Goal: Task Accomplishment & Management: Manage account settings

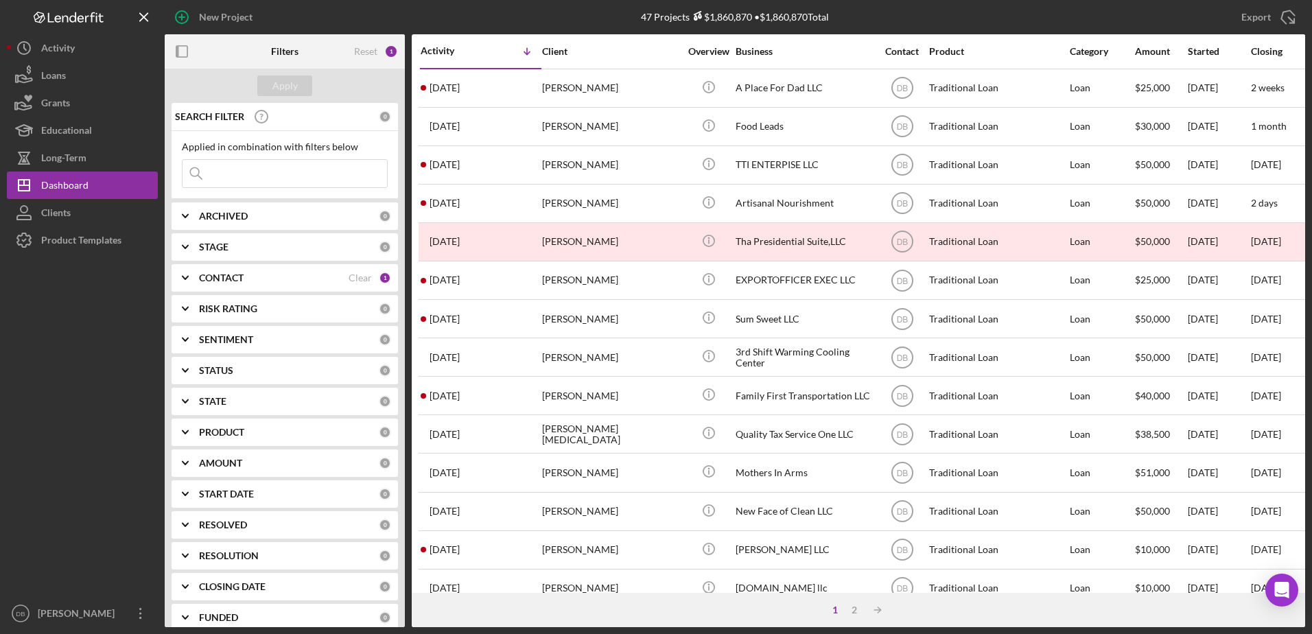
click at [316, 175] on input at bounding box center [285, 173] width 204 height 27
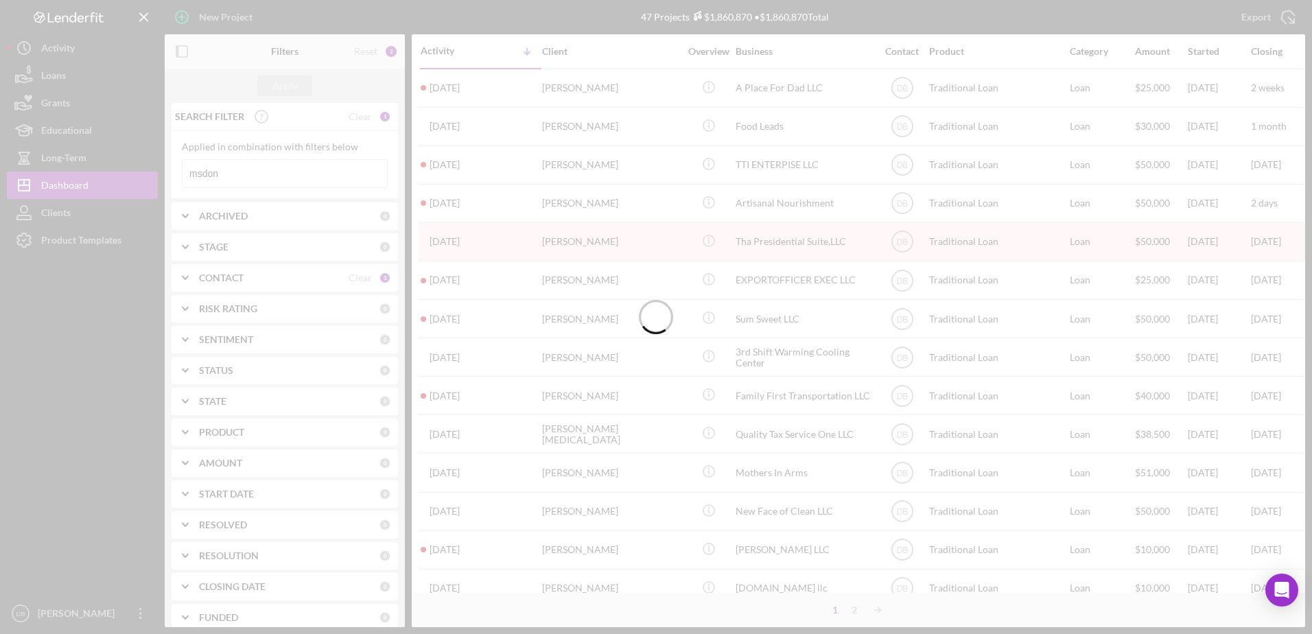
click at [332, 174] on div at bounding box center [656, 317] width 1312 height 634
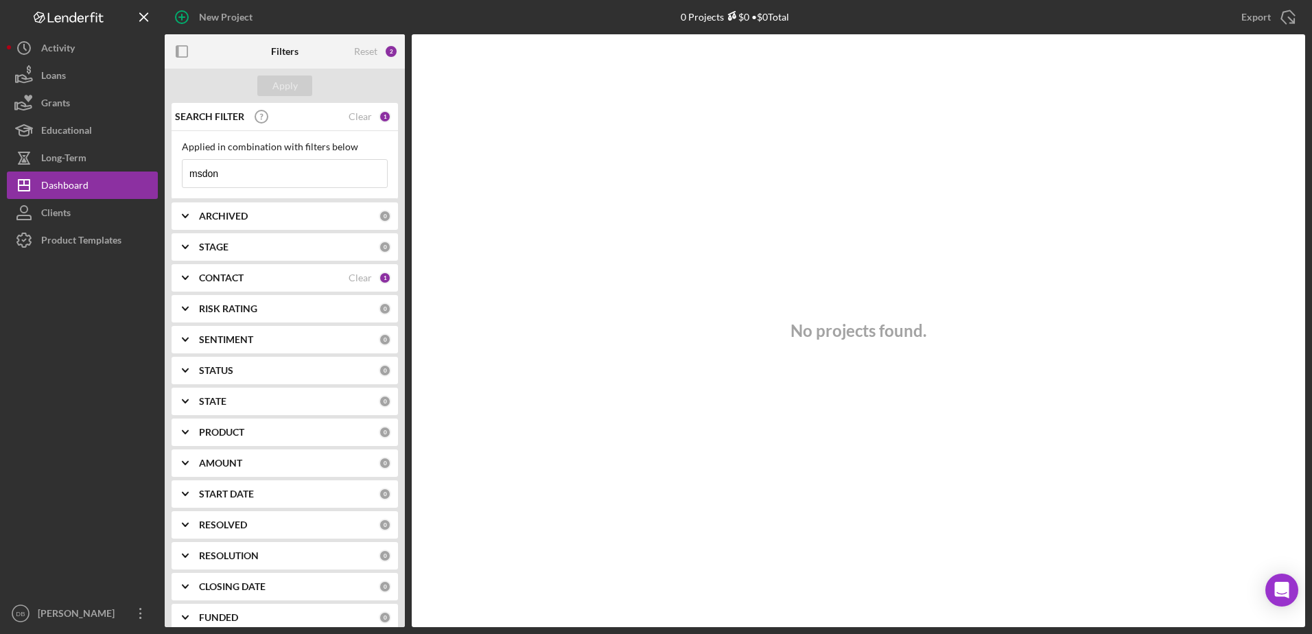
click at [247, 171] on input "msdon" at bounding box center [285, 173] width 204 height 27
type input "[PERSON_NAME]"
click at [368, 287] on div "CONTACT Clear 1" at bounding box center [295, 277] width 192 height 27
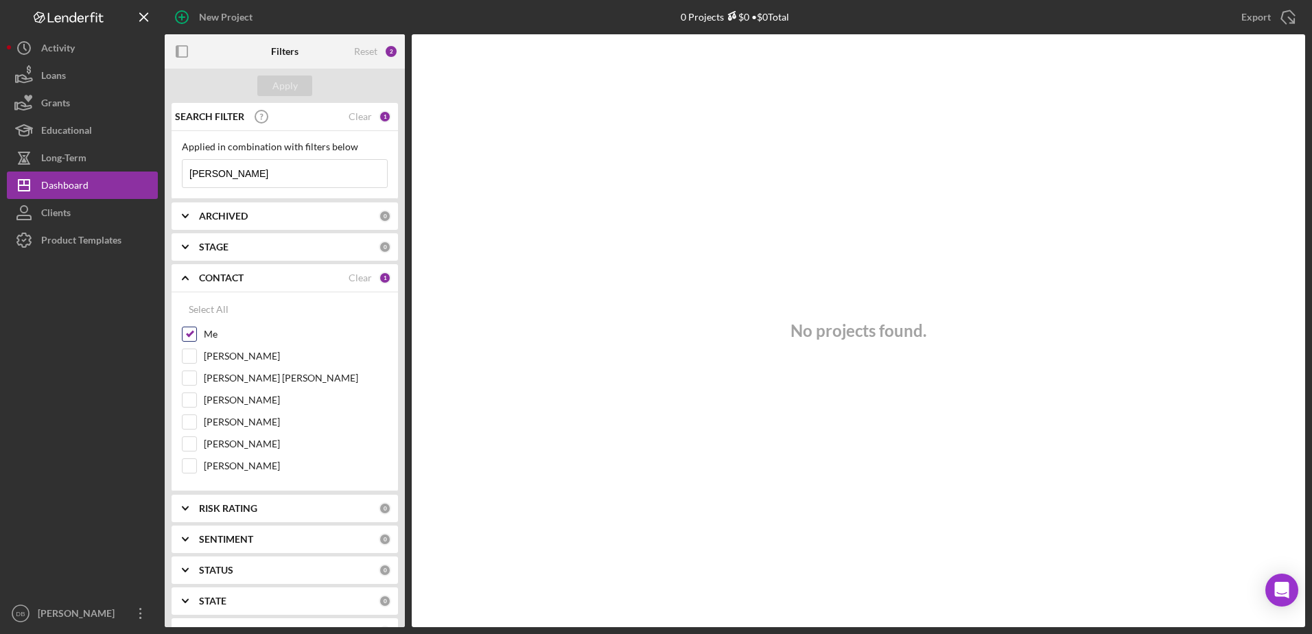
click at [192, 333] on input "Me" at bounding box center [190, 334] width 14 height 14
checkbox input "false"
click at [254, 178] on input "[PERSON_NAME]" at bounding box center [285, 173] width 204 height 27
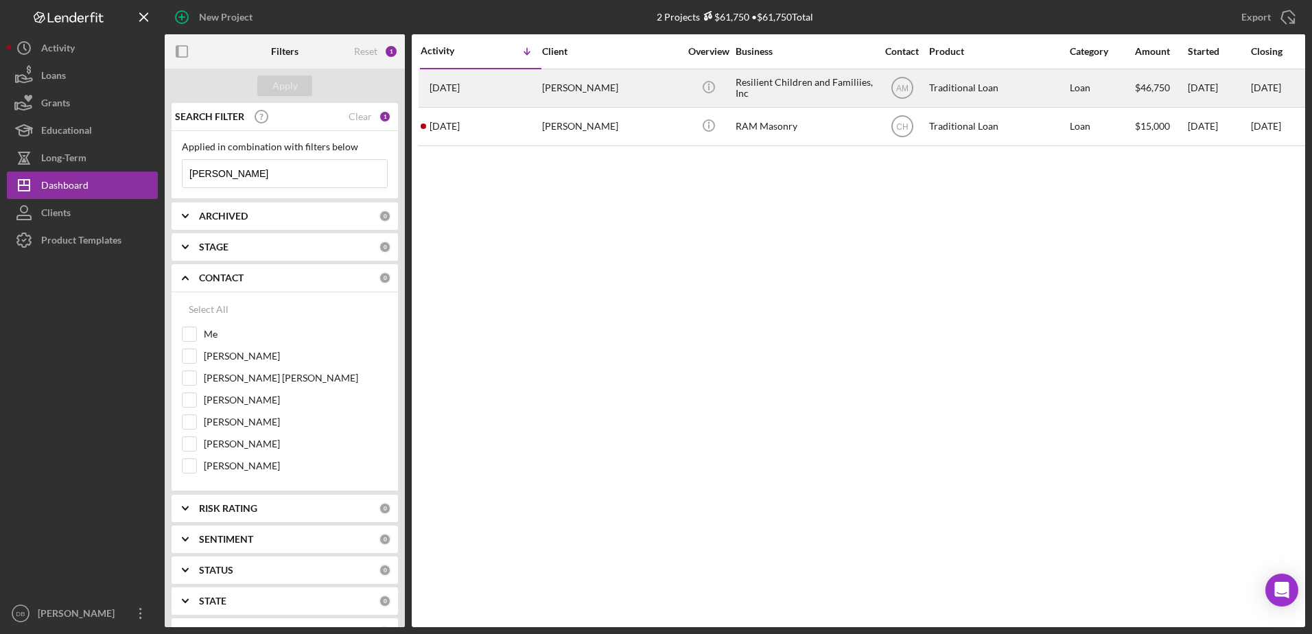
click at [562, 94] on div "[PERSON_NAME]" at bounding box center [610, 88] width 137 height 36
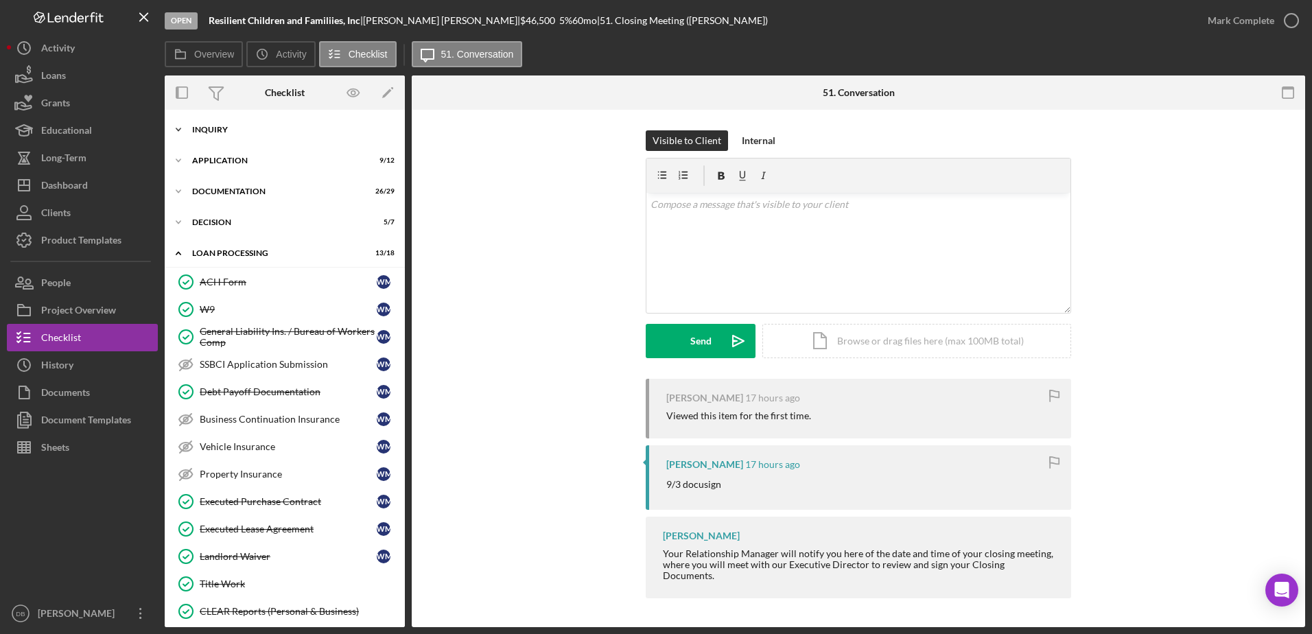
click at [197, 131] on div "Inquiry" at bounding box center [290, 130] width 196 height 8
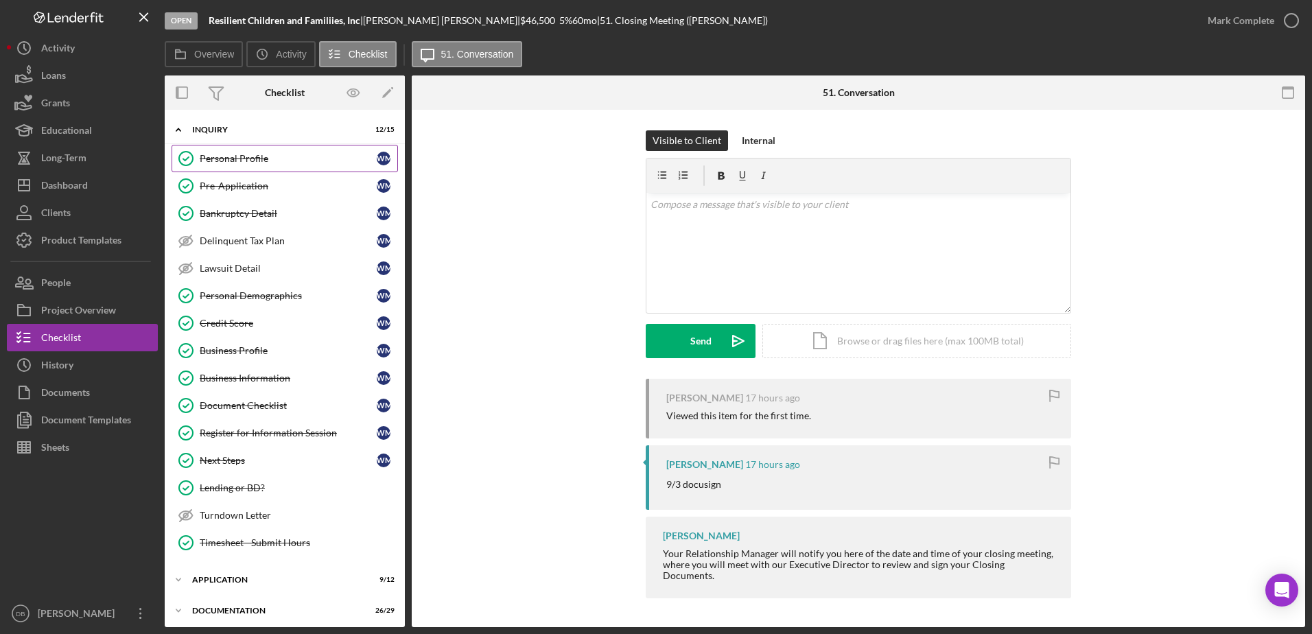
click at [236, 165] on link "Personal Profile Personal Profile [PERSON_NAME]" at bounding box center [285, 158] width 226 height 27
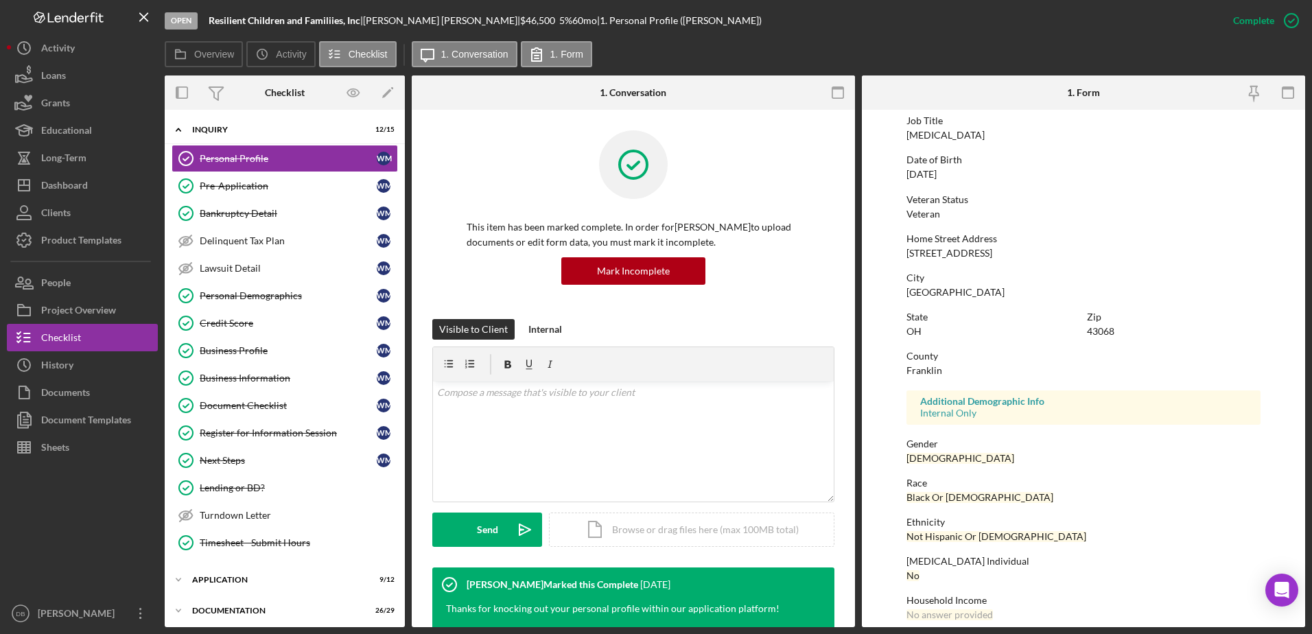
scroll to position [123, 0]
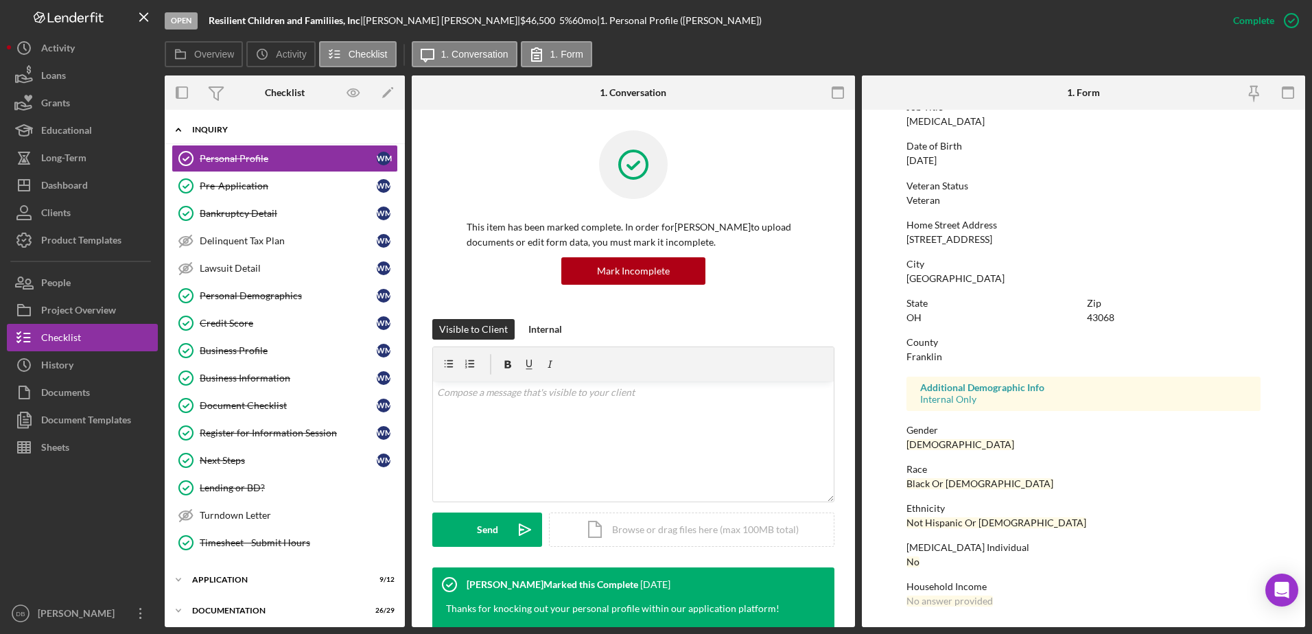
click at [248, 133] on div "Icon/Expander Inquiry 12 / 15" at bounding box center [285, 130] width 240 height 28
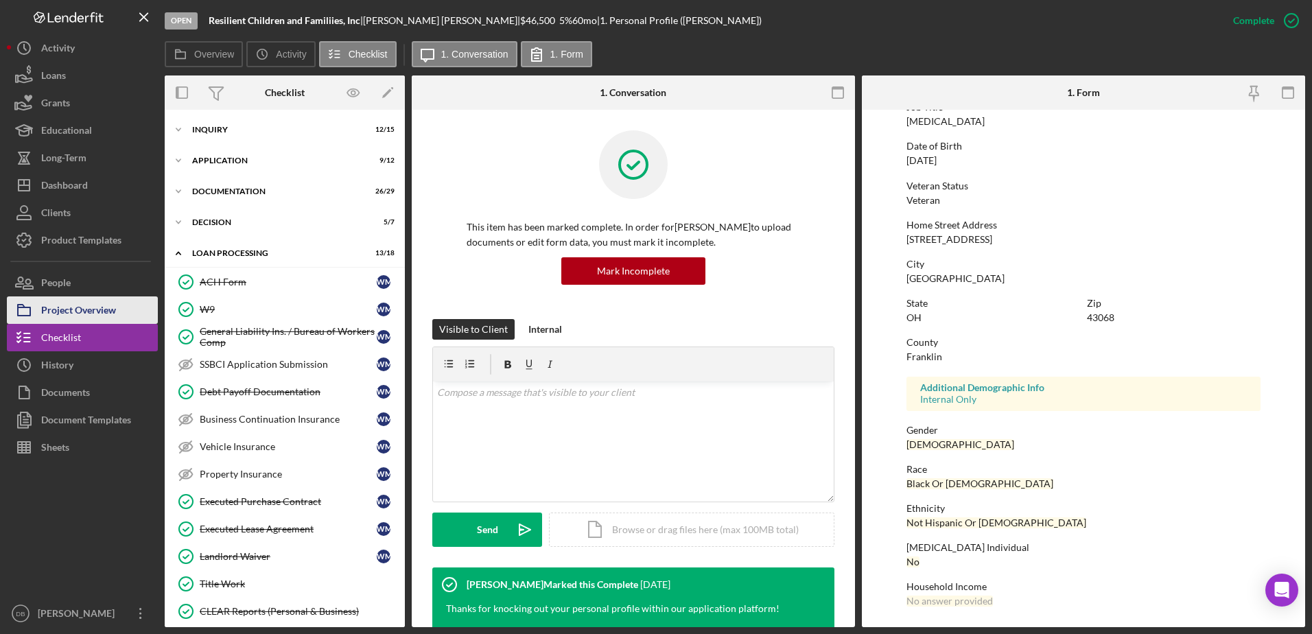
click at [83, 304] on div "Project Overview" at bounding box center [78, 311] width 75 height 31
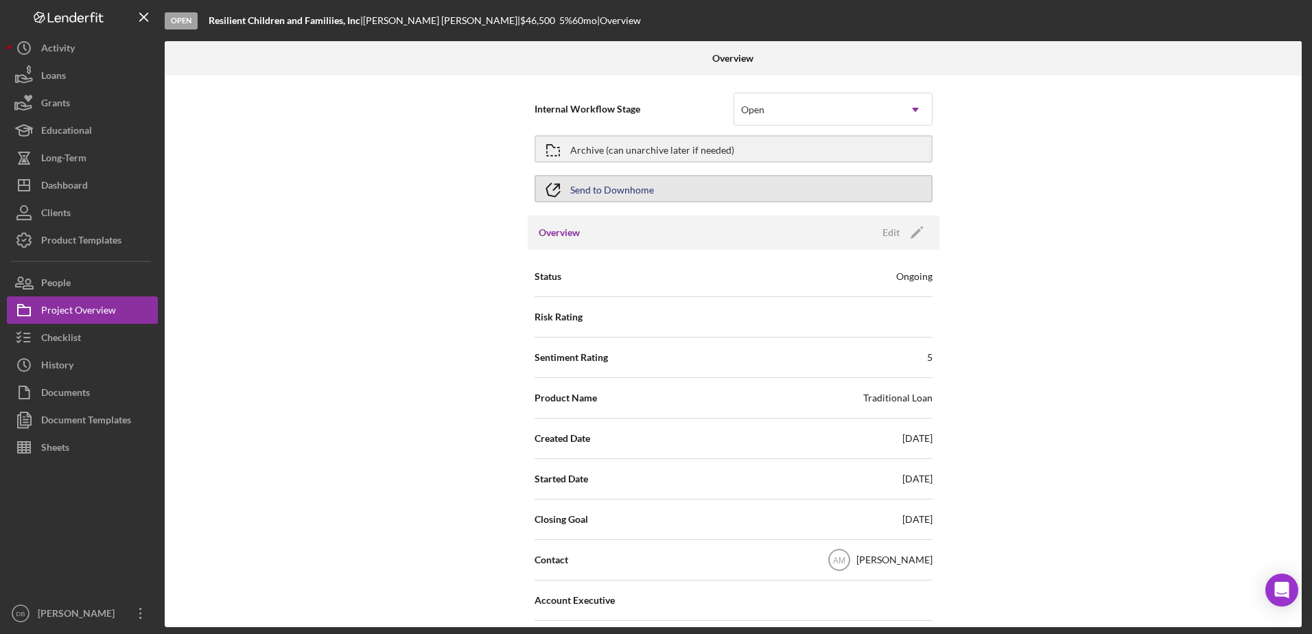
click at [692, 185] on button "Send to Downhome" at bounding box center [734, 188] width 398 height 27
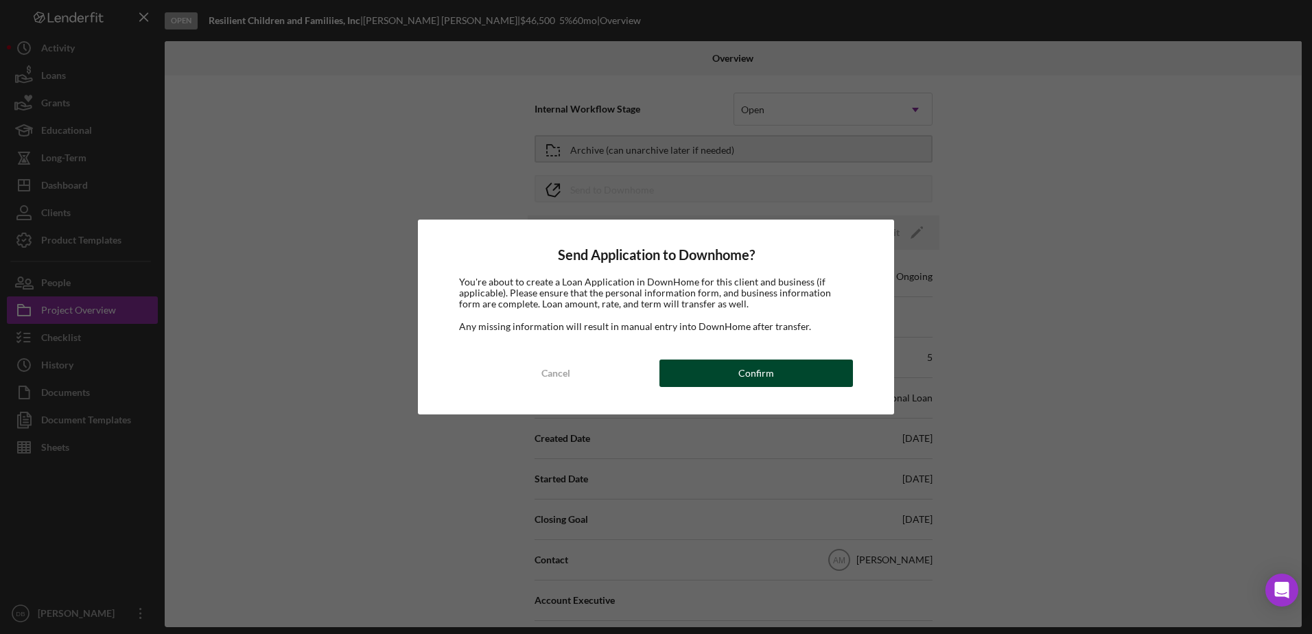
drag, startPoint x: 718, startPoint y: 365, endPoint x: 719, endPoint y: 372, distance: 6.9
click at [719, 371] on button "Confirm" at bounding box center [756, 373] width 194 height 27
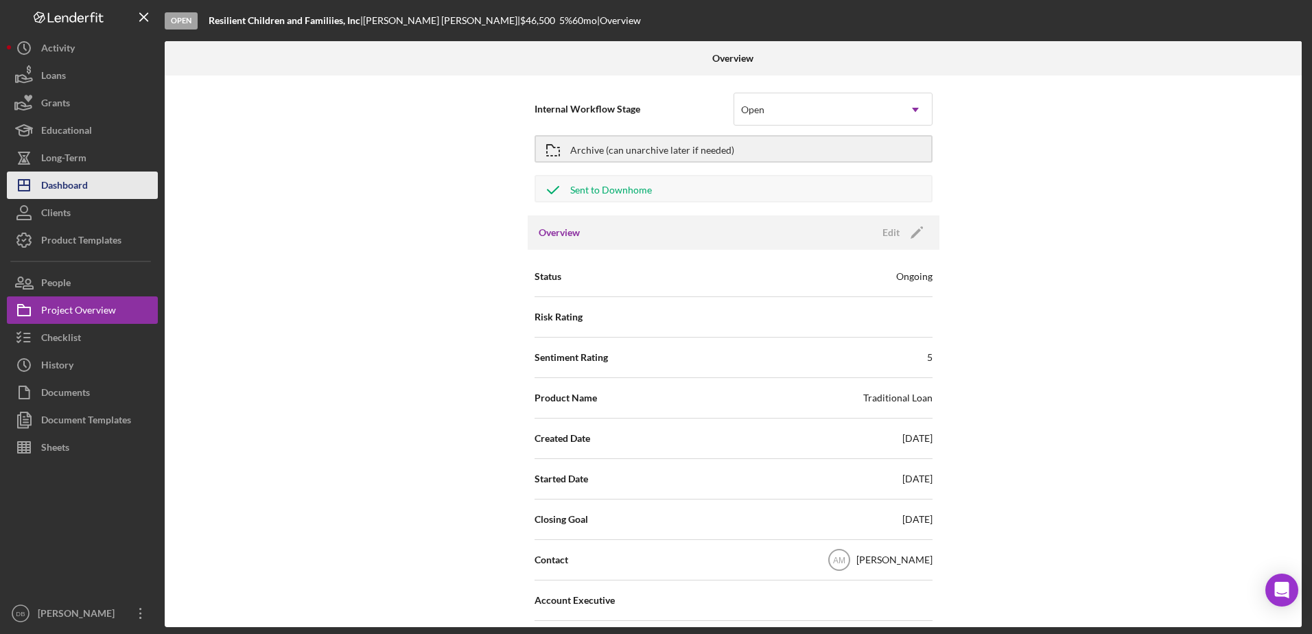
click at [82, 170] on div "Long-Term" at bounding box center [63, 159] width 45 height 31
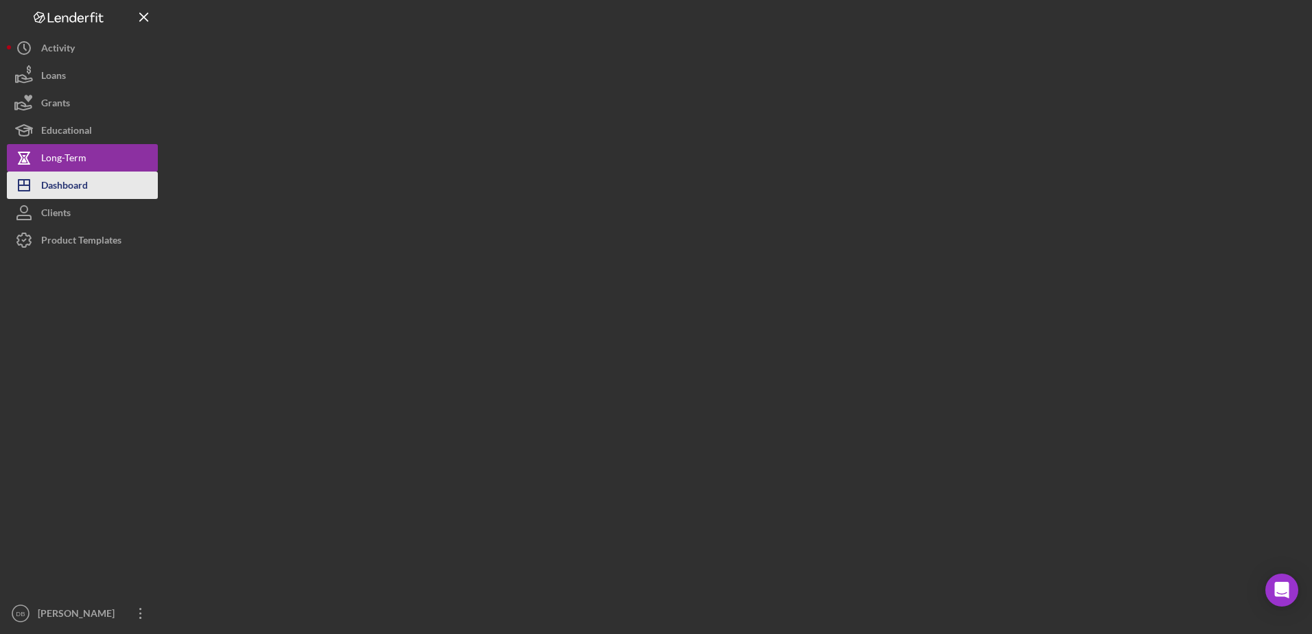
click at [84, 182] on div "Dashboard" at bounding box center [64, 187] width 47 height 31
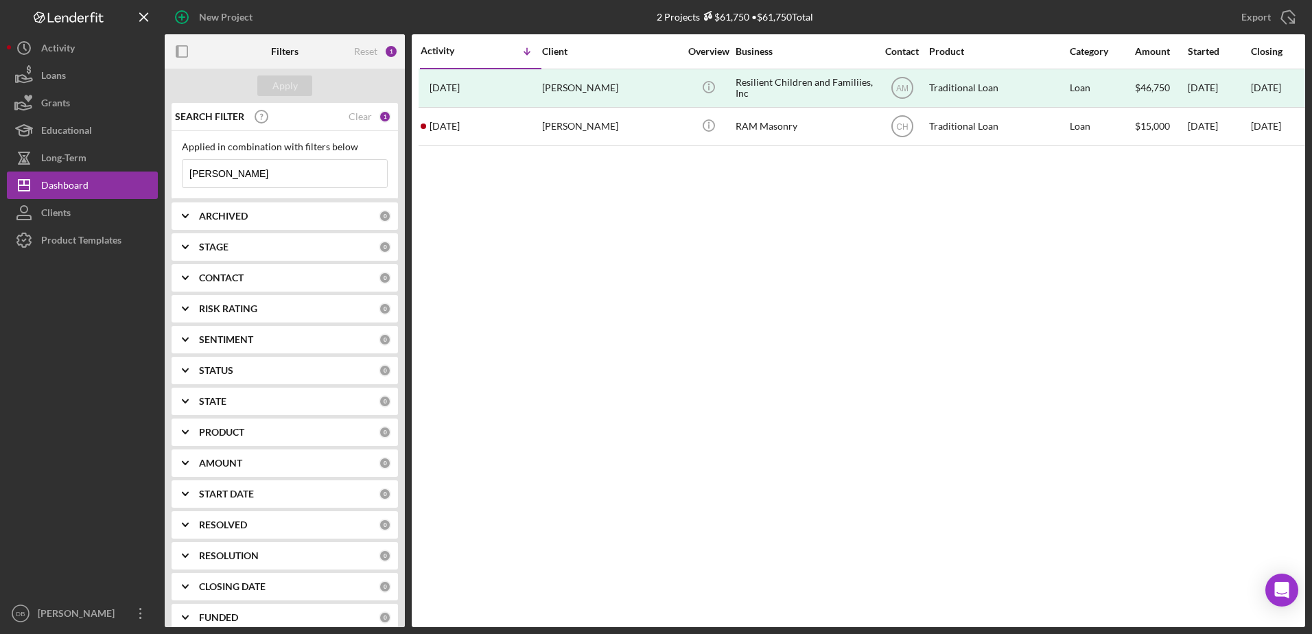
click at [268, 166] on input "[PERSON_NAME]" at bounding box center [285, 173] width 204 height 27
click at [353, 119] on div "Clear" at bounding box center [360, 116] width 23 height 11
click at [281, 83] on div "Apply" at bounding box center [284, 85] width 25 height 21
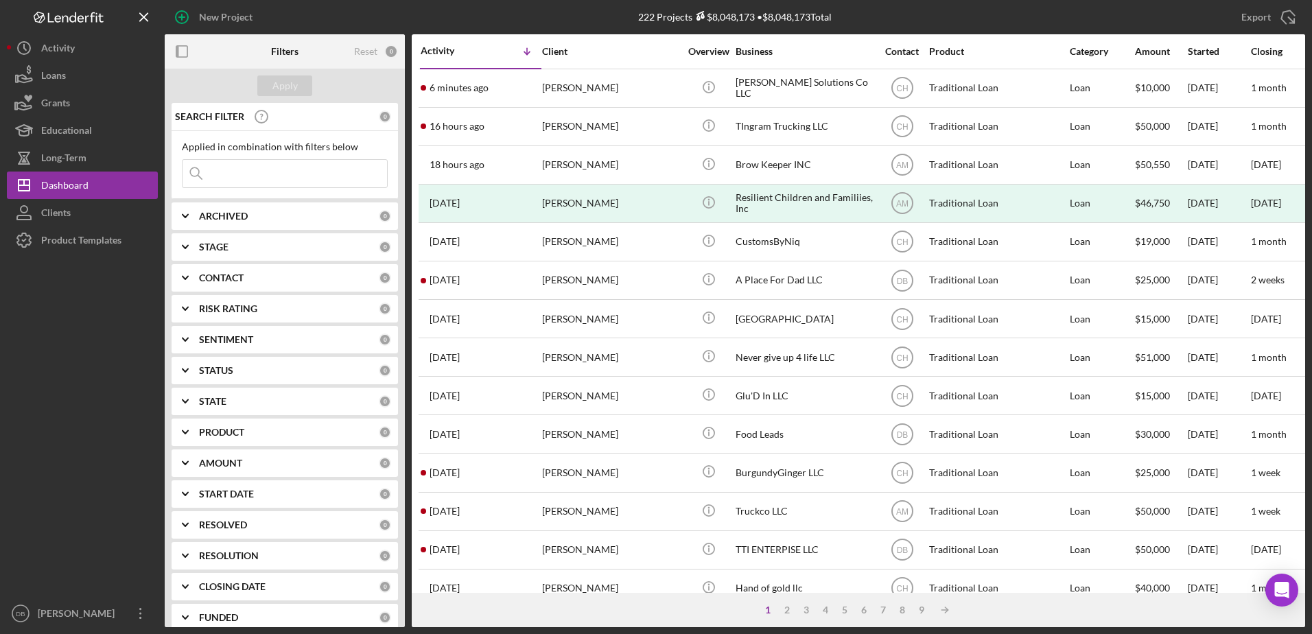
click at [222, 277] on b "CONTACT" at bounding box center [221, 277] width 45 height 11
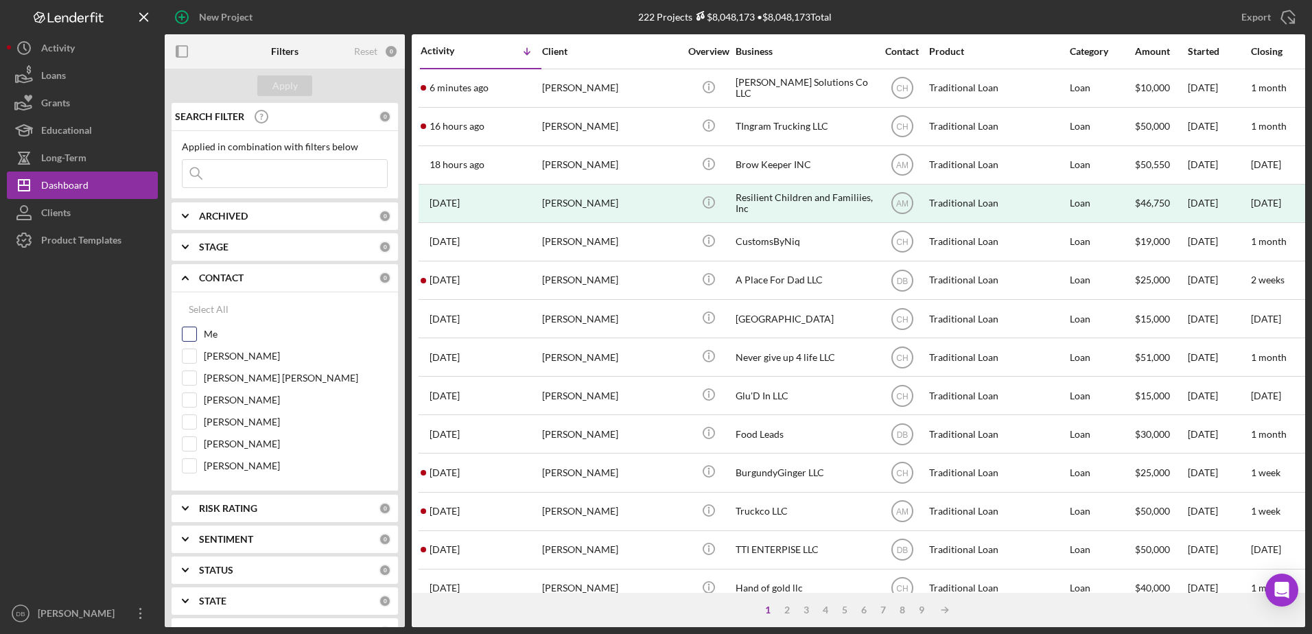
click at [183, 331] on input "Me" at bounding box center [190, 334] width 14 height 14
checkbox input "true"
click at [258, 71] on div "Apply" at bounding box center [285, 86] width 240 height 34
click at [266, 76] on button "Apply" at bounding box center [284, 85] width 55 height 21
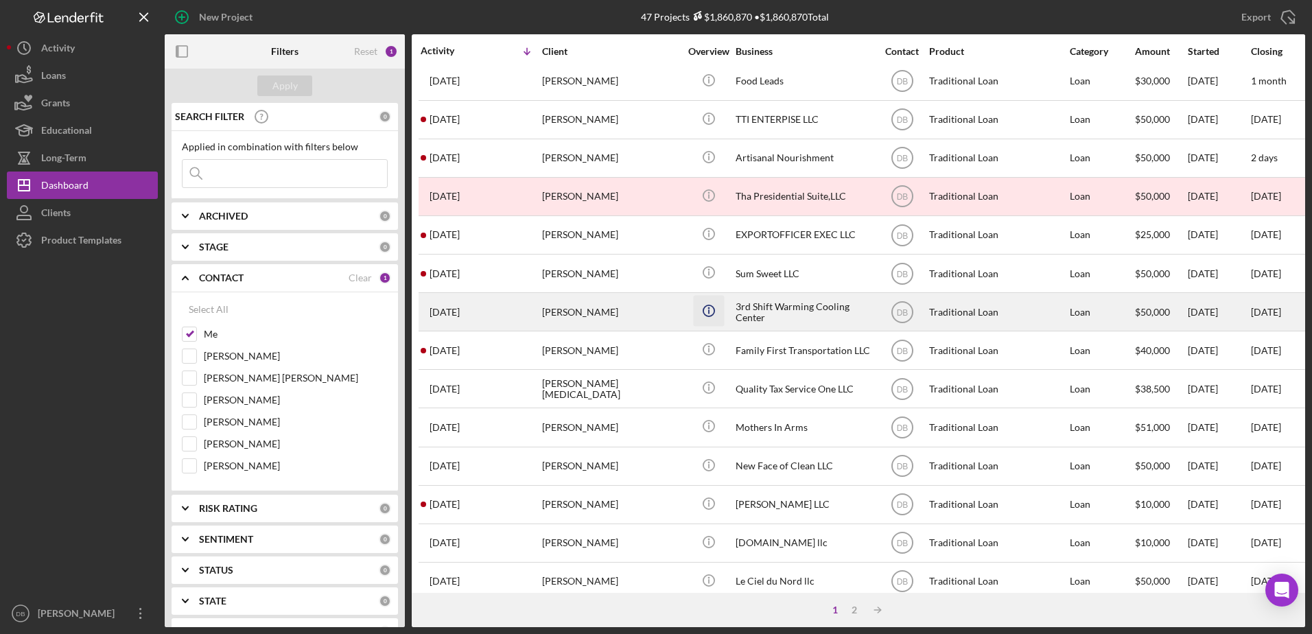
scroll to position [69, 0]
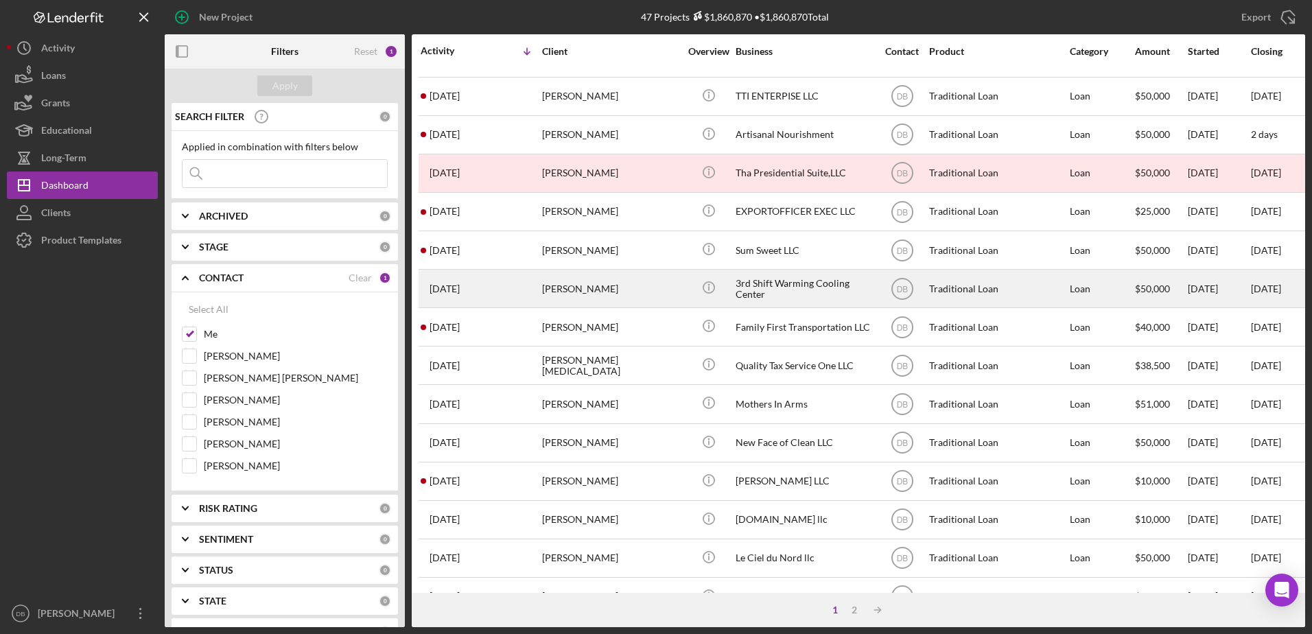
click at [817, 283] on div "3rd Shift Warming Cooling Center" at bounding box center [804, 288] width 137 height 36
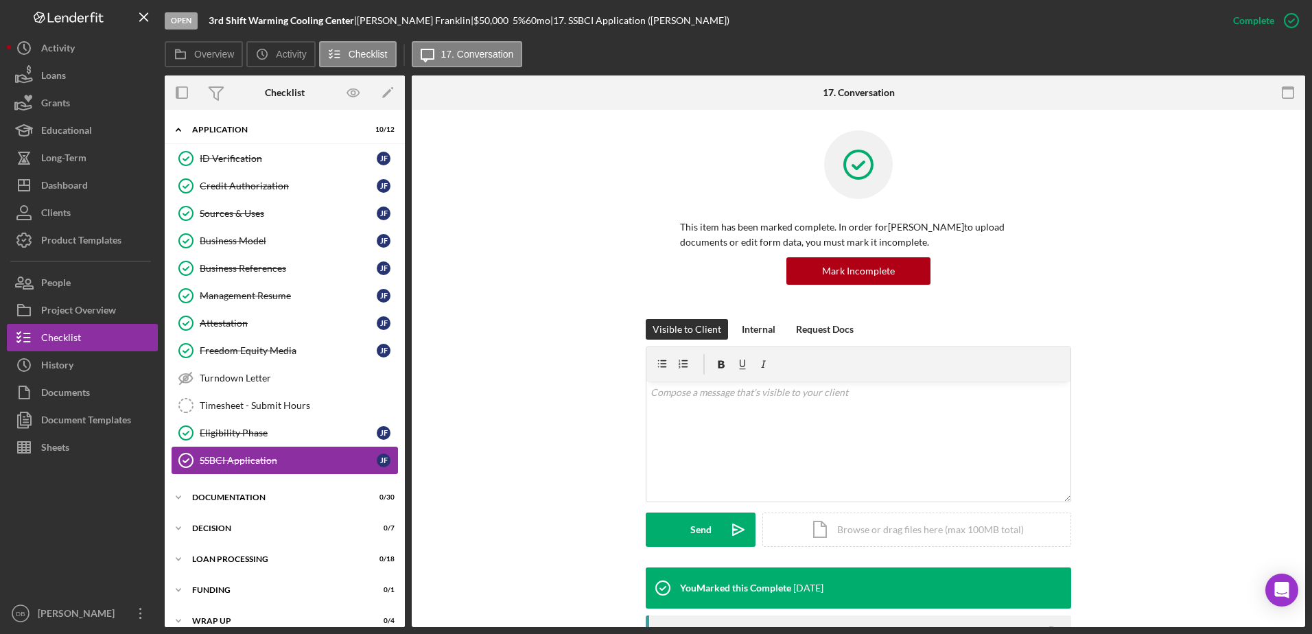
scroll to position [46, 0]
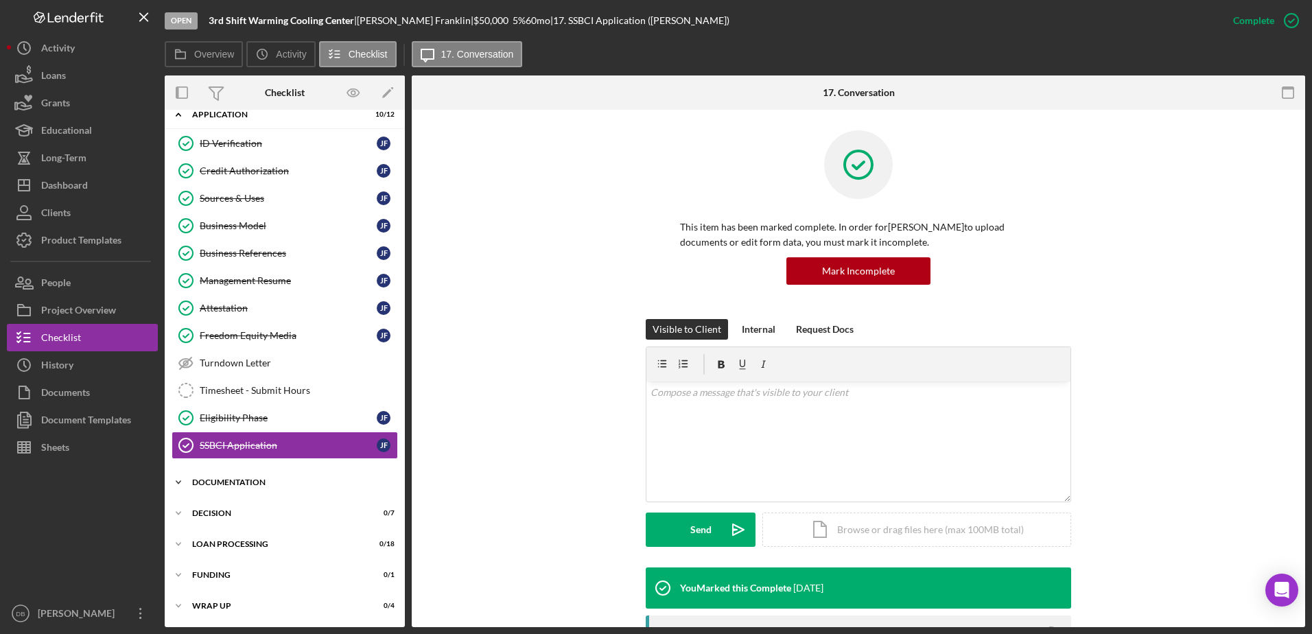
click at [250, 481] on div "Documentation" at bounding box center [290, 482] width 196 height 8
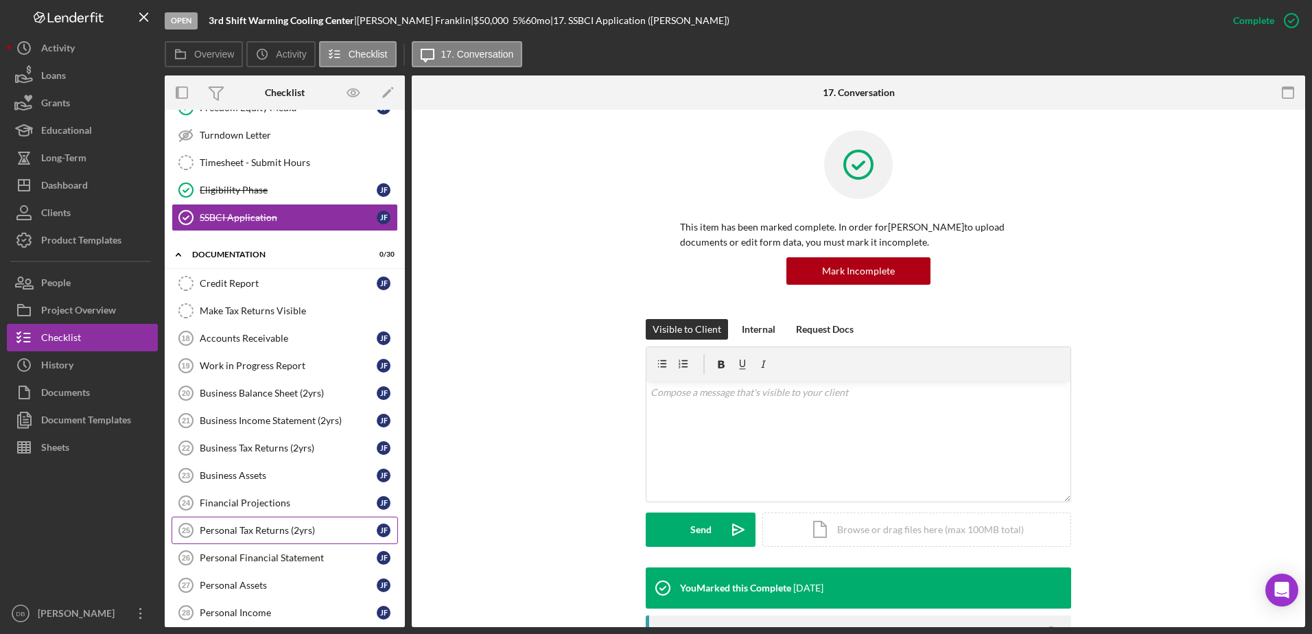
scroll to position [320, 0]
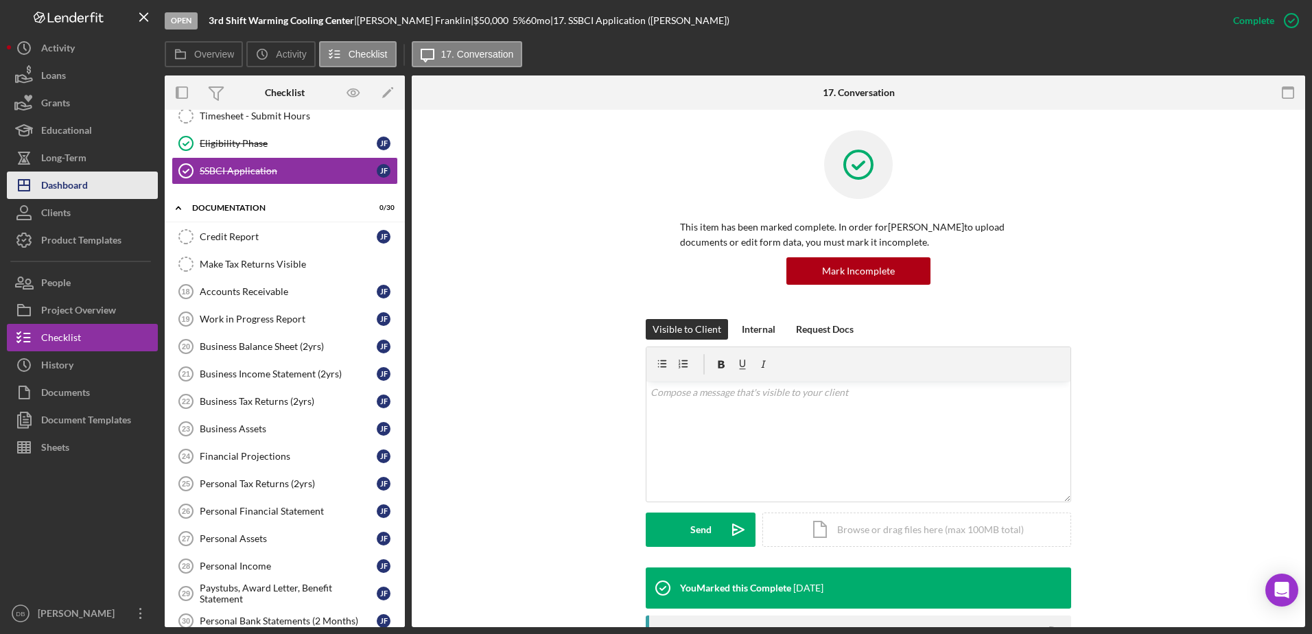
click at [80, 180] on div "Dashboard" at bounding box center [64, 187] width 47 height 31
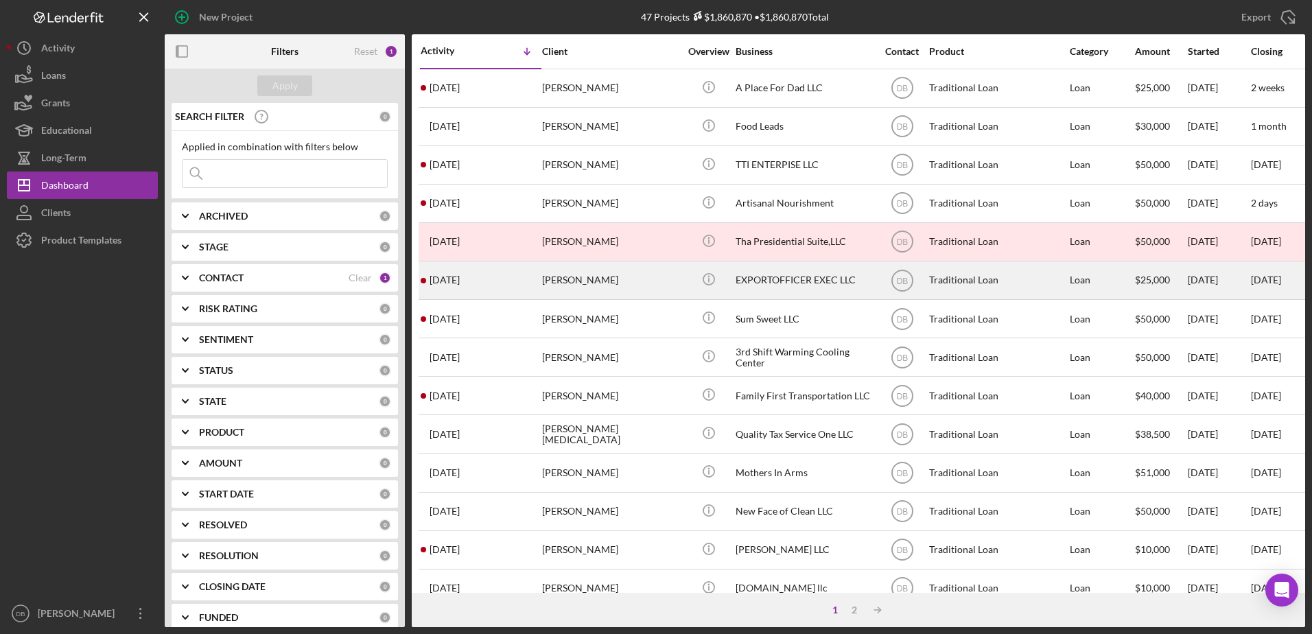
scroll to position [69, 0]
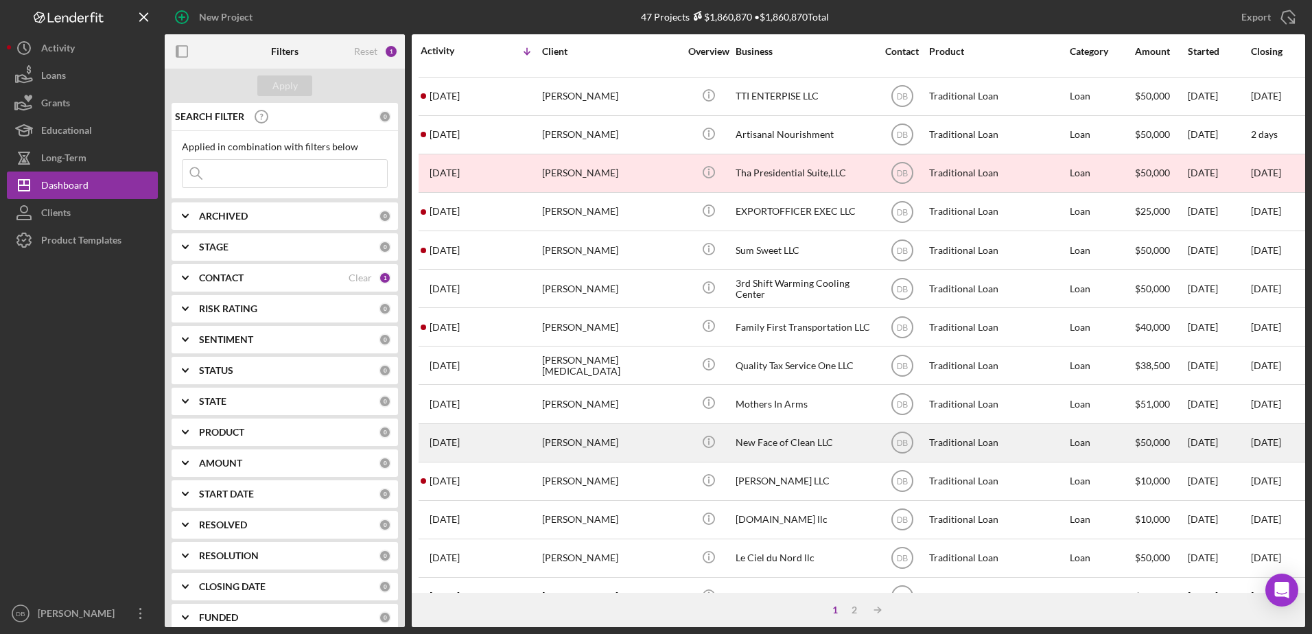
click at [624, 428] on div "[PERSON_NAME]" at bounding box center [610, 443] width 137 height 36
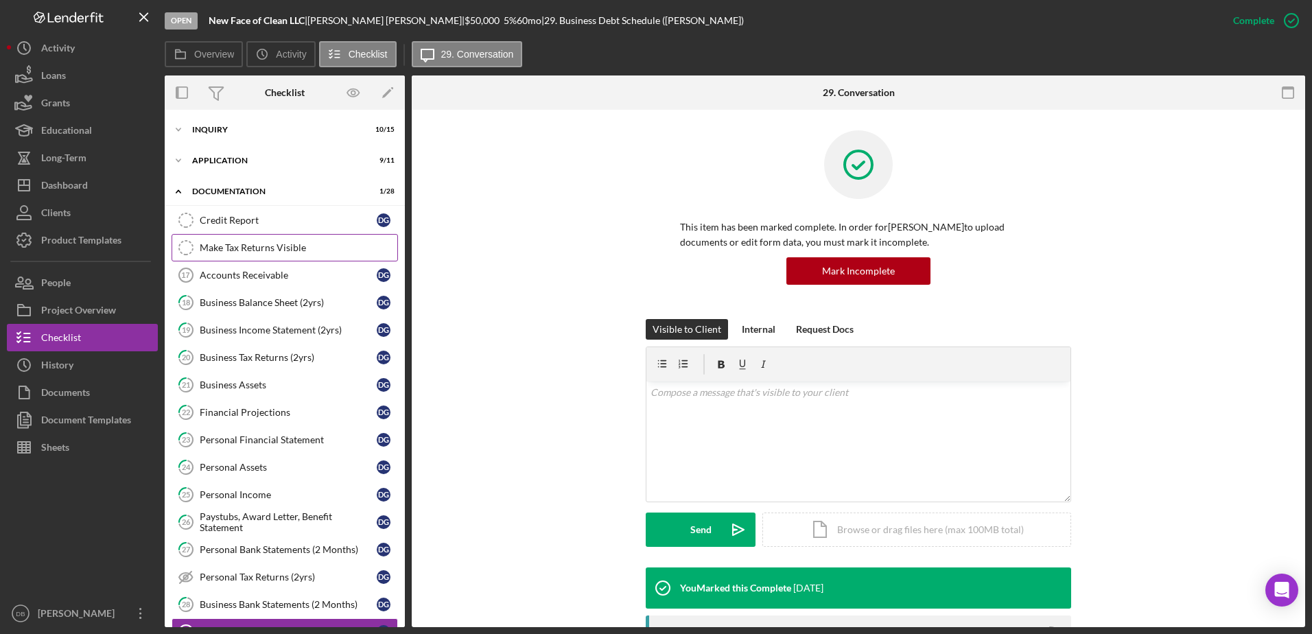
scroll to position [69, 0]
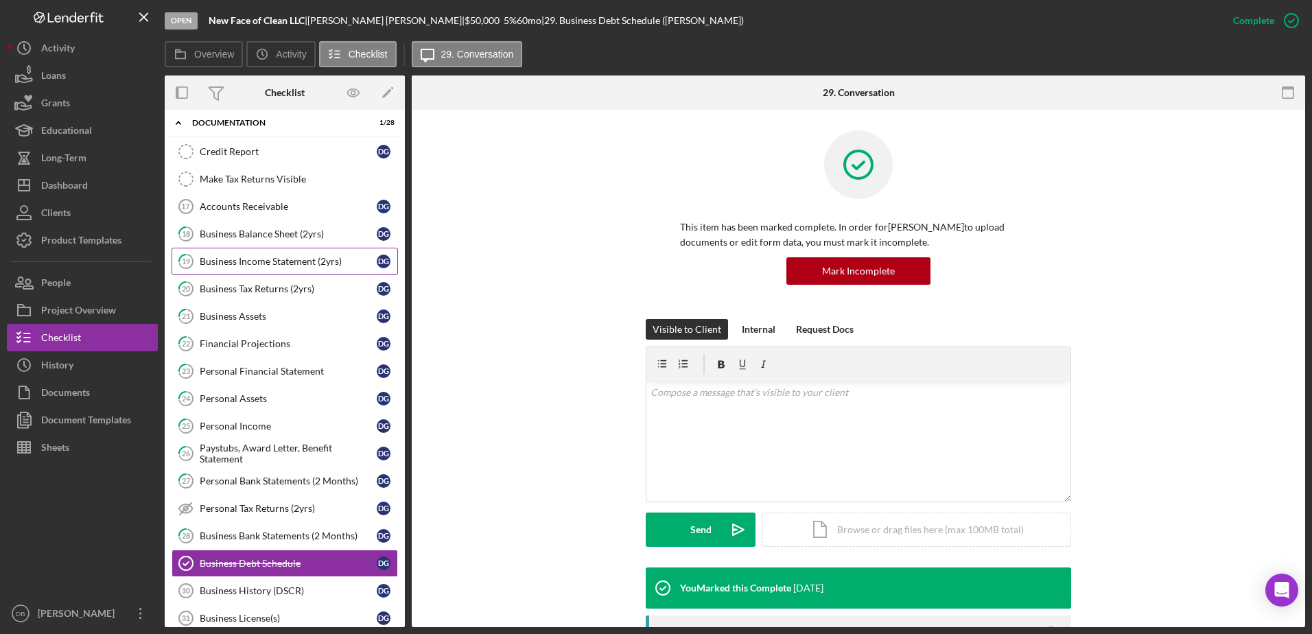
click at [254, 259] on div "Business Income Statement (2yrs)" at bounding box center [288, 261] width 177 height 11
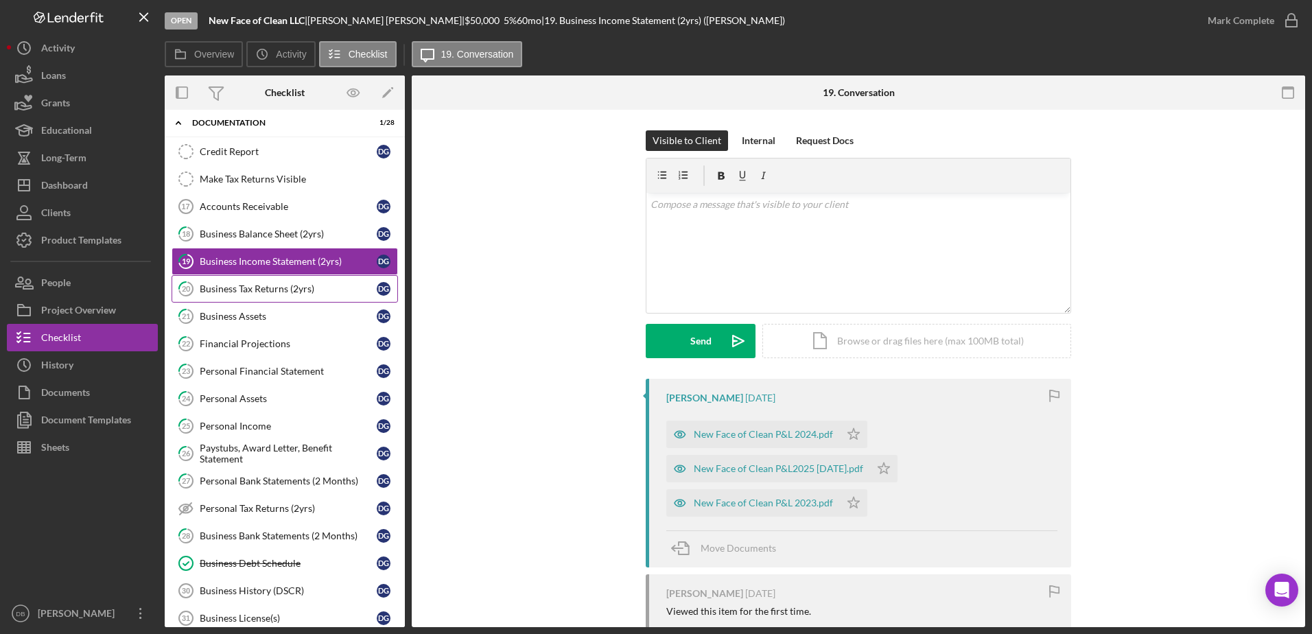
click at [255, 277] on link "20 Business Tax Returns (2yrs) D G" at bounding box center [285, 288] width 226 height 27
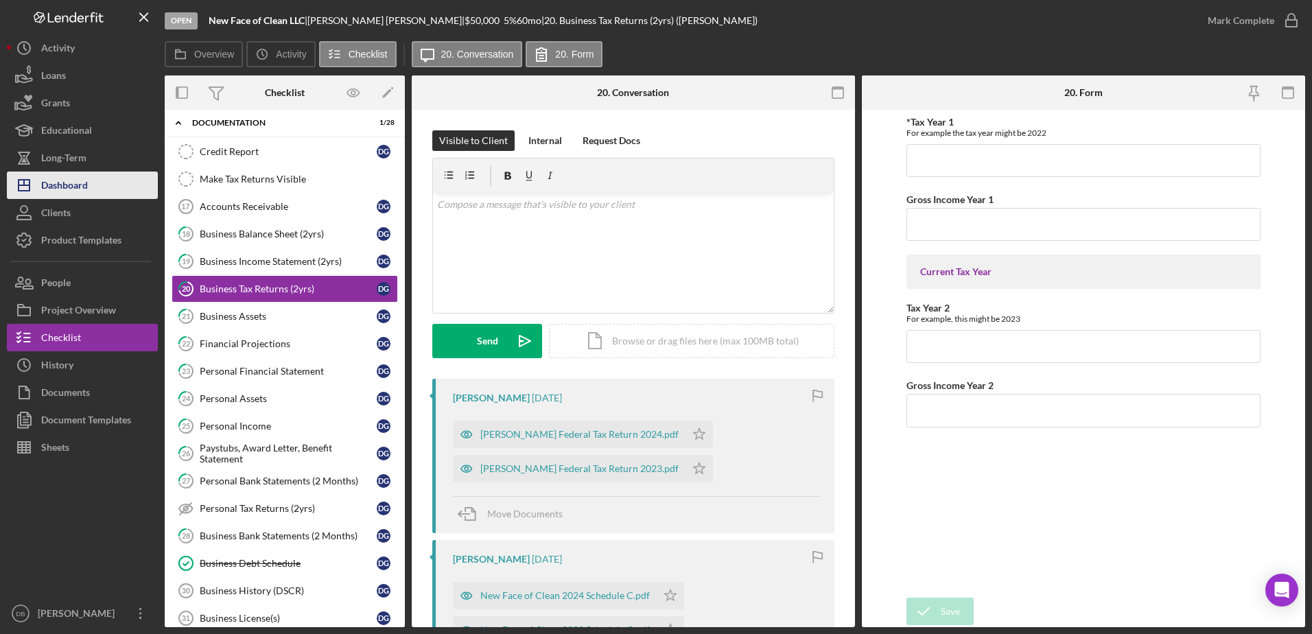
click at [60, 194] on div "Dashboard" at bounding box center [64, 187] width 47 height 31
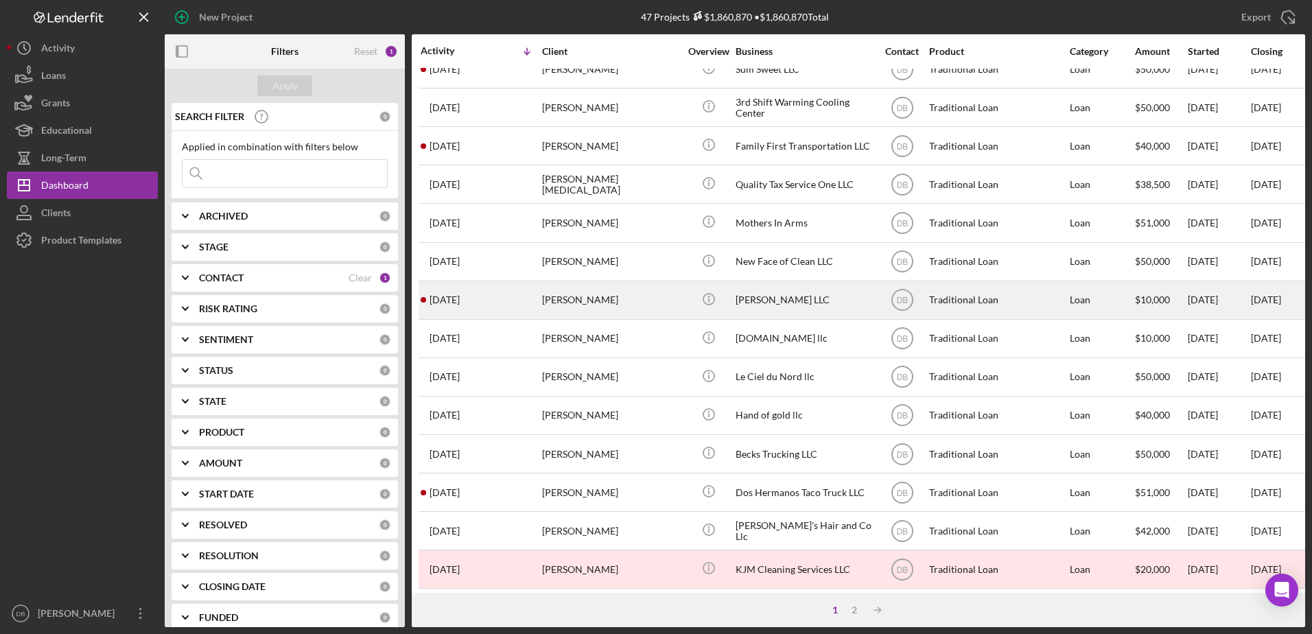
scroll to position [181, 0]
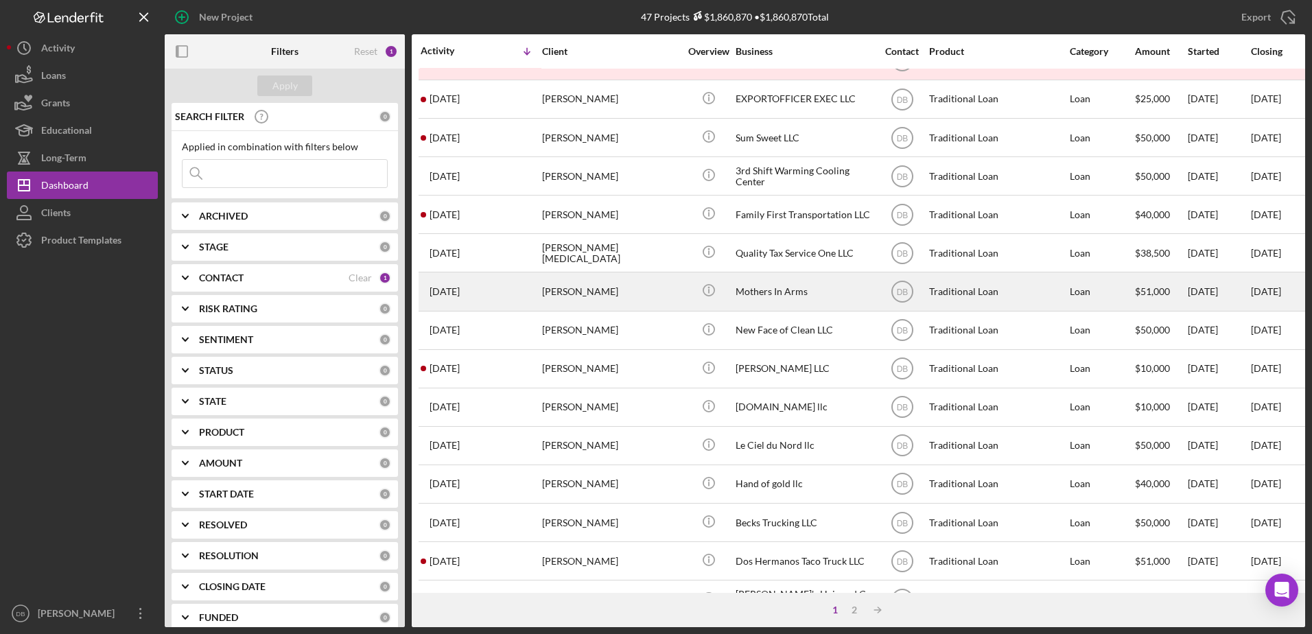
click at [588, 299] on div "[PERSON_NAME]" at bounding box center [610, 291] width 137 height 36
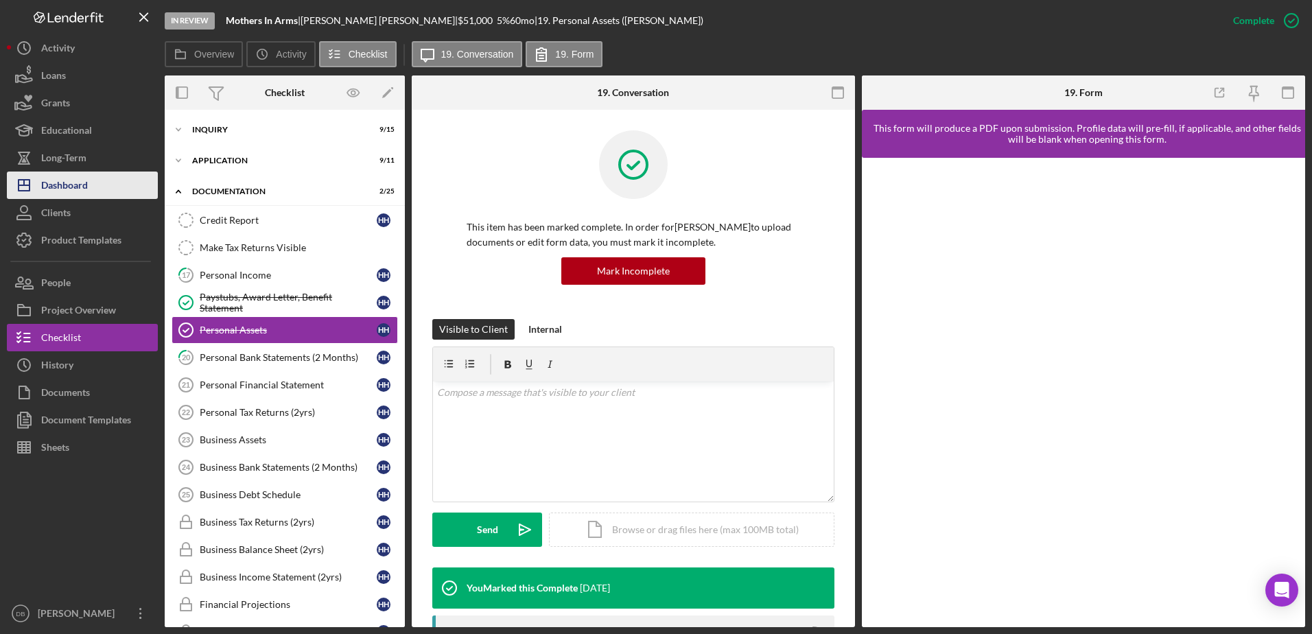
click at [90, 184] on button "Icon/Dashboard Dashboard" at bounding box center [82, 185] width 151 height 27
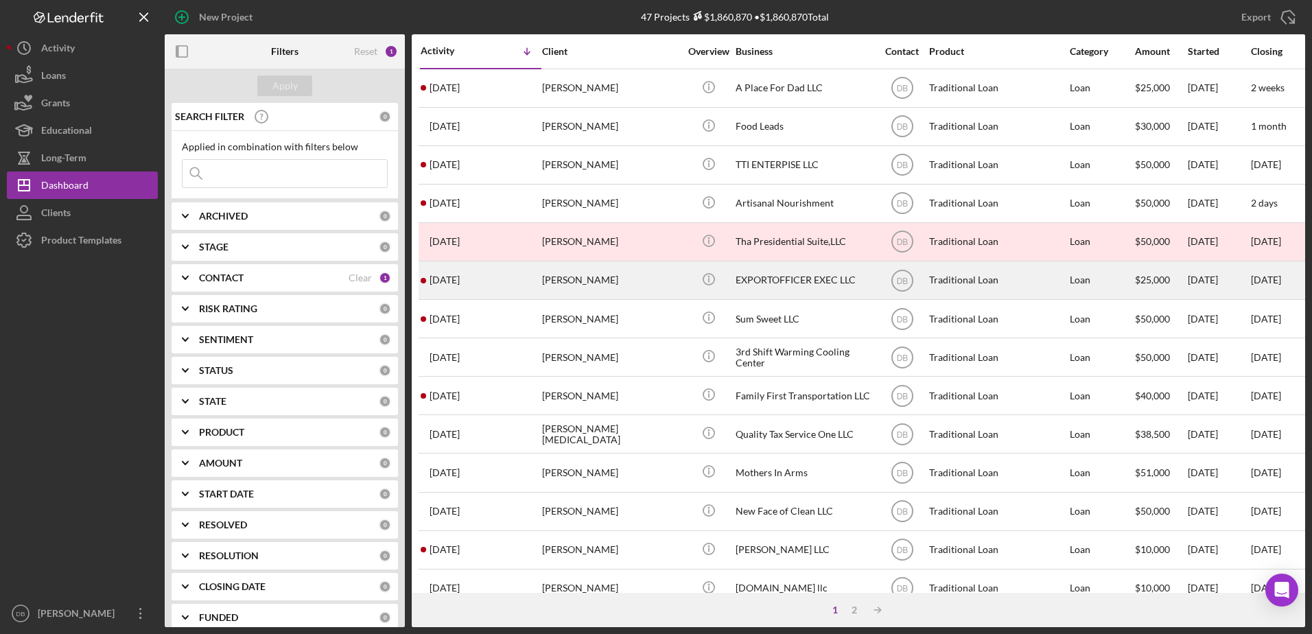
click at [541, 283] on td "[DATE] [PERSON_NAME]" at bounding box center [480, 280] width 121 height 38
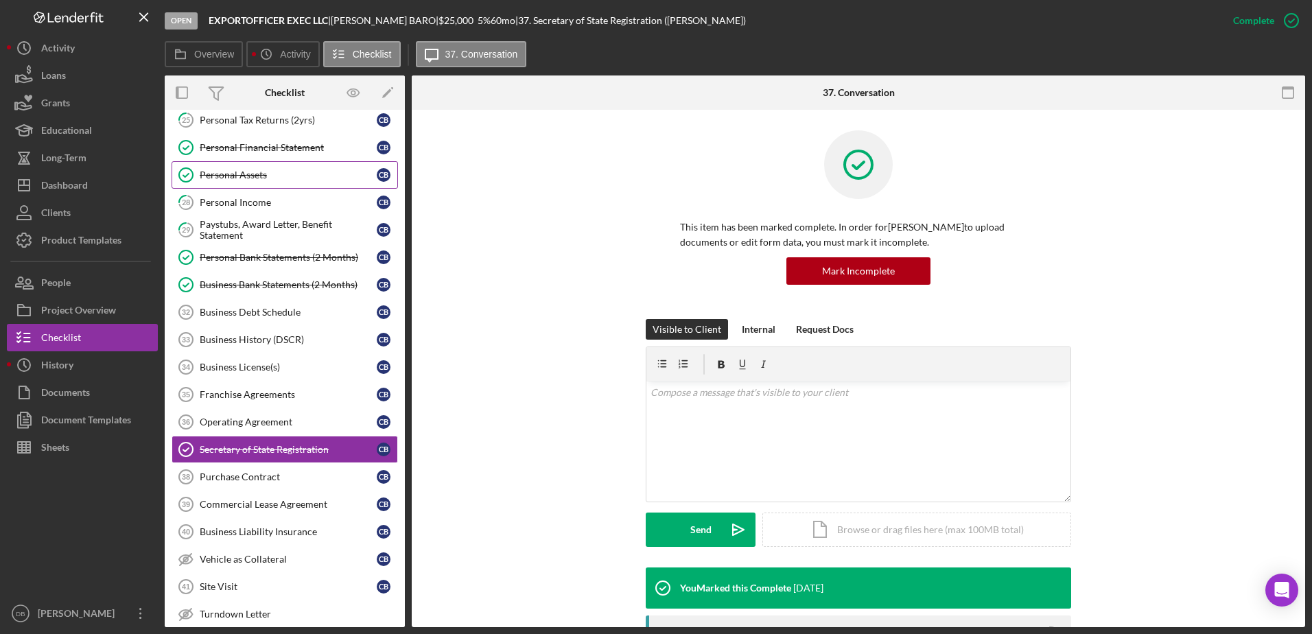
scroll to position [222, 0]
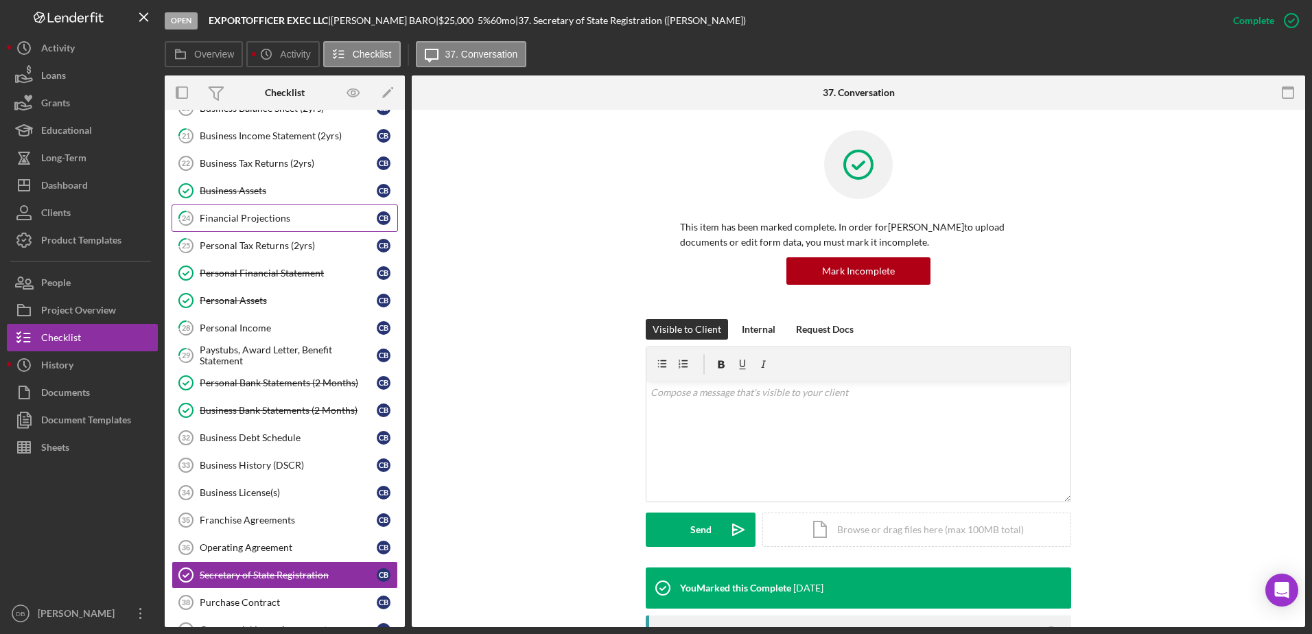
click at [213, 219] on div "Financial Projections" at bounding box center [288, 218] width 177 height 11
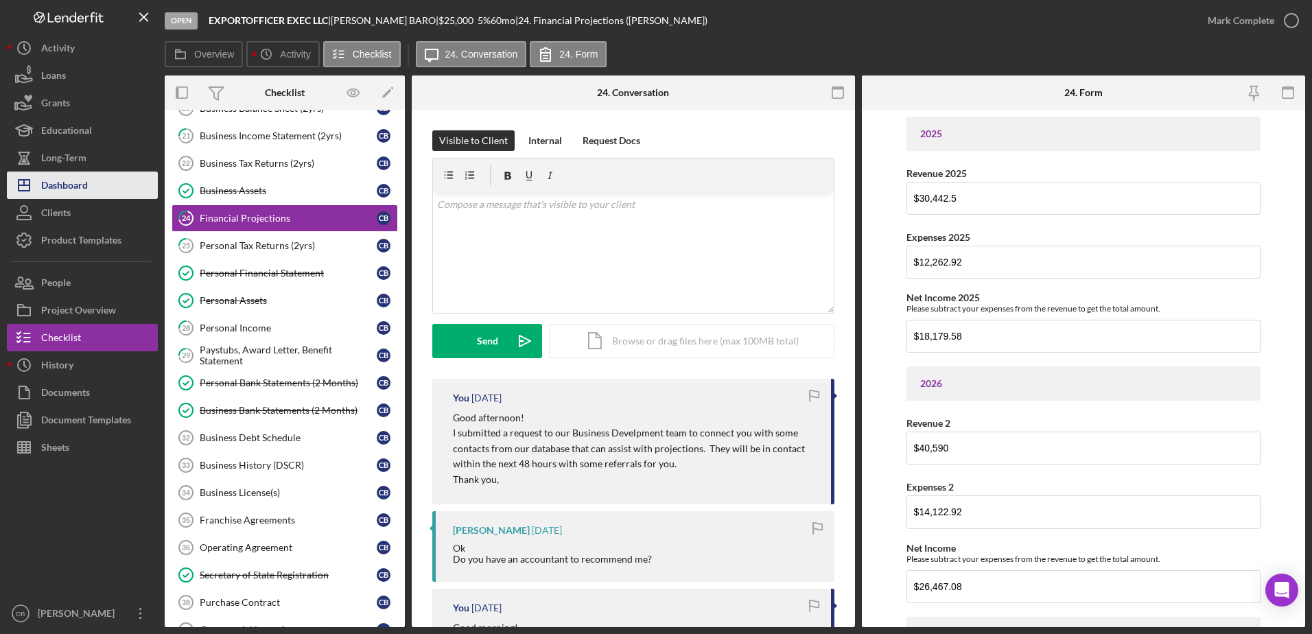
click at [74, 191] on div "Dashboard" at bounding box center [64, 187] width 47 height 31
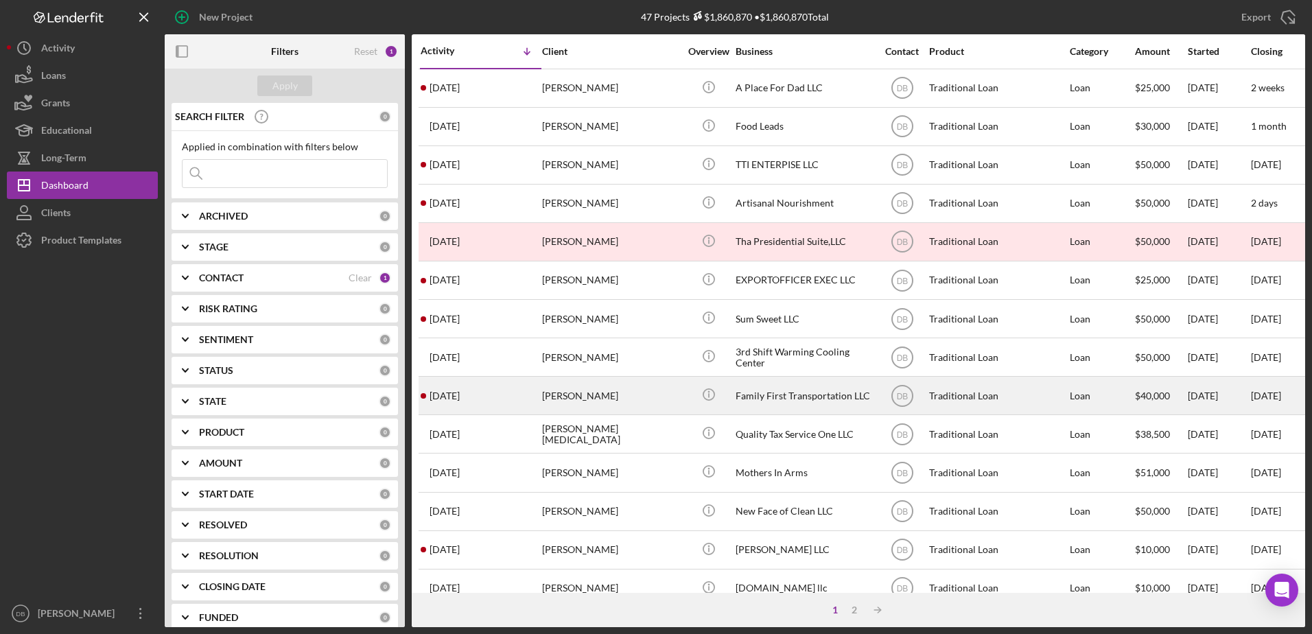
click at [586, 402] on div "[PERSON_NAME]" at bounding box center [610, 395] width 137 height 36
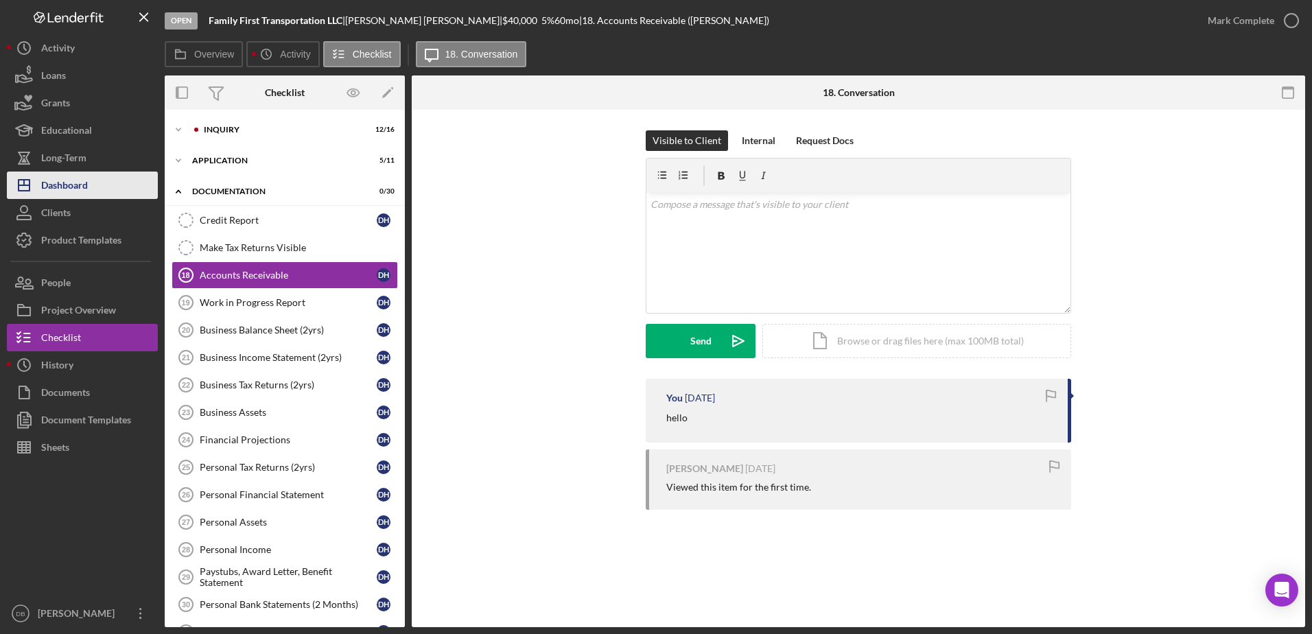
click at [77, 198] on div "Dashboard" at bounding box center [64, 187] width 47 height 31
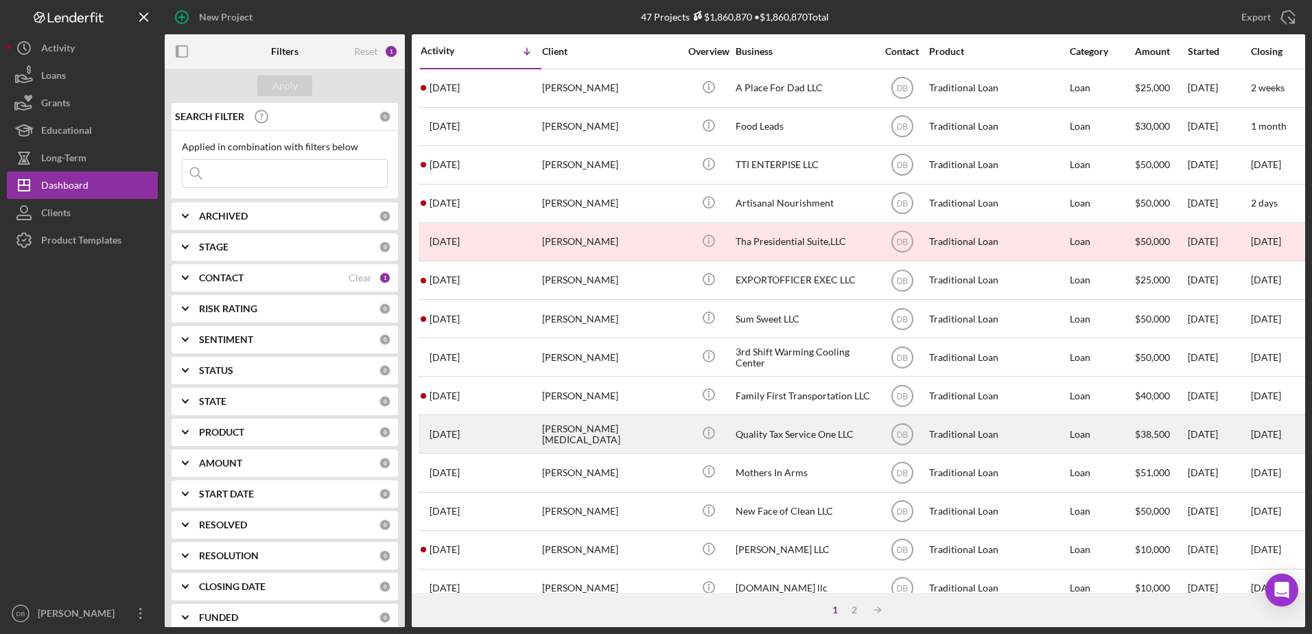
click at [785, 440] on div "Quality Tax Service One LLC" at bounding box center [804, 434] width 137 height 36
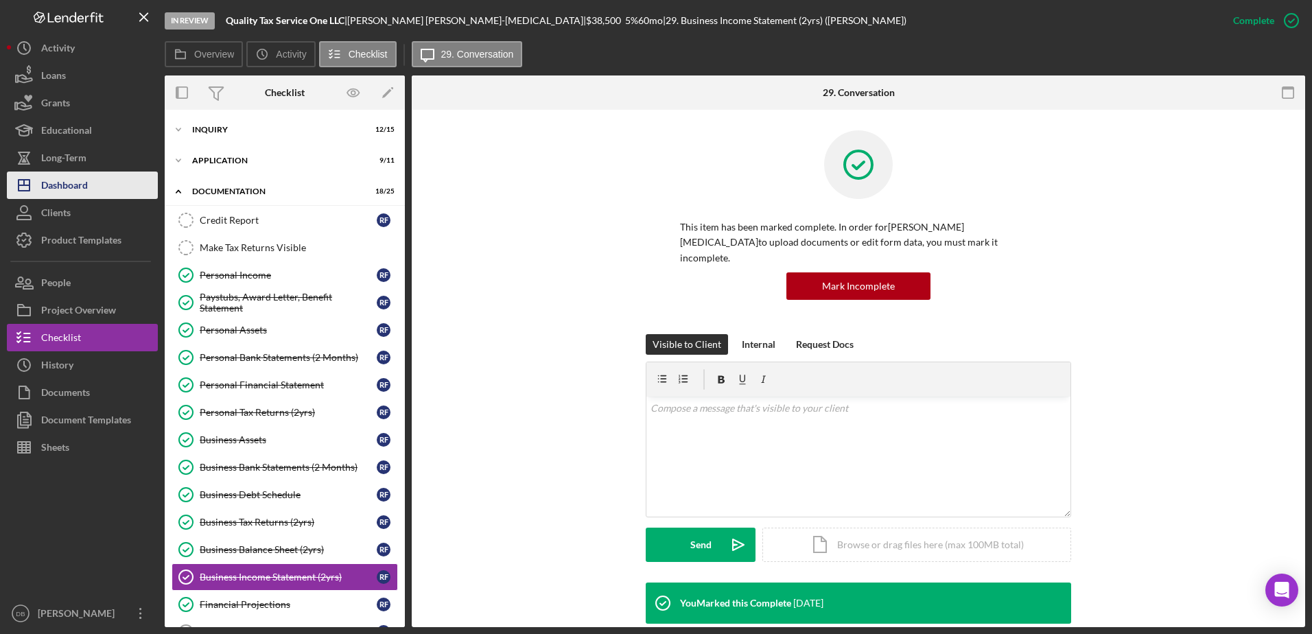
click at [94, 178] on button "Icon/Dashboard Dashboard" at bounding box center [82, 185] width 151 height 27
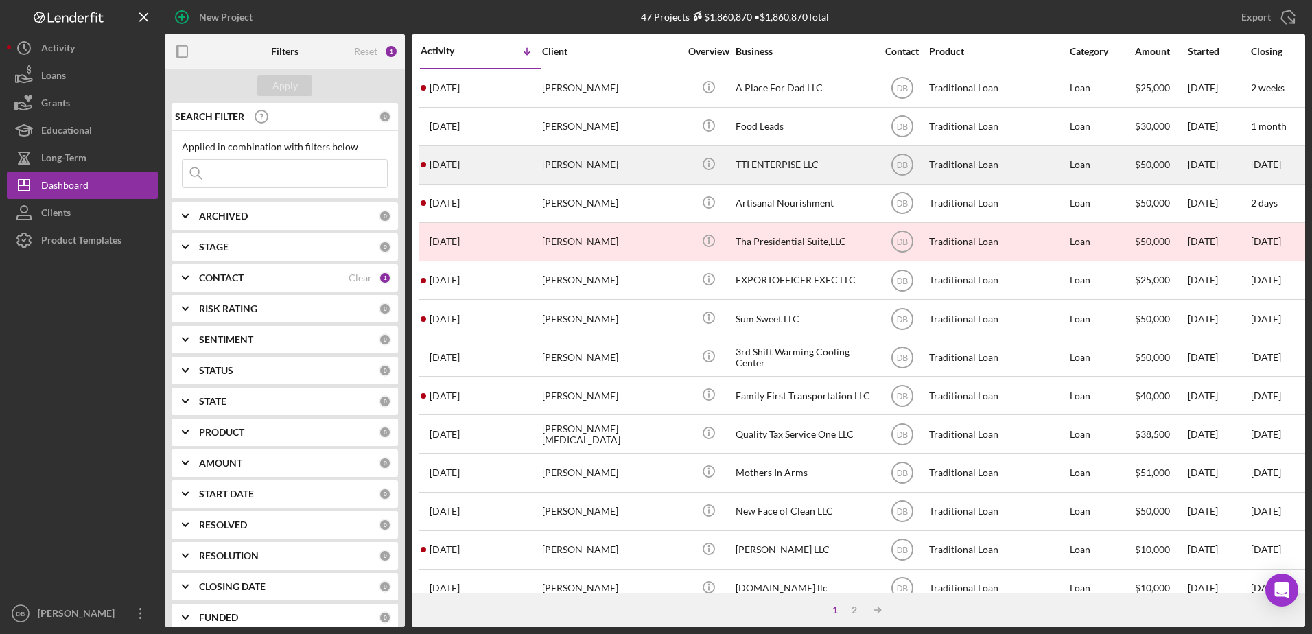
click at [487, 178] on div "[DATE] [PERSON_NAME]" at bounding box center [481, 165] width 120 height 36
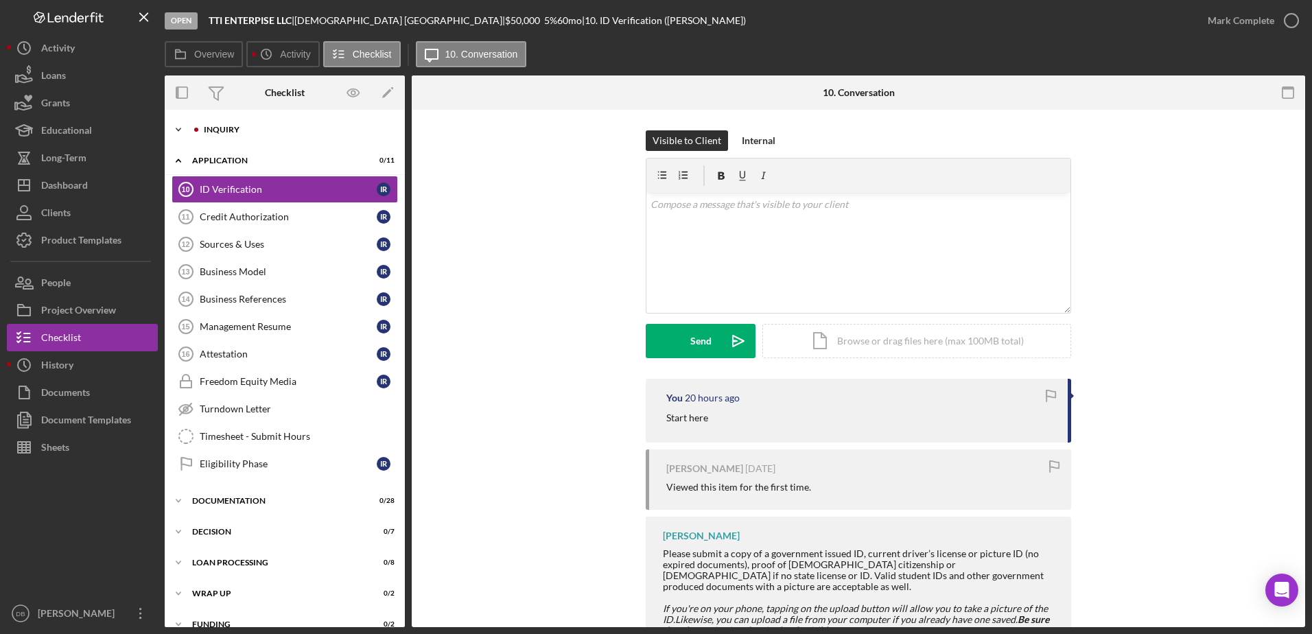
click at [218, 127] on div "Inquiry" at bounding box center [296, 130] width 184 height 8
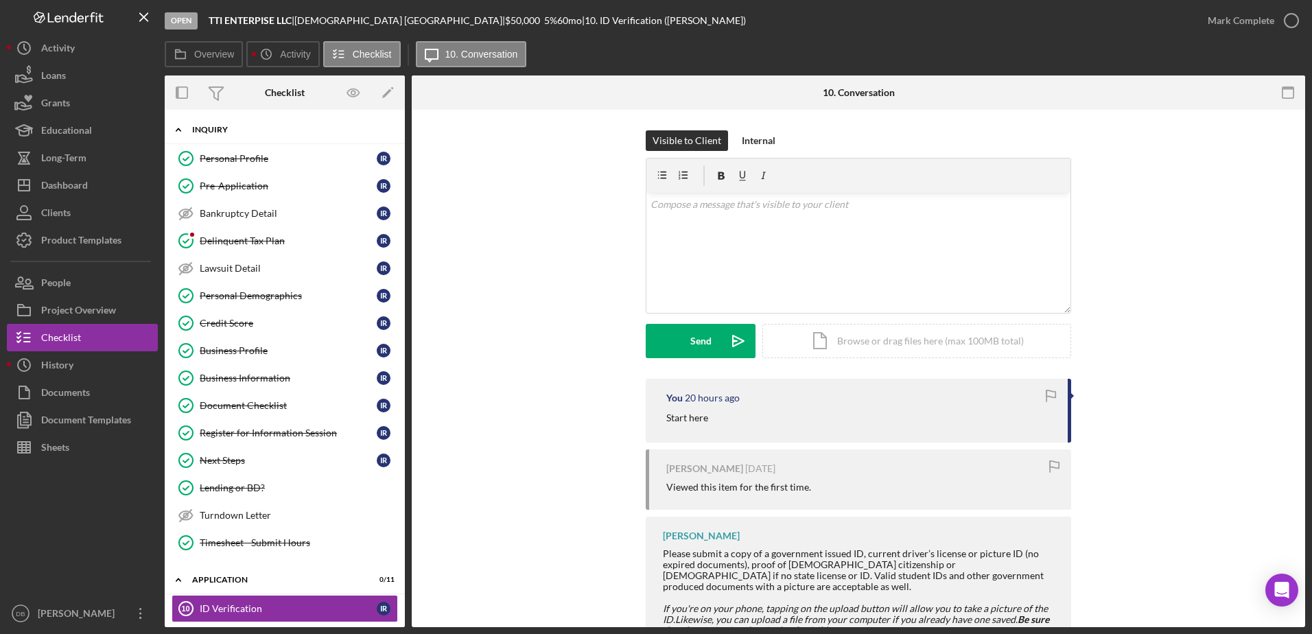
click at [227, 138] on div "Icon/Expander Inquiry 12 / 15" at bounding box center [285, 130] width 240 height 28
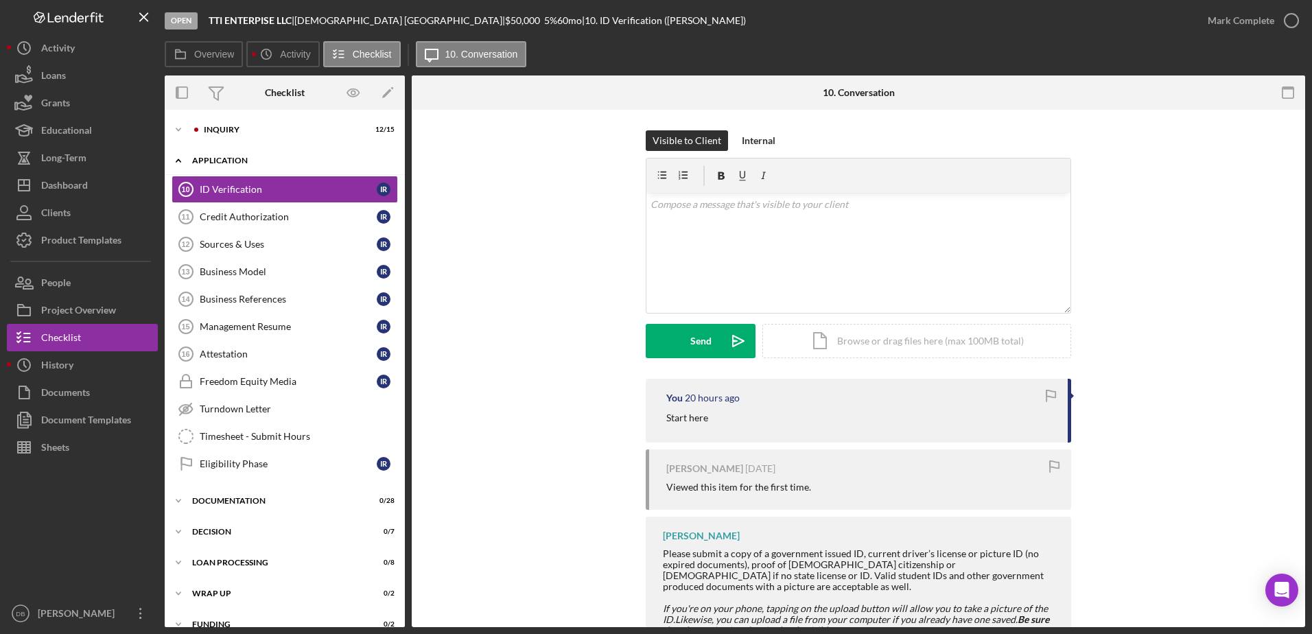
click at [224, 164] on div "Application" at bounding box center [290, 160] width 196 height 8
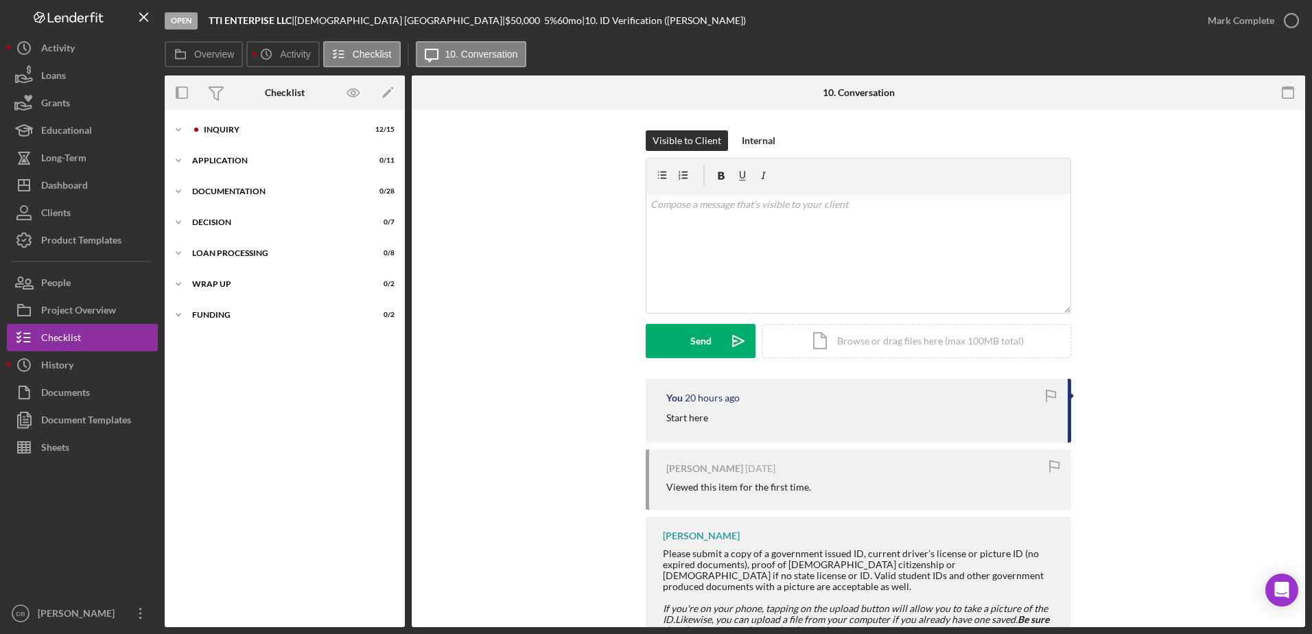
click at [217, 206] on div "Icon/Expander Inquiry 12 / 15 Icon/Expander Application 0 / 11 Icon/Expander Do…" at bounding box center [285, 369] width 240 height 504
click at [217, 192] on div "Documentation" at bounding box center [290, 191] width 196 height 8
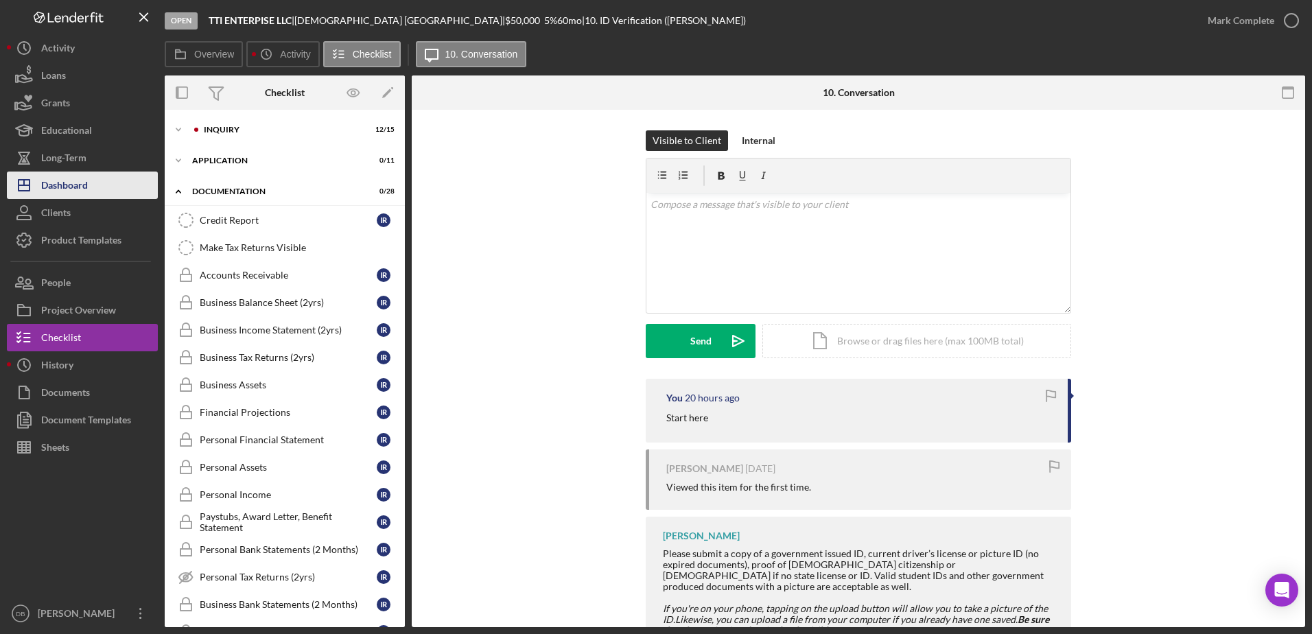
click at [106, 198] on button "Icon/Dashboard Dashboard" at bounding box center [82, 185] width 151 height 27
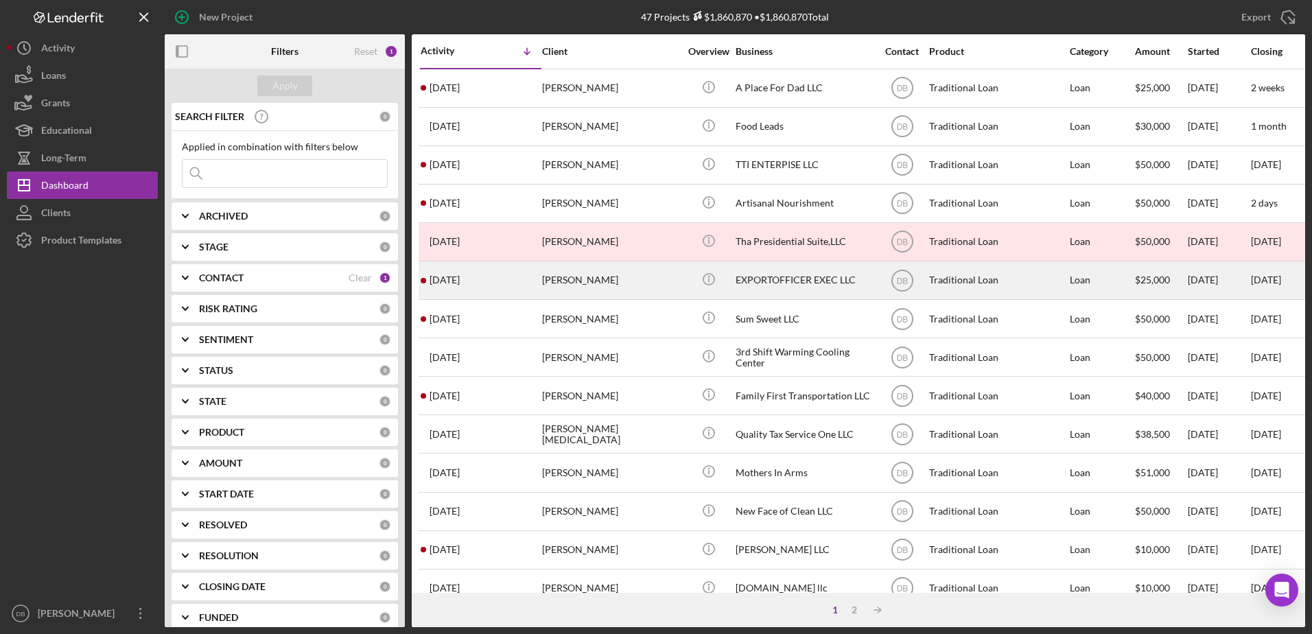
click at [460, 275] on time "[DATE]" at bounding box center [445, 279] width 30 height 11
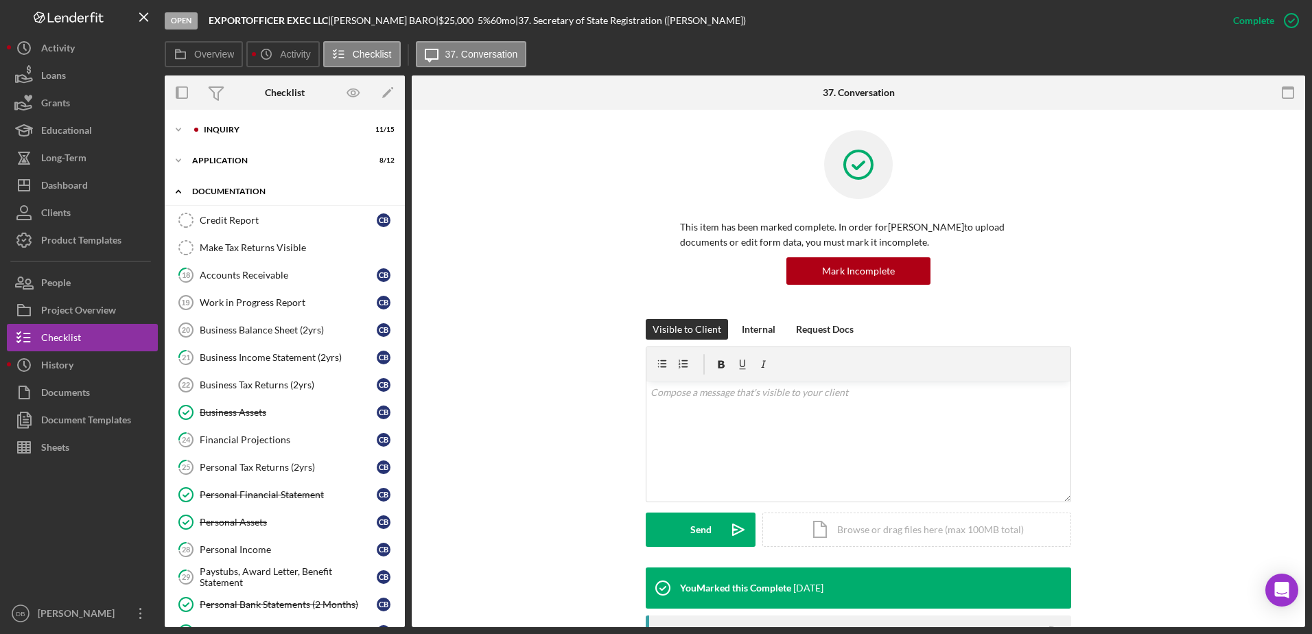
click at [192, 194] on div "Documentation" at bounding box center [290, 191] width 196 height 8
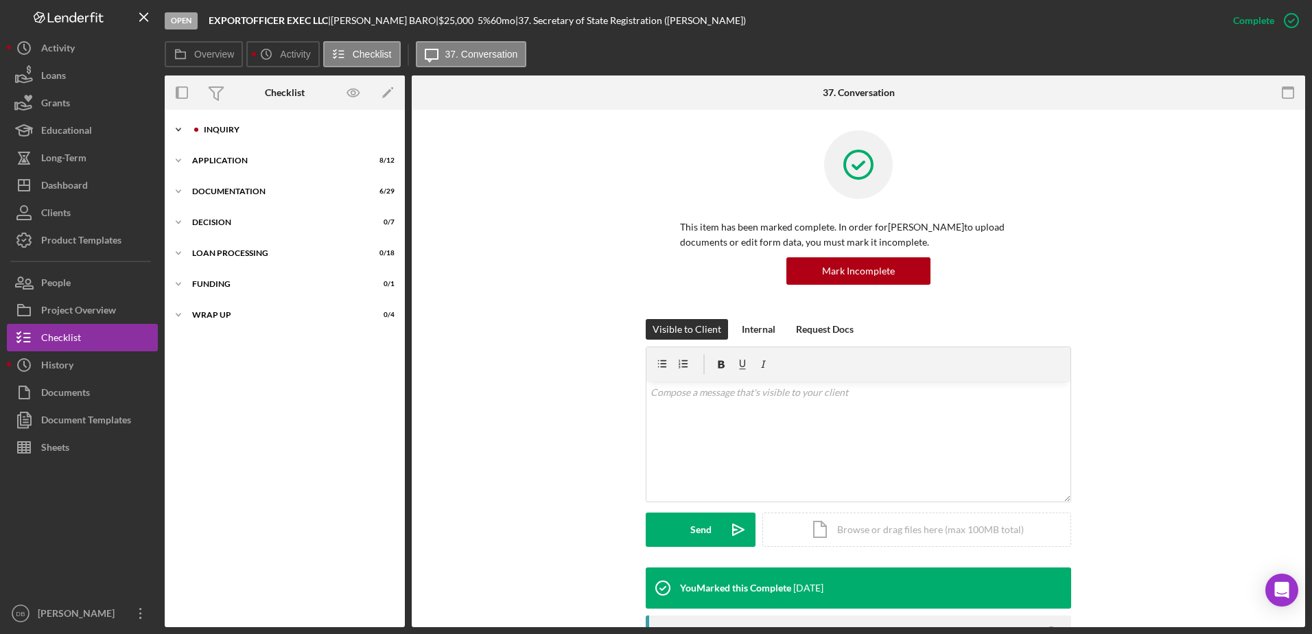
click at [215, 132] on div "Inquiry" at bounding box center [296, 130] width 184 height 8
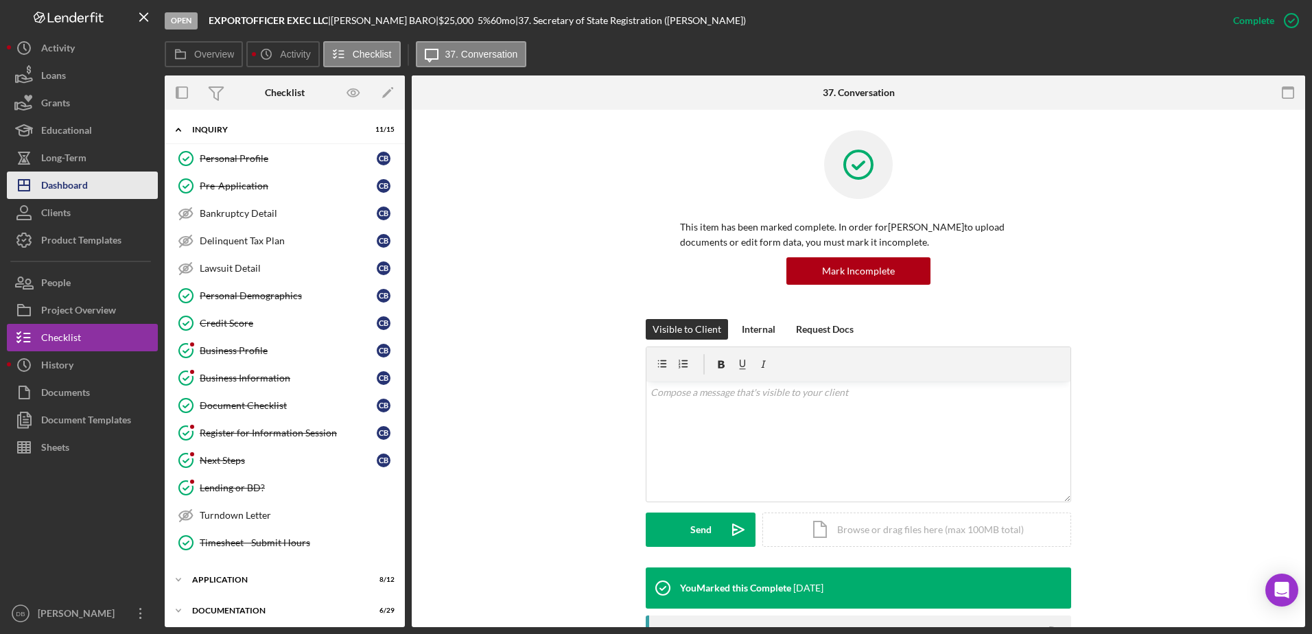
click at [100, 185] on button "Icon/Dashboard Dashboard" at bounding box center [82, 185] width 151 height 27
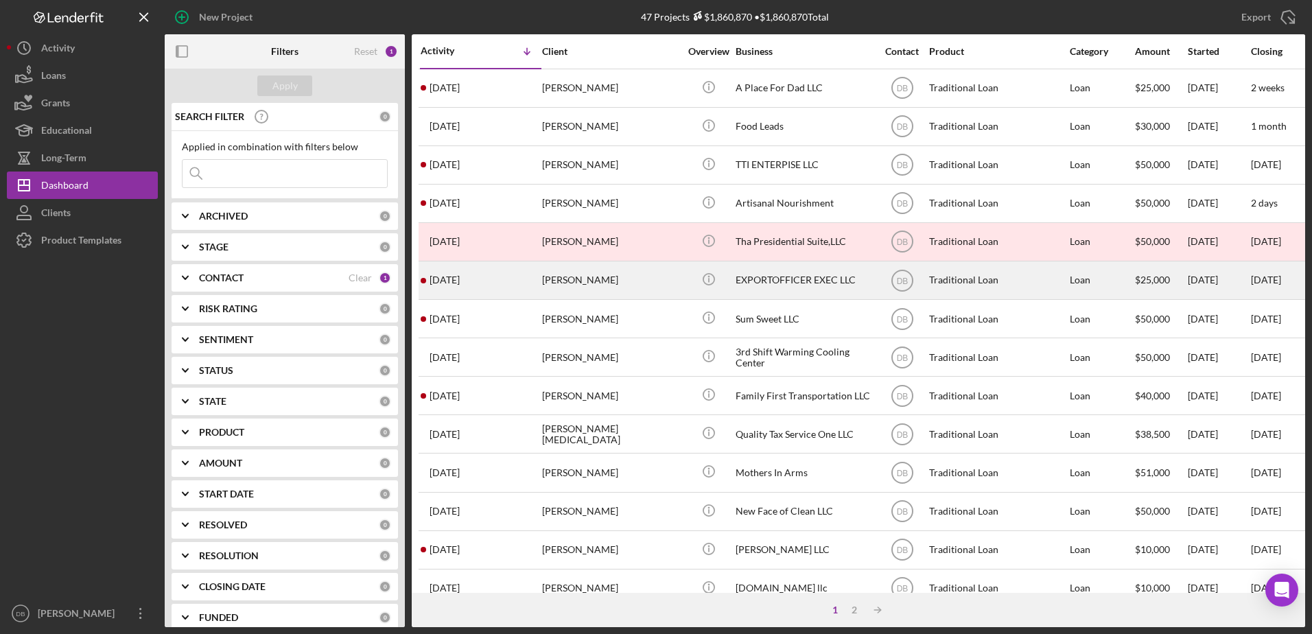
click at [541, 275] on td "[DATE] [PERSON_NAME]" at bounding box center [480, 280] width 121 height 38
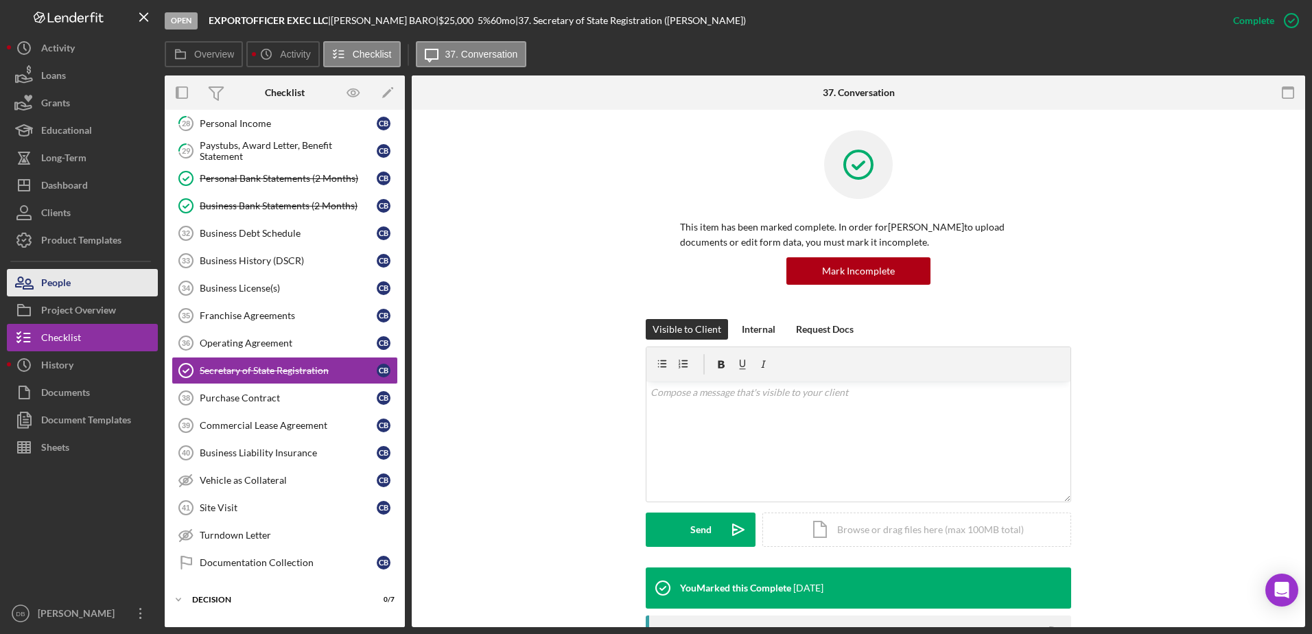
scroll to position [428, 0]
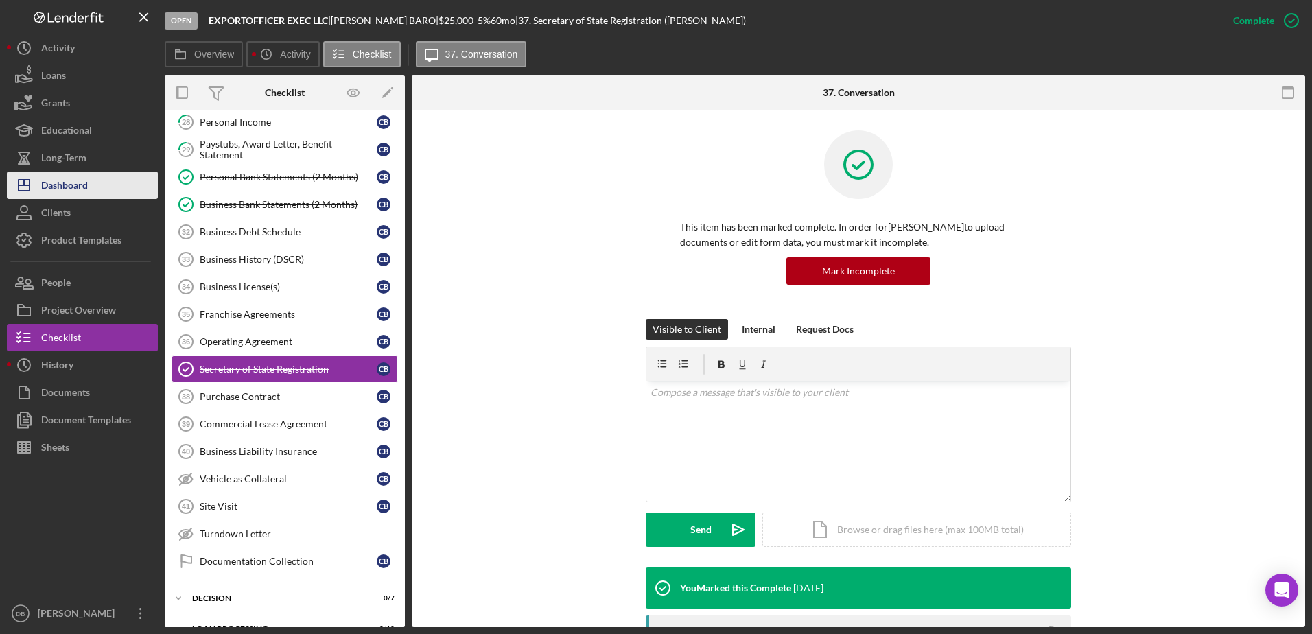
click at [87, 176] on div "Dashboard" at bounding box center [64, 187] width 47 height 31
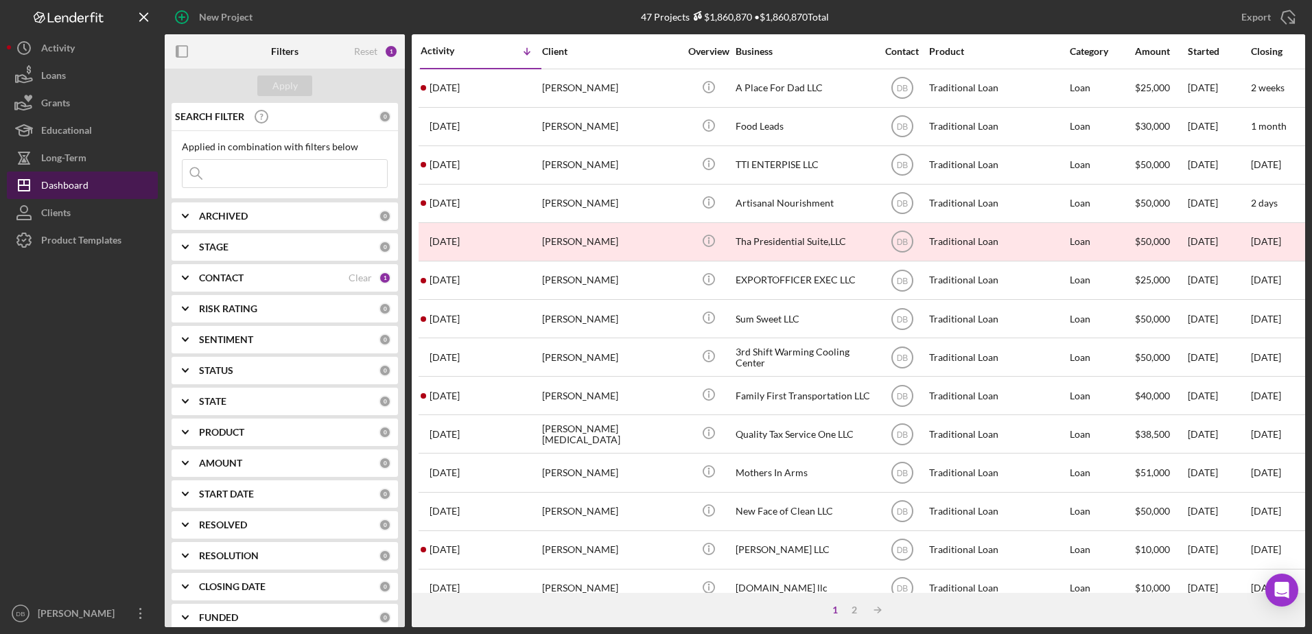
click at [82, 185] on div "Dashboard" at bounding box center [64, 187] width 47 height 31
click at [340, 177] on input at bounding box center [285, 173] width 204 height 27
click at [260, 380] on div "STATUS 0" at bounding box center [295, 370] width 192 height 27
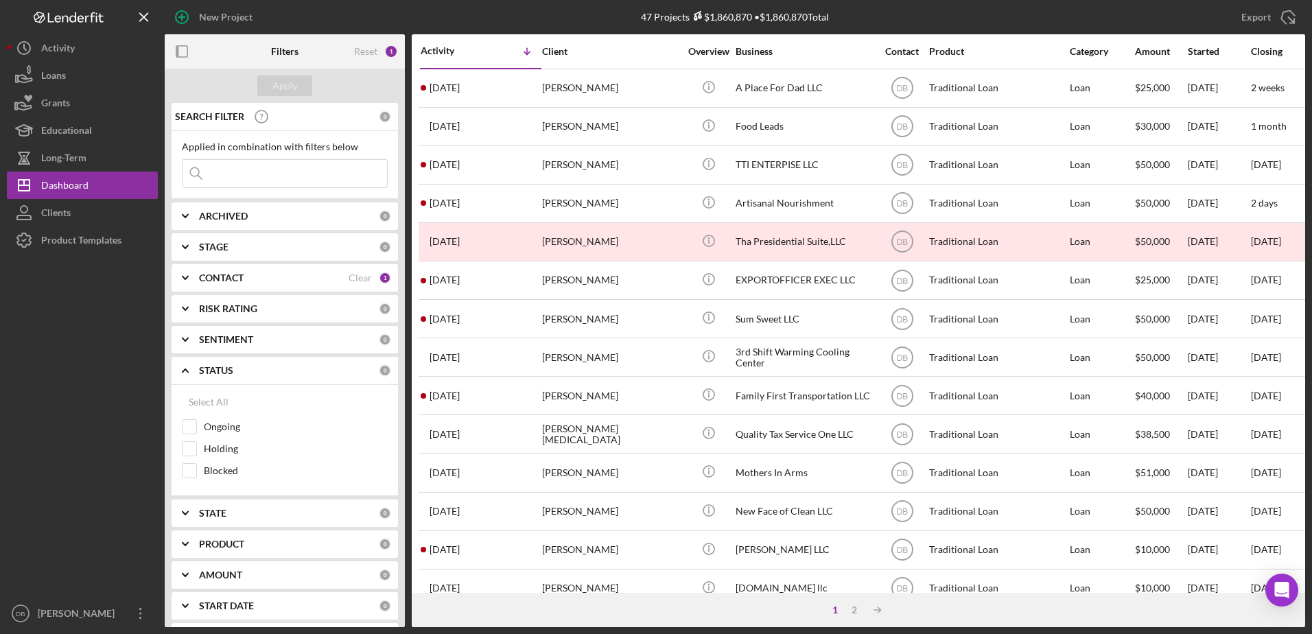
click at [271, 270] on div "CONTACT Clear 1" at bounding box center [295, 277] width 192 height 27
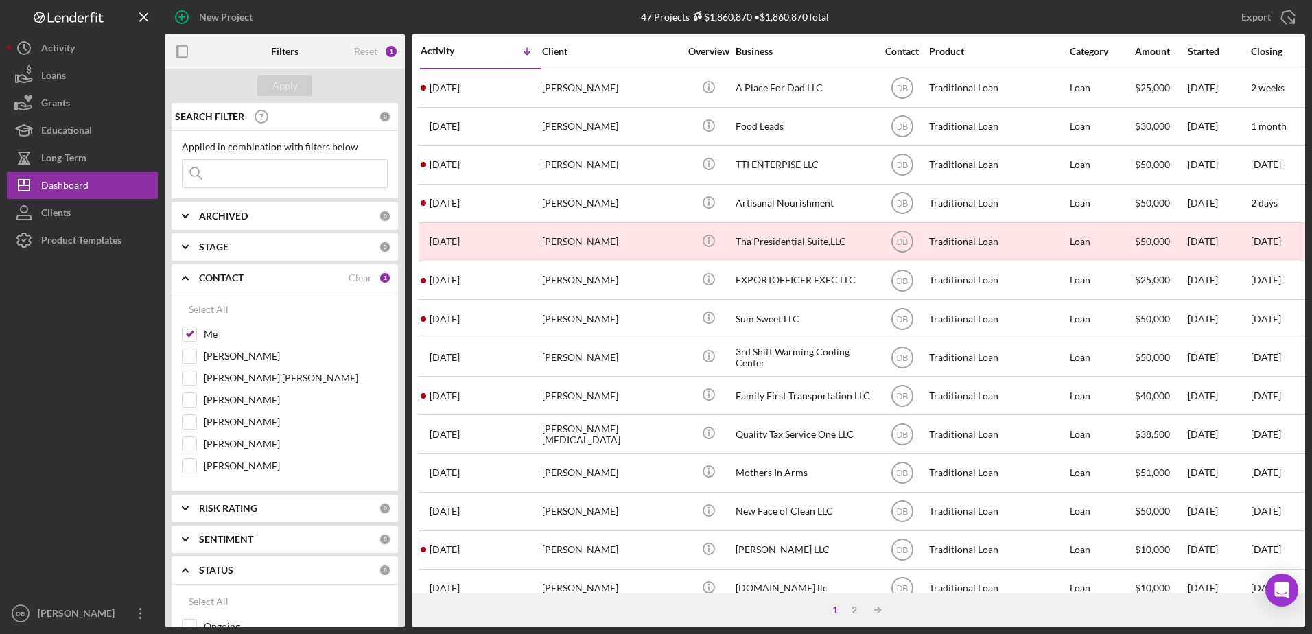
click at [349, 276] on div "Clear" at bounding box center [360, 277] width 23 height 11
checkbox input "false"
drag, startPoint x: 265, startPoint y: 163, endPoint x: 286, endPoint y: 142, distance: 30.1
click at [265, 163] on input at bounding box center [285, 173] width 204 height 27
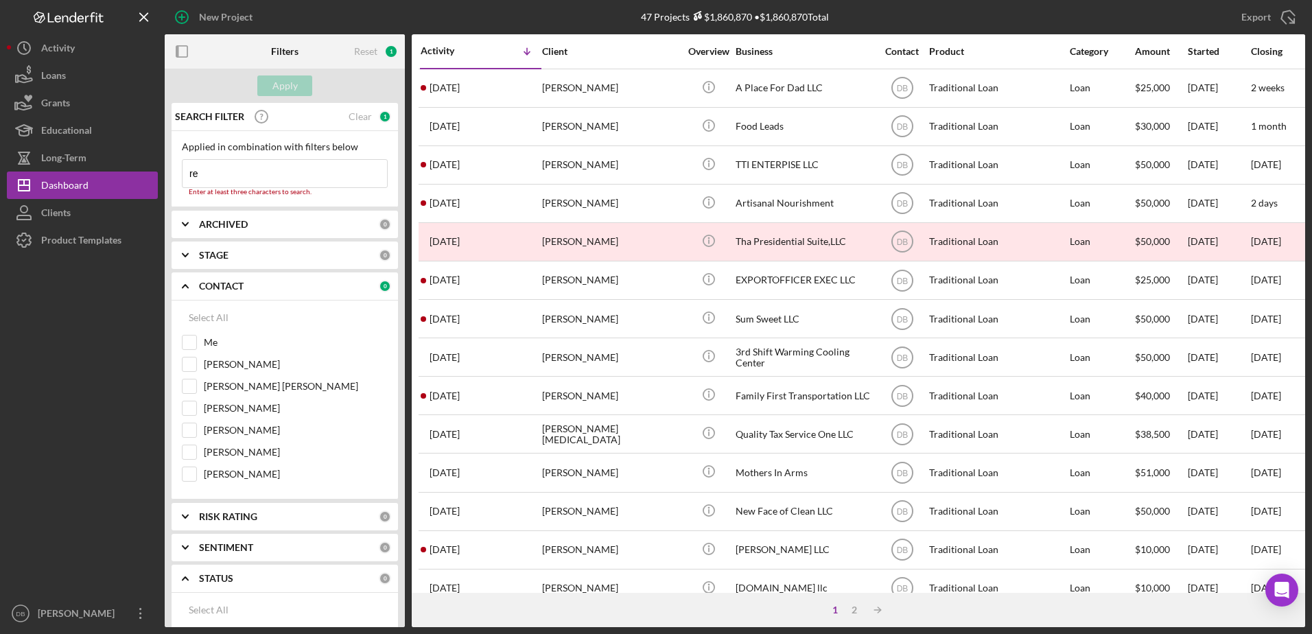
type input "Resilient"
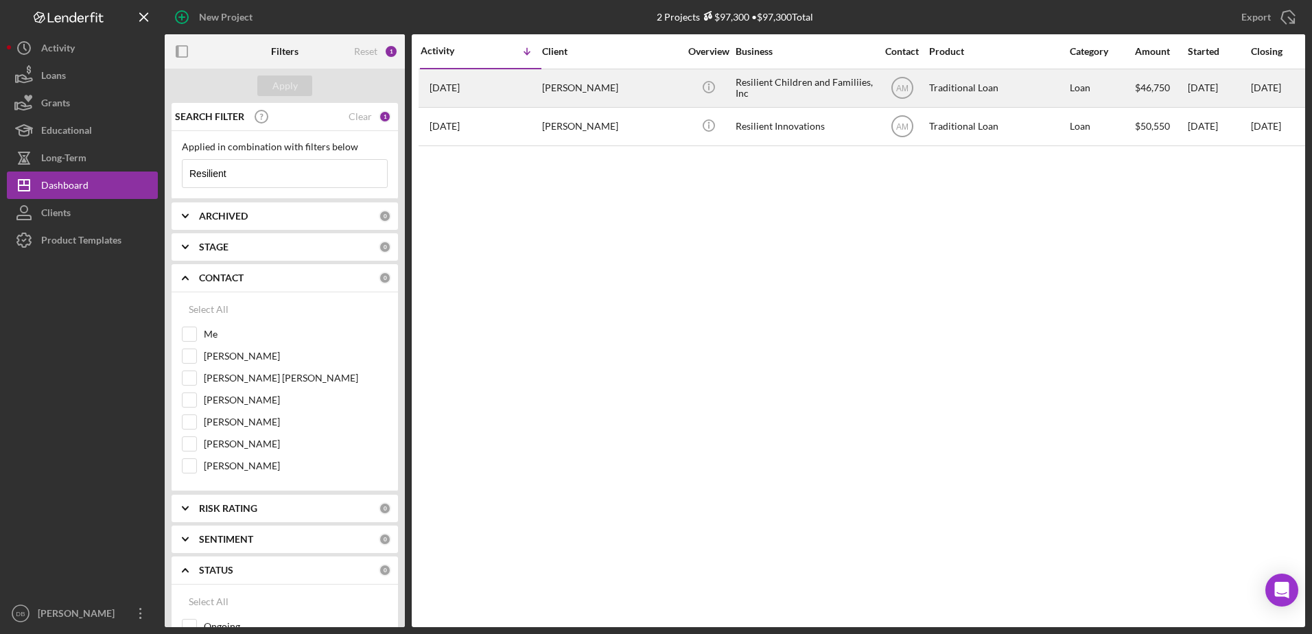
click at [541, 91] on td "[DATE] [PERSON_NAME]" at bounding box center [480, 88] width 121 height 38
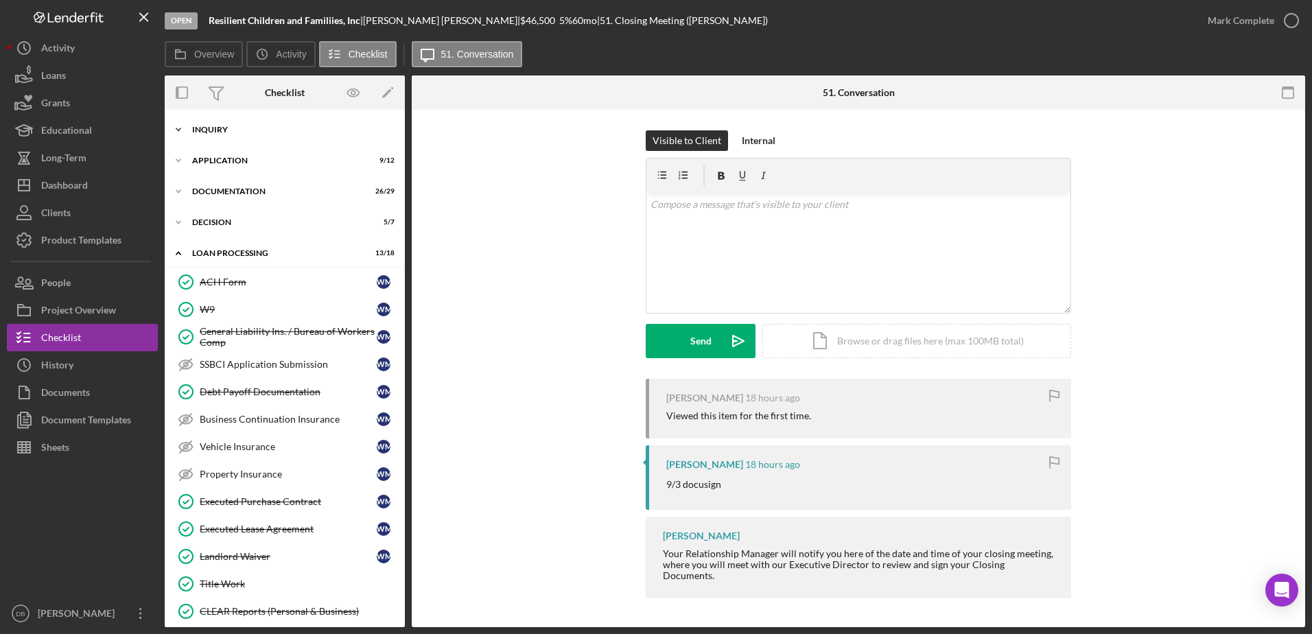
click at [231, 131] on div "Inquiry" at bounding box center [290, 130] width 196 height 8
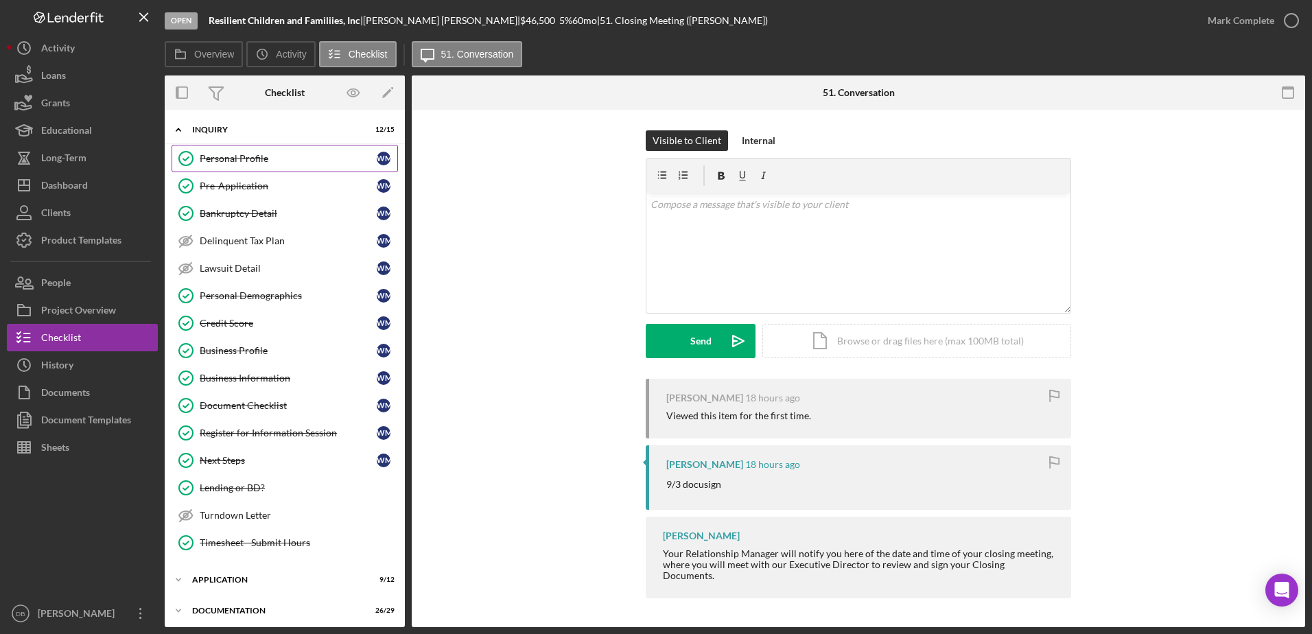
click at [240, 163] on div "Personal Profile" at bounding box center [288, 158] width 177 height 11
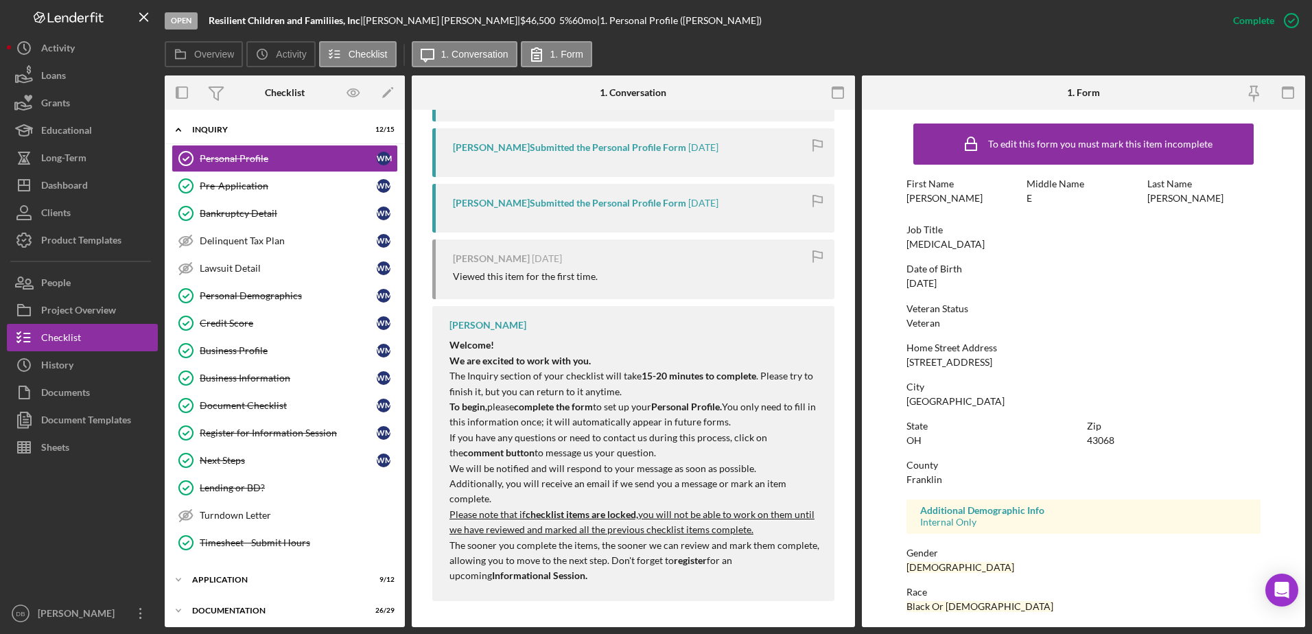
scroll to position [648, 0]
click at [289, 140] on div "Icon/Expander Inquiry 12 / 15" at bounding box center [285, 130] width 240 height 28
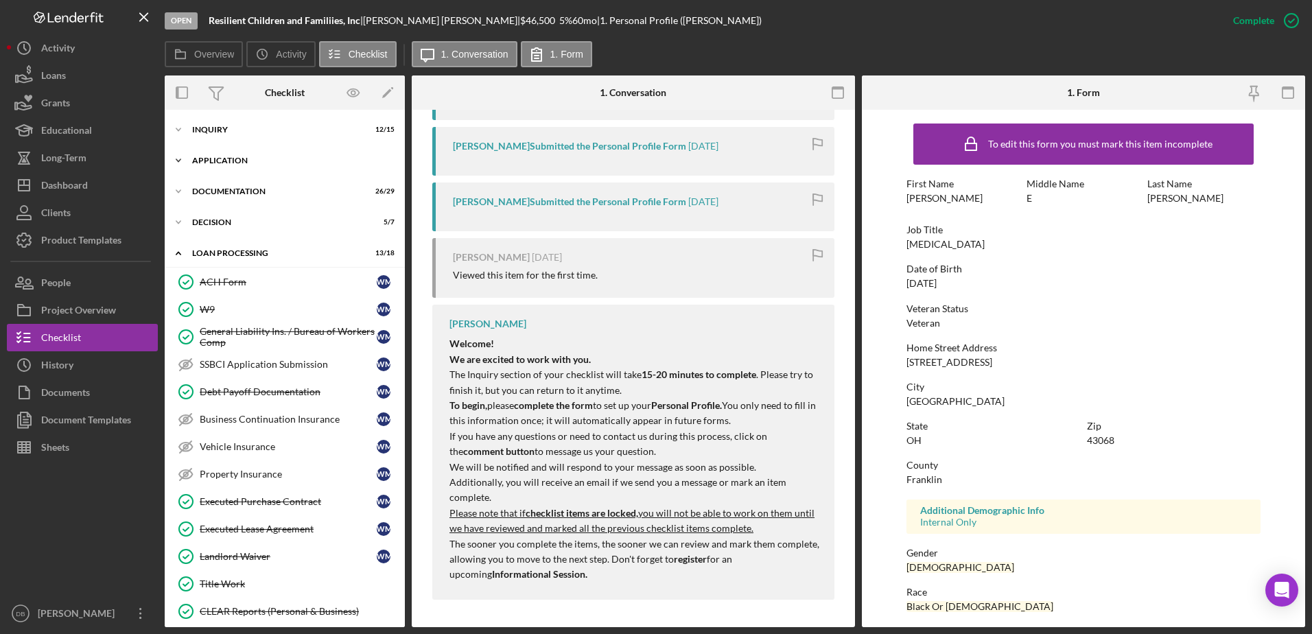
click at [213, 159] on div "Application" at bounding box center [290, 160] width 196 height 8
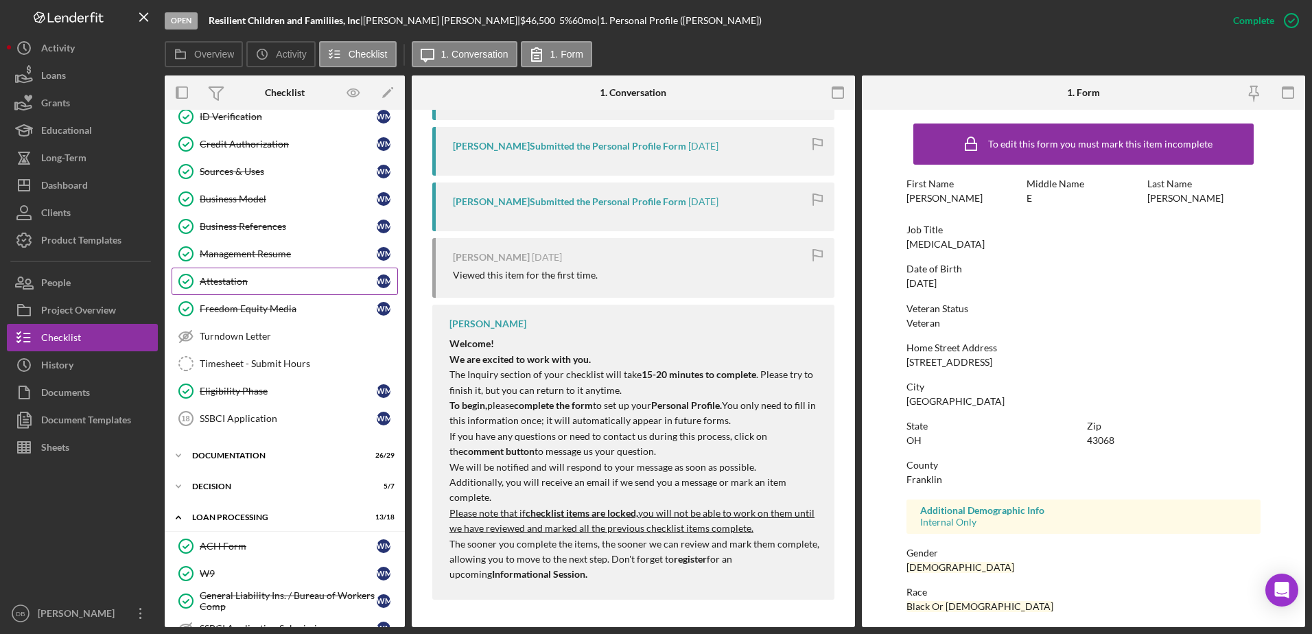
scroll to position [0, 0]
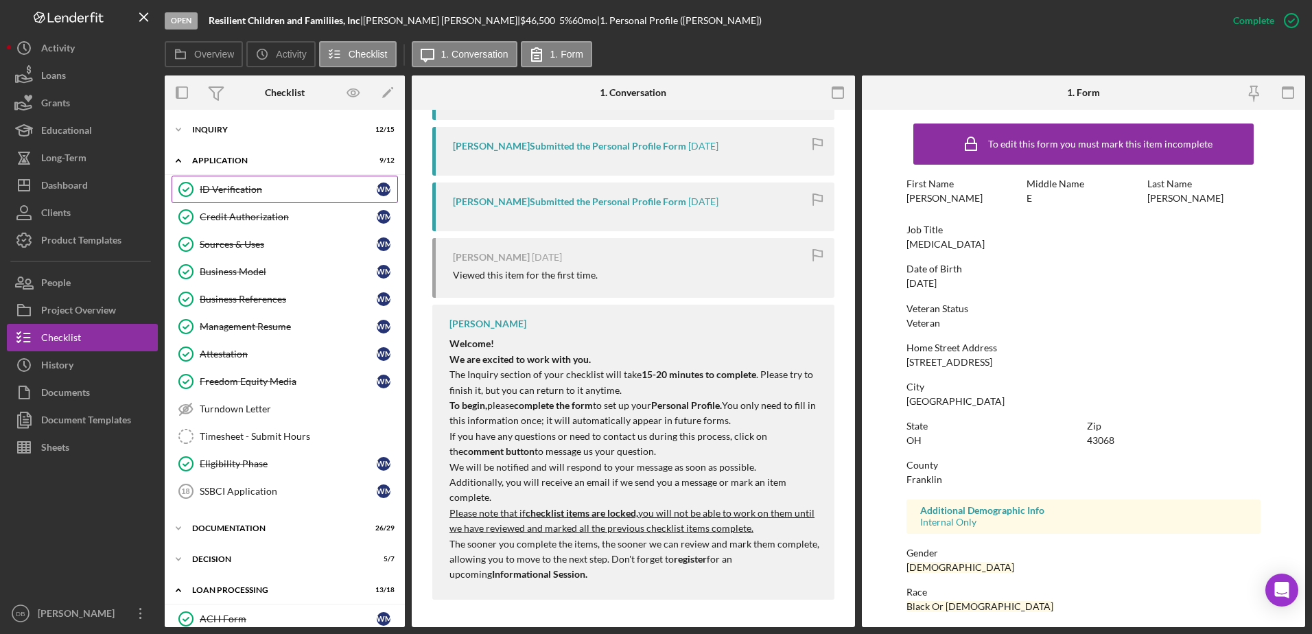
click at [233, 183] on link "ID Verification ID Verification [PERSON_NAME]" at bounding box center [285, 189] width 226 height 27
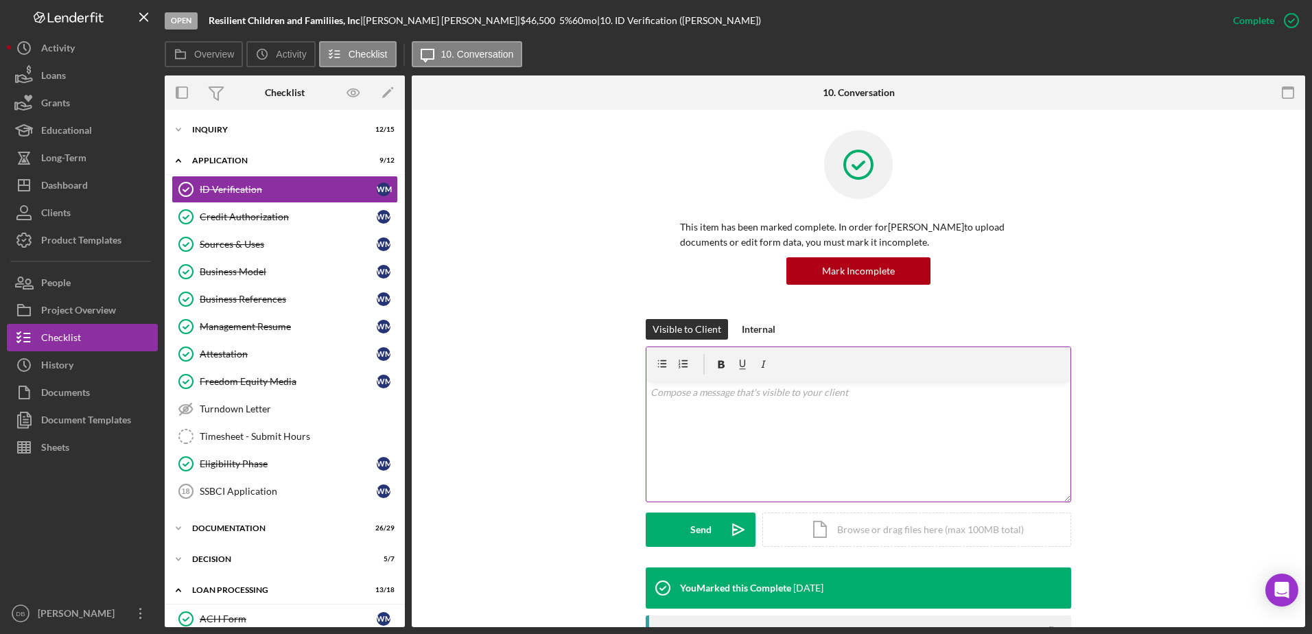
scroll to position [368, 0]
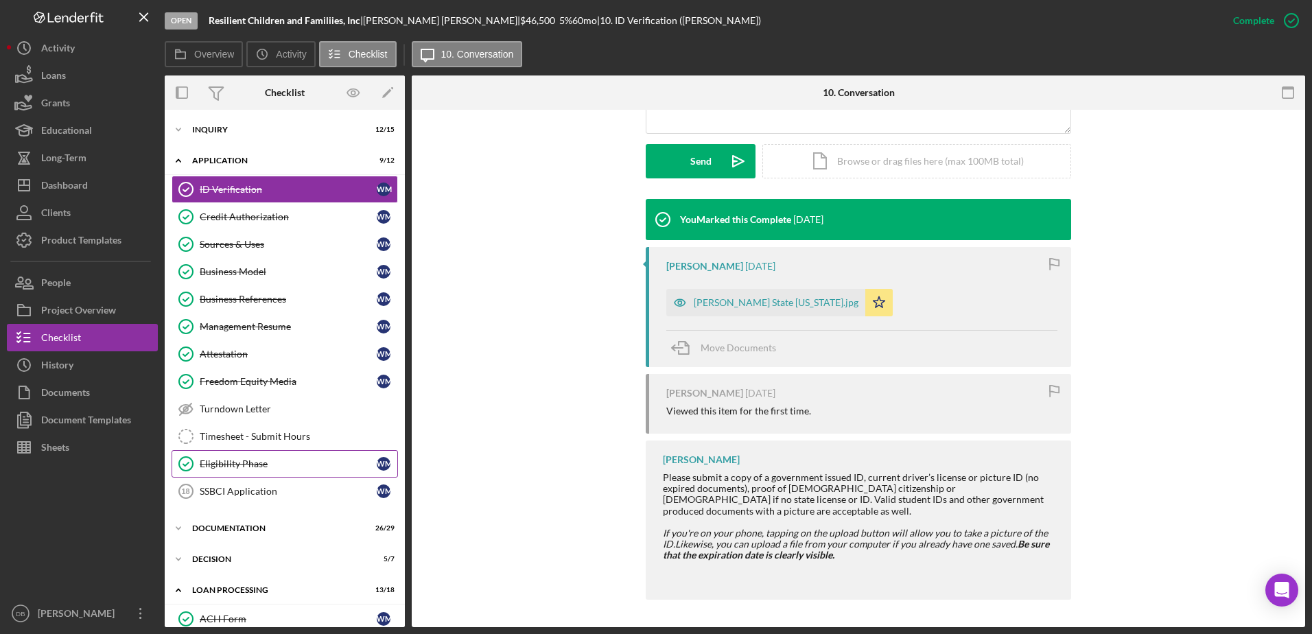
click at [289, 474] on link "Eligibility Phase Eligibility Phase [PERSON_NAME]" at bounding box center [285, 463] width 226 height 27
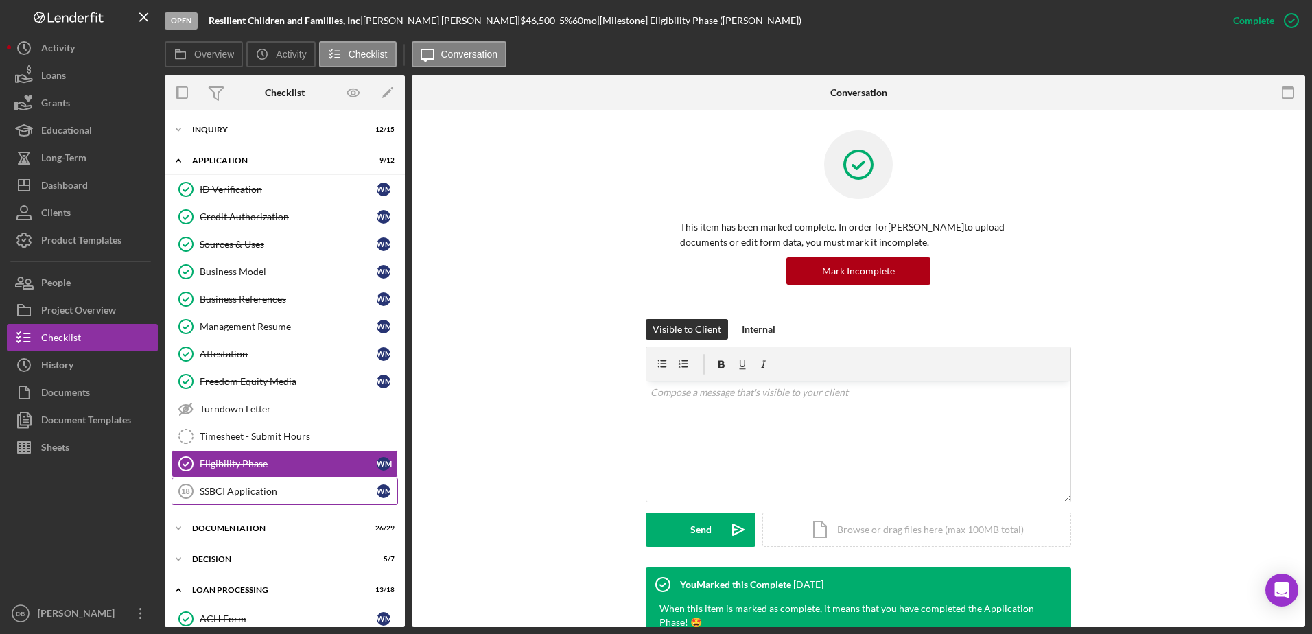
click at [296, 498] on link "SSBCI Application 18 SSBCI Application [PERSON_NAME]" at bounding box center [285, 491] width 226 height 27
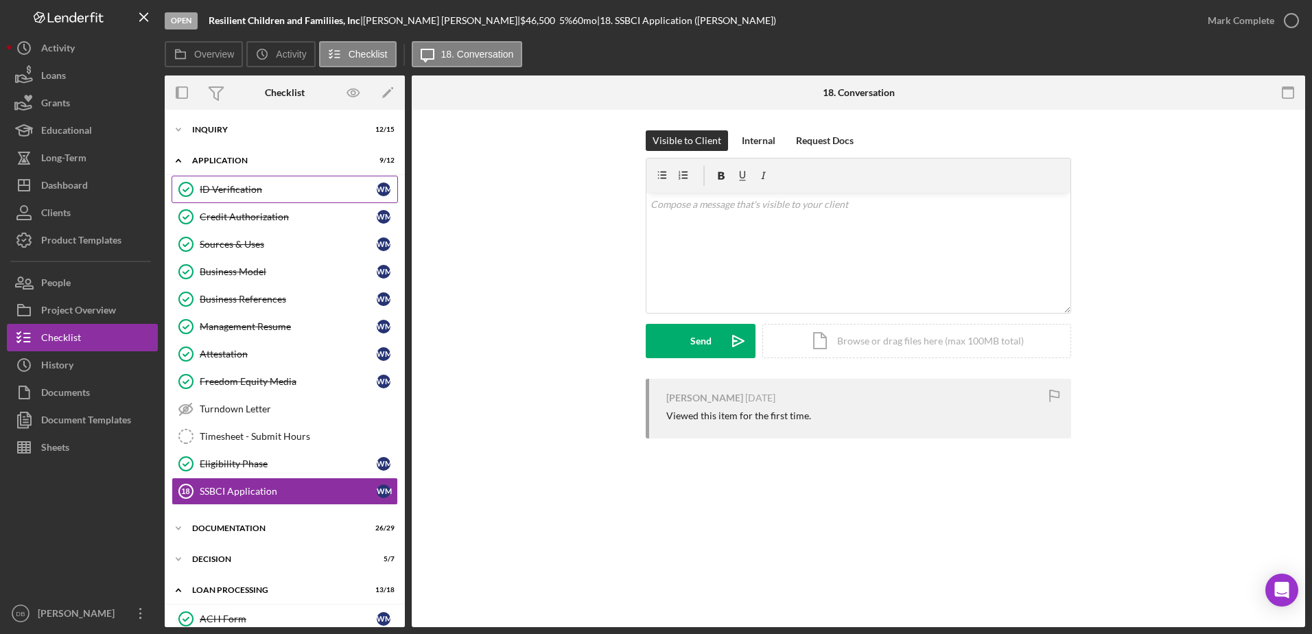
click at [259, 196] on link "ID Verification ID Verification [PERSON_NAME]" at bounding box center [285, 189] width 226 height 27
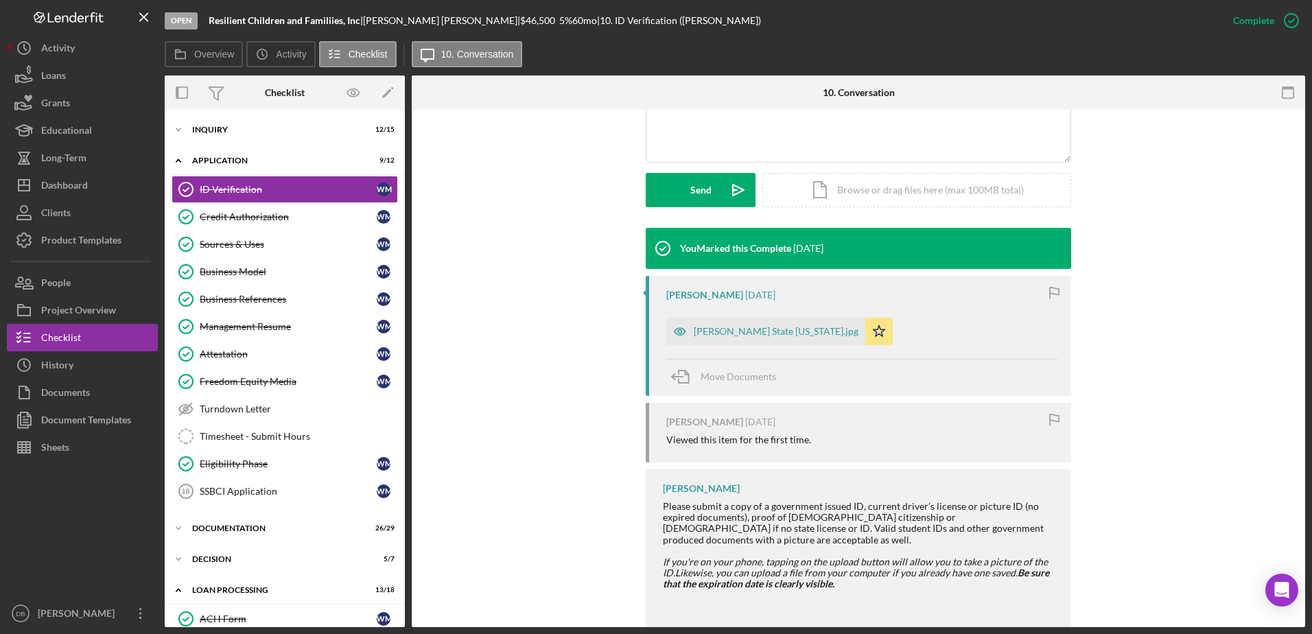
scroll to position [368, 0]
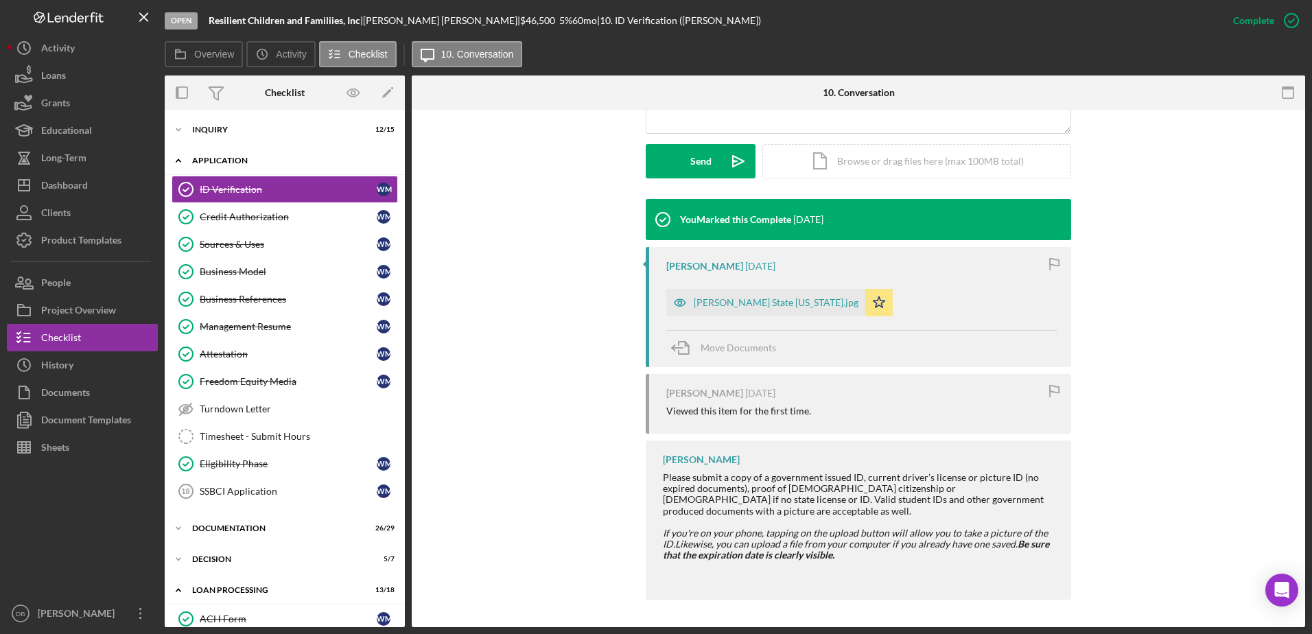
drag, startPoint x: 218, startPoint y: 160, endPoint x: 226, endPoint y: 173, distance: 15.8
click at [218, 160] on div "Application" at bounding box center [290, 160] width 196 height 8
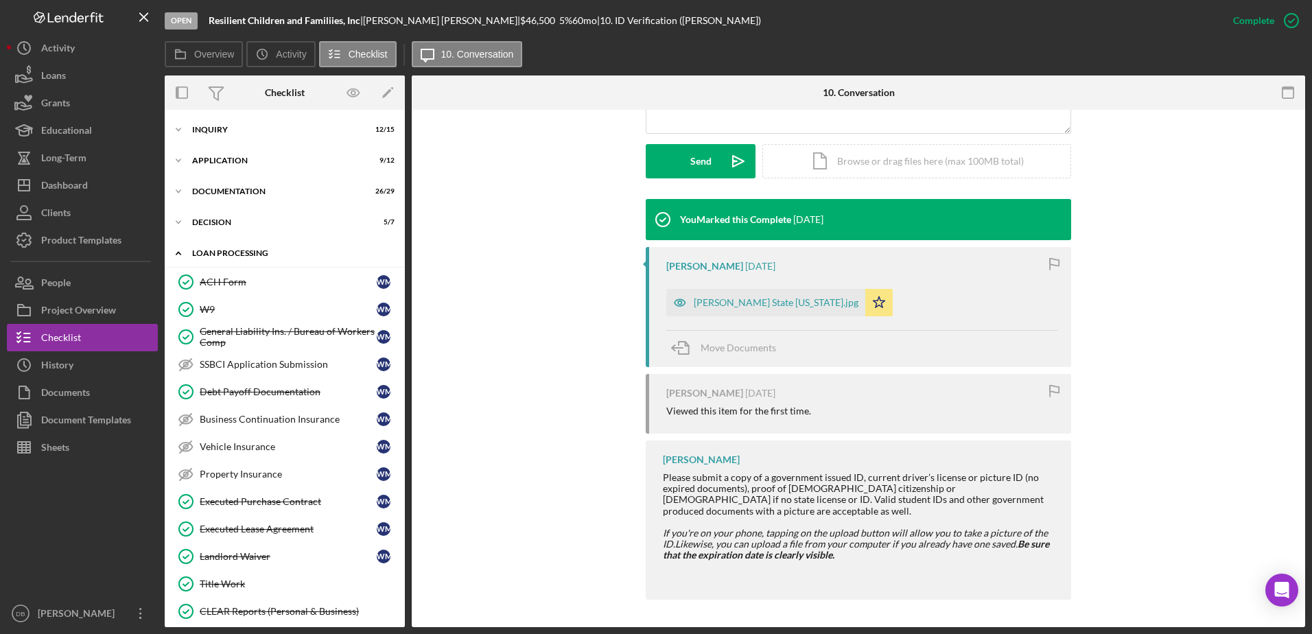
click at [253, 250] on div "Loan Processing" at bounding box center [290, 253] width 196 height 8
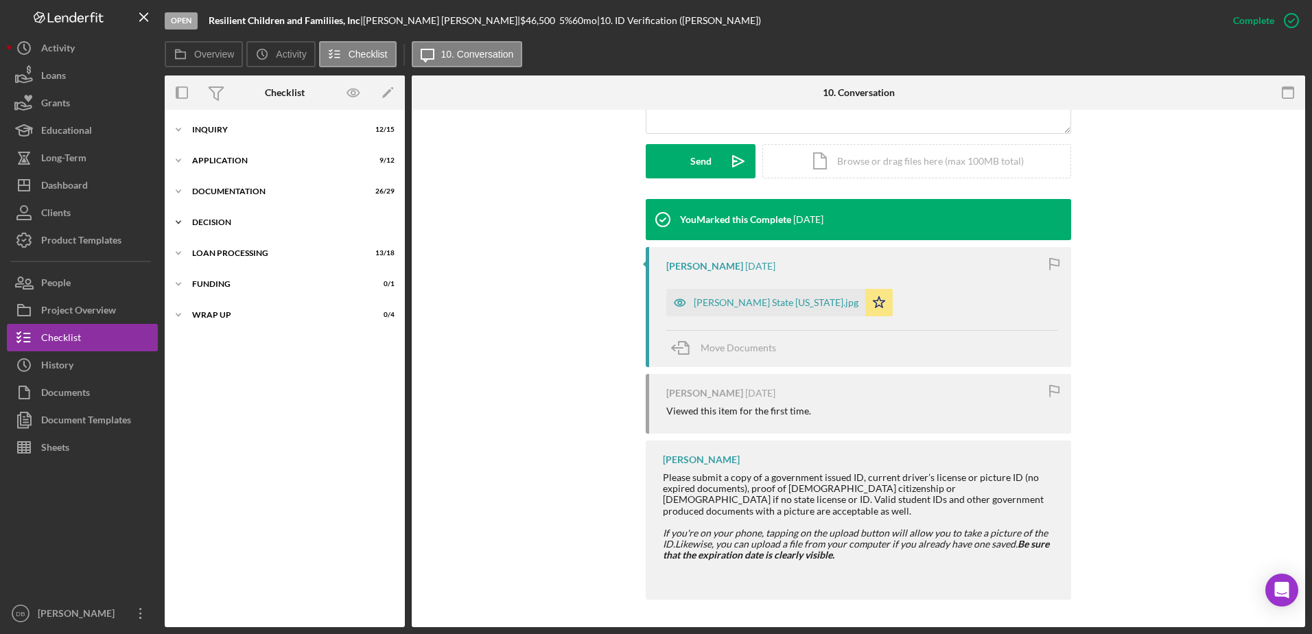
click at [220, 220] on div "Decision" at bounding box center [290, 222] width 196 height 8
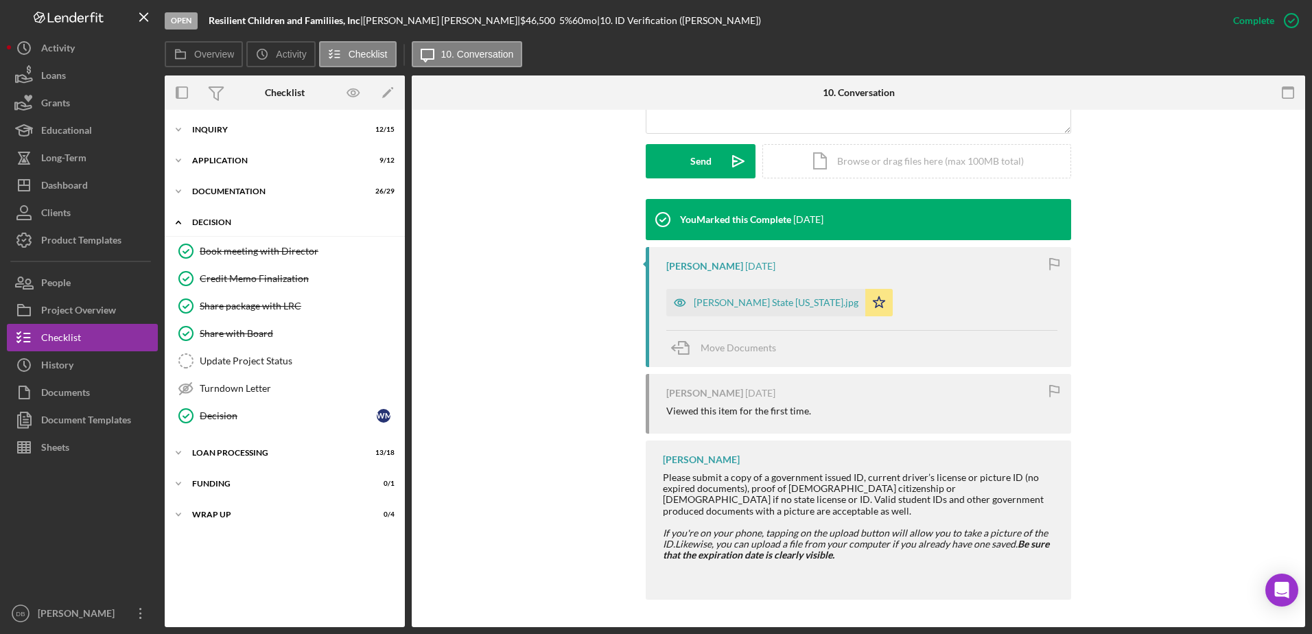
click at [220, 220] on div "Decision" at bounding box center [290, 222] width 196 height 8
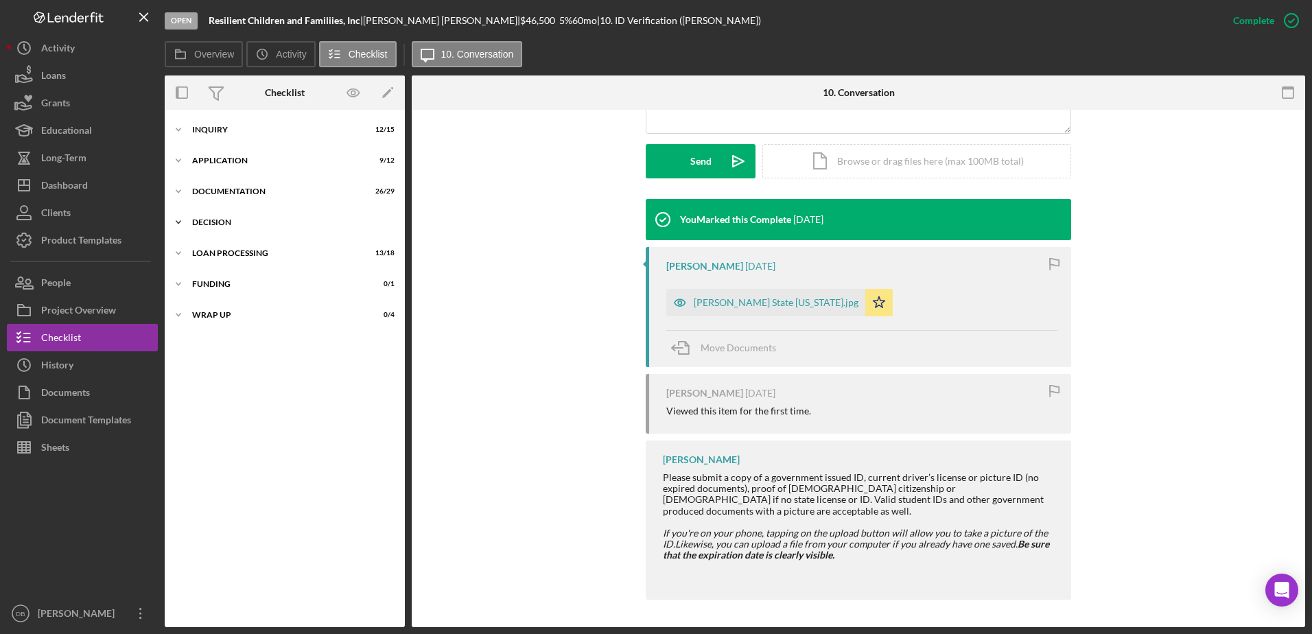
click at [221, 224] on div "Decision" at bounding box center [290, 222] width 196 height 8
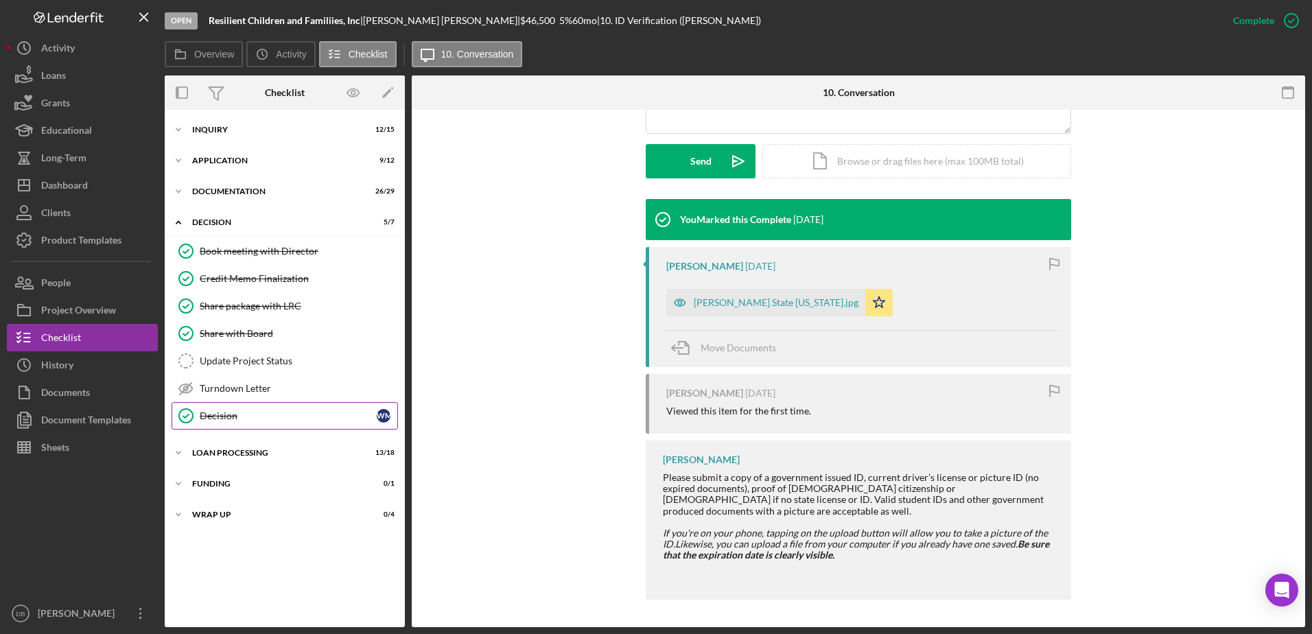
click at [265, 406] on link "Decision Decision [PERSON_NAME]" at bounding box center [285, 415] width 226 height 27
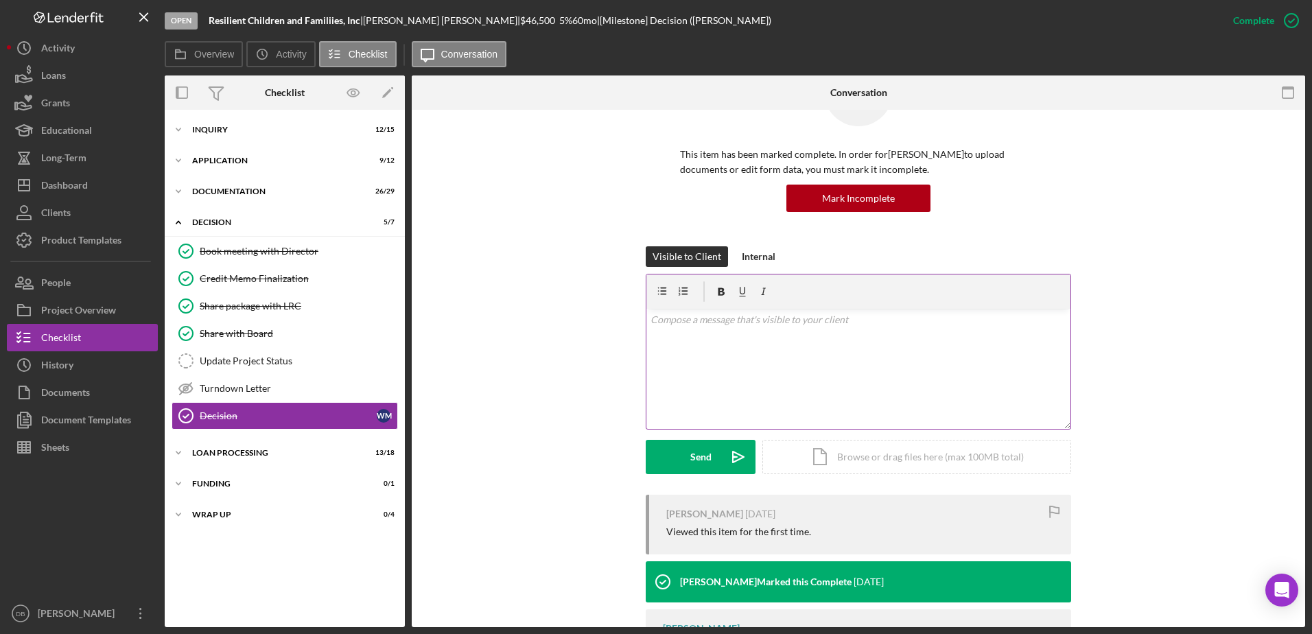
scroll to position [164, 0]
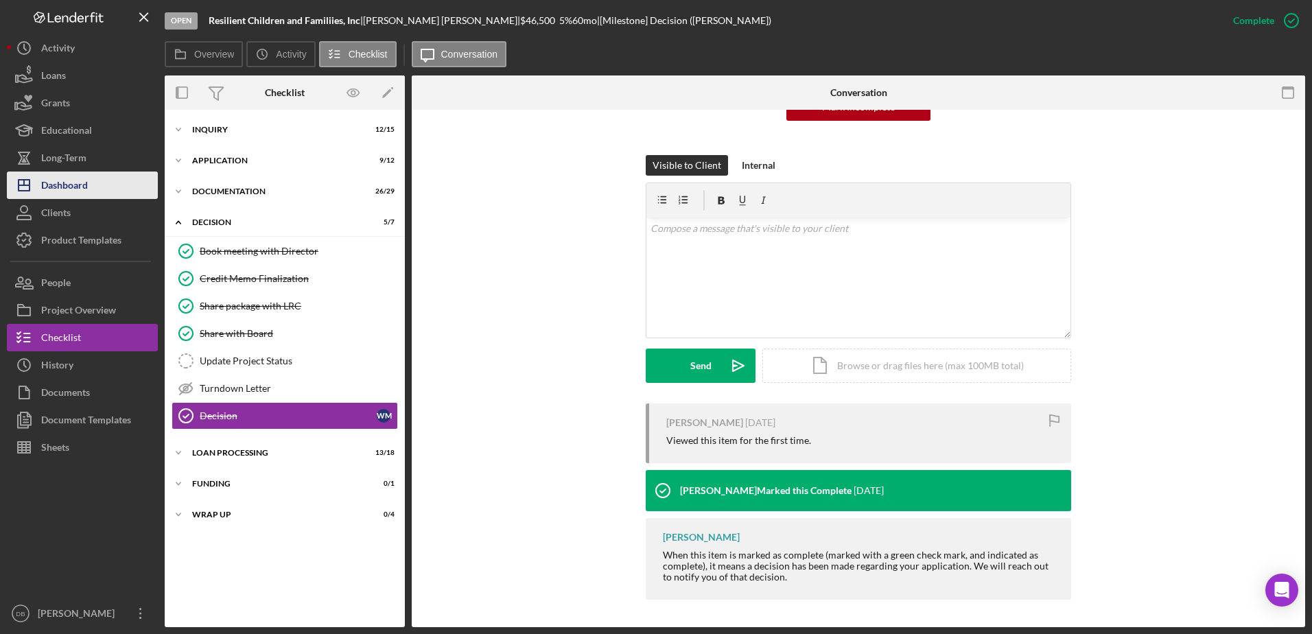
click at [76, 182] on div "Dashboard" at bounding box center [64, 187] width 47 height 31
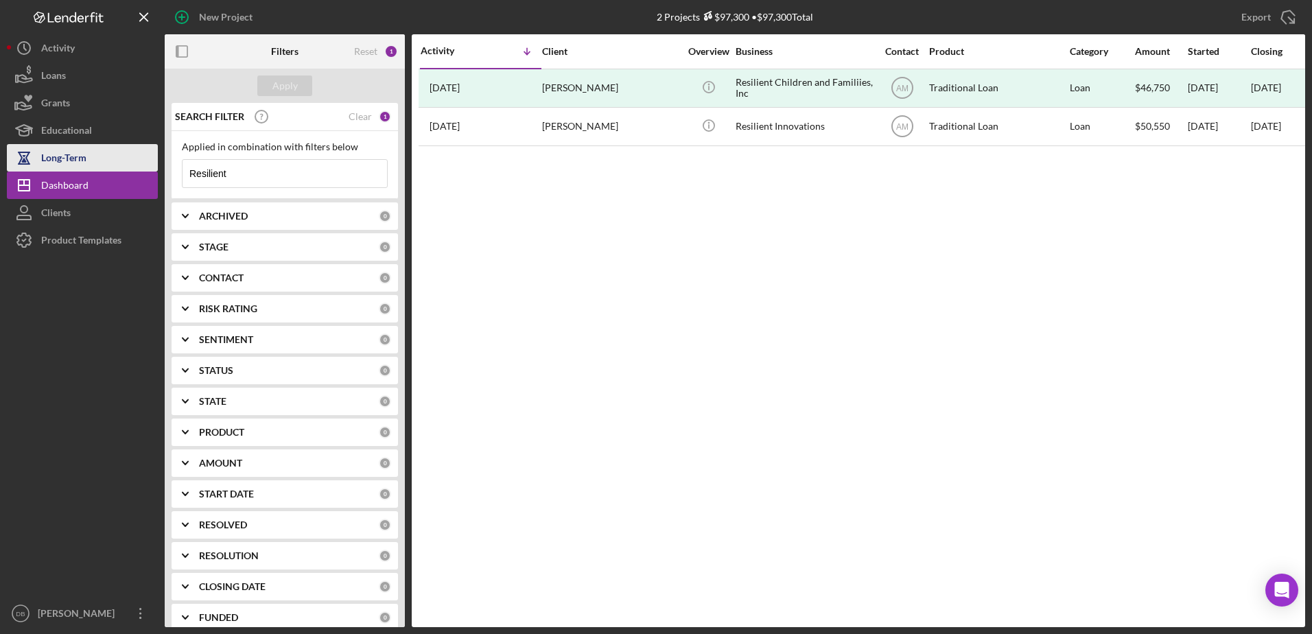
drag, startPoint x: 248, startPoint y: 172, endPoint x: 137, endPoint y: 159, distance: 111.3
click at [137, 159] on div "New Project 2 Projects $97,300 • $97,300 Total Resilient Export Icon/Export Fil…" at bounding box center [656, 313] width 1298 height 627
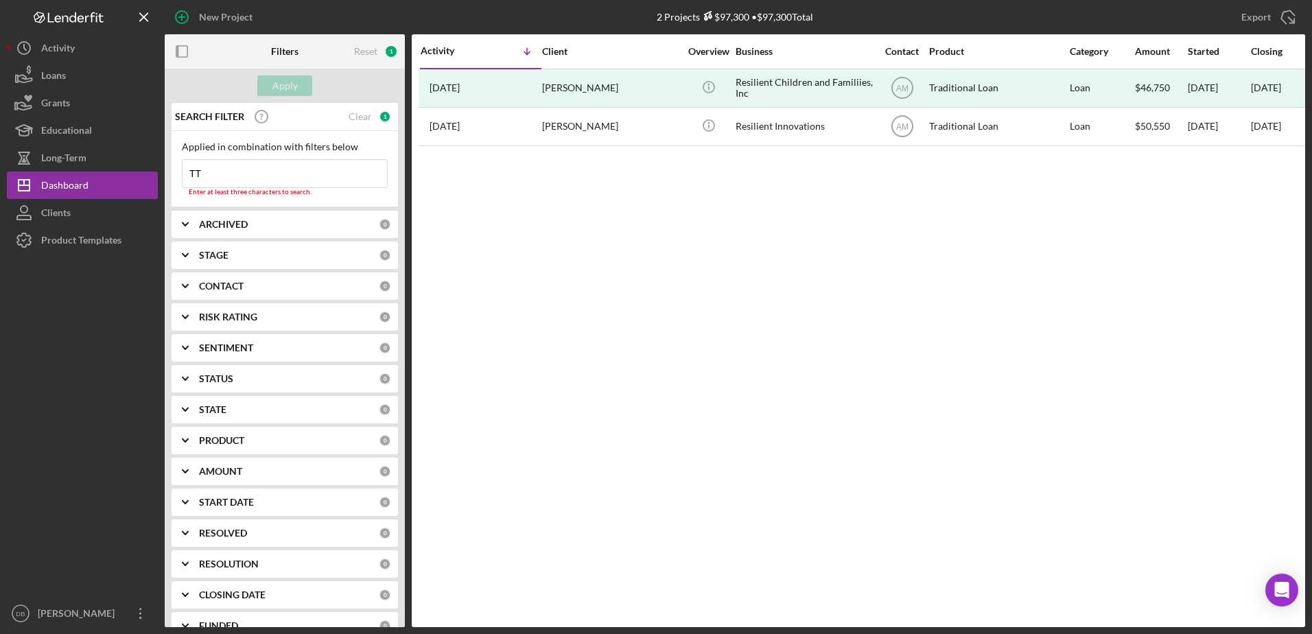
type input "TTI"
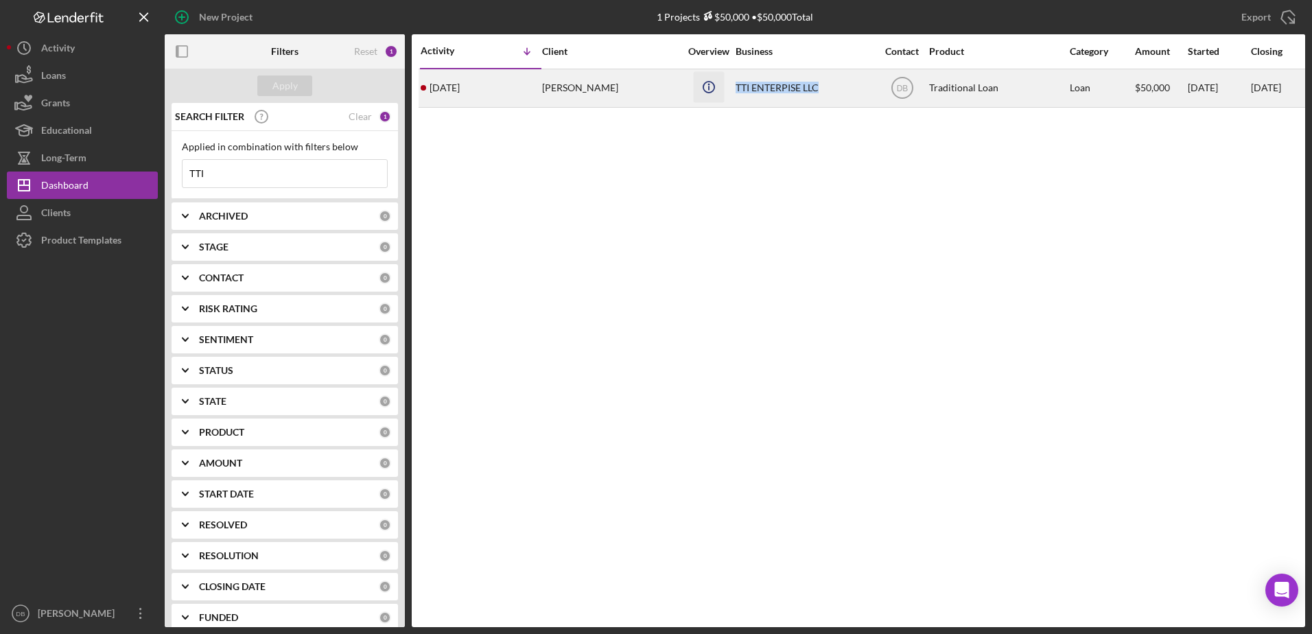
drag, startPoint x: 826, startPoint y: 86, endPoint x: 718, endPoint y: 90, distance: 107.8
click at [718, 90] on tr "[DATE] [PERSON_NAME] [PERSON_NAME] Icon/Info TTI ENTERPISE LLC DB Traditional L…" at bounding box center [1232, 88] width 1627 height 38
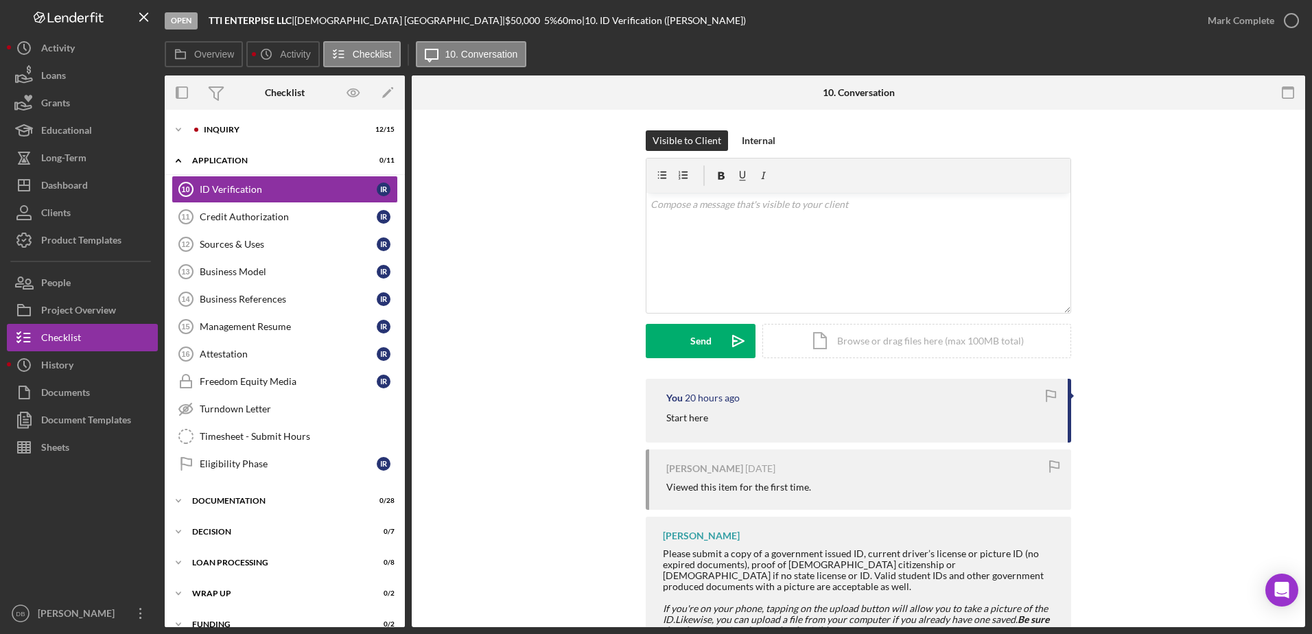
drag, startPoint x: 297, startPoint y: 21, endPoint x: 203, endPoint y: 23, distance: 94.0
click at [203, 23] on div "Open TTI ENTERPISE LLC | [PERSON_NAME] | $50,000 $50,000 5 % 60 mo | 10. ID Ver…" at bounding box center [679, 20] width 1029 height 41
copy div "TTI ENTERPISE LLC"
click at [94, 185] on button "Icon/Dashboard Dashboard" at bounding box center [82, 185] width 151 height 27
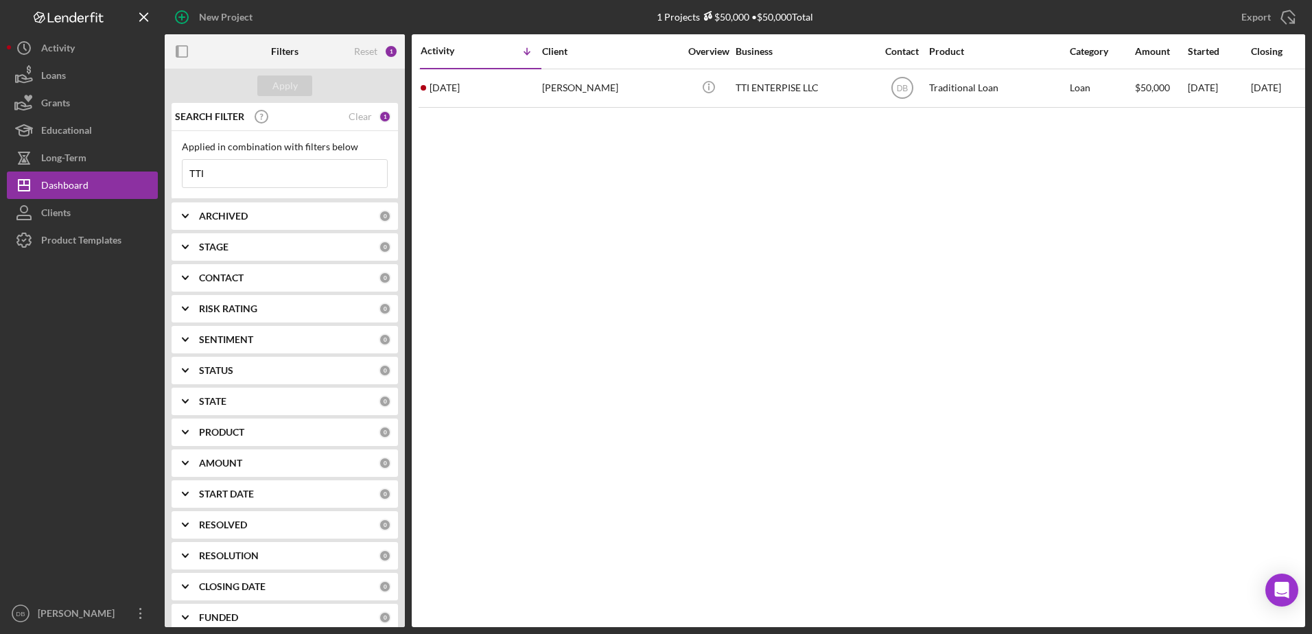
drag, startPoint x: 318, startPoint y: 167, endPoint x: 175, endPoint y: 165, distance: 142.7
click at [175, 165] on div "Applied in combination with filters below TTI Icon/Menu Close" at bounding box center [285, 165] width 226 height 68
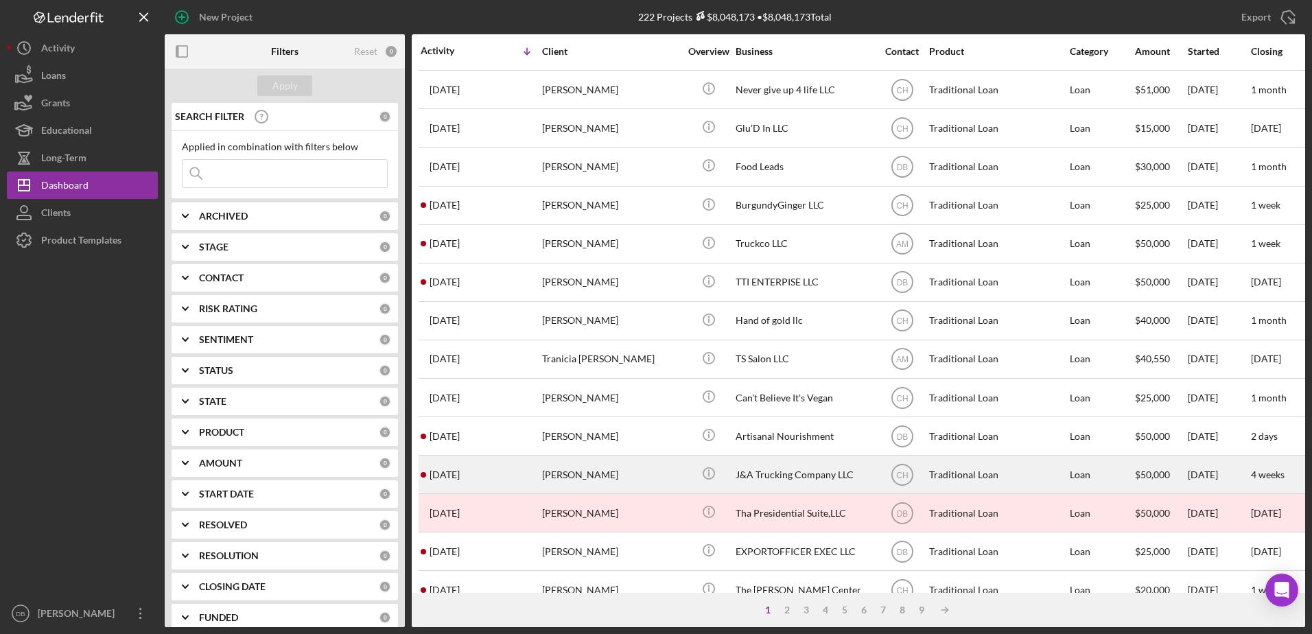
scroll to position [343, 0]
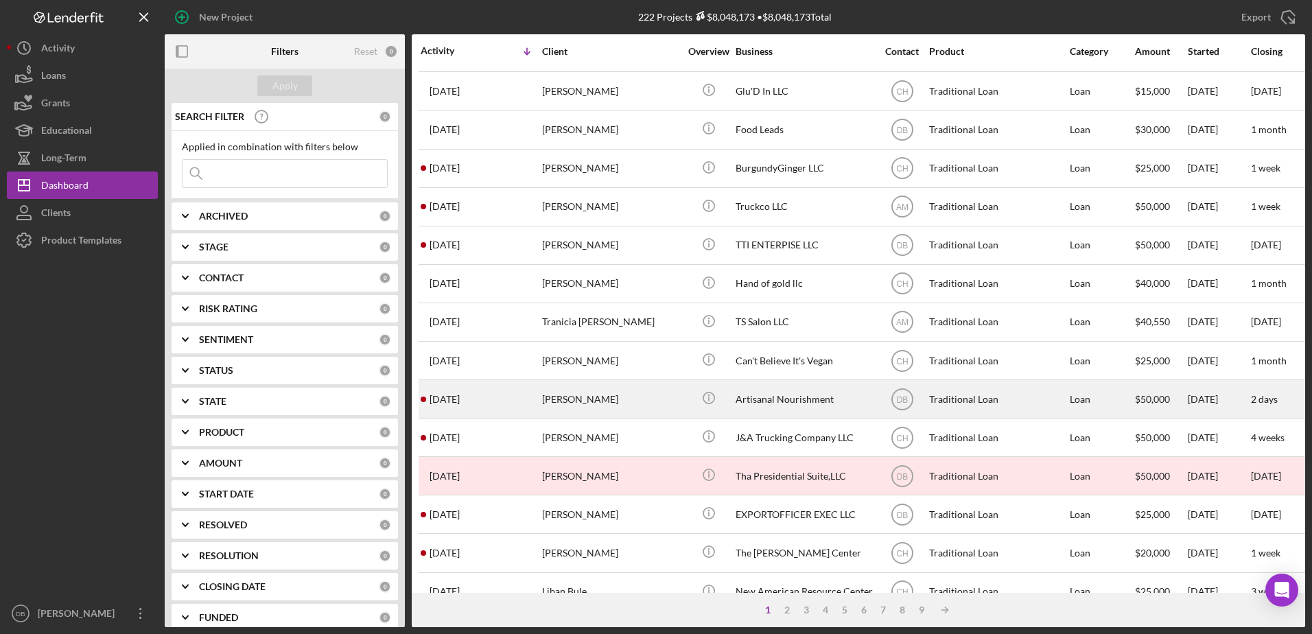
click at [605, 404] on div "[PERSON_NAME]" at bounding box center [610, 399] width 137 height 36
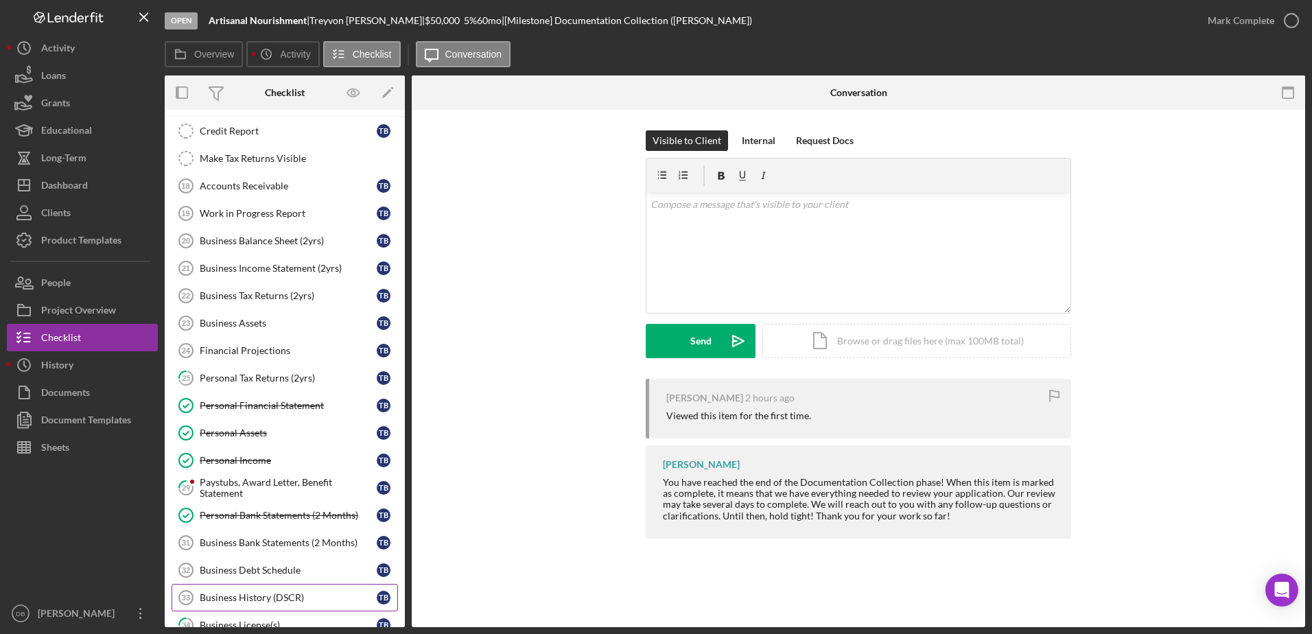
scroll to position [539, 0]
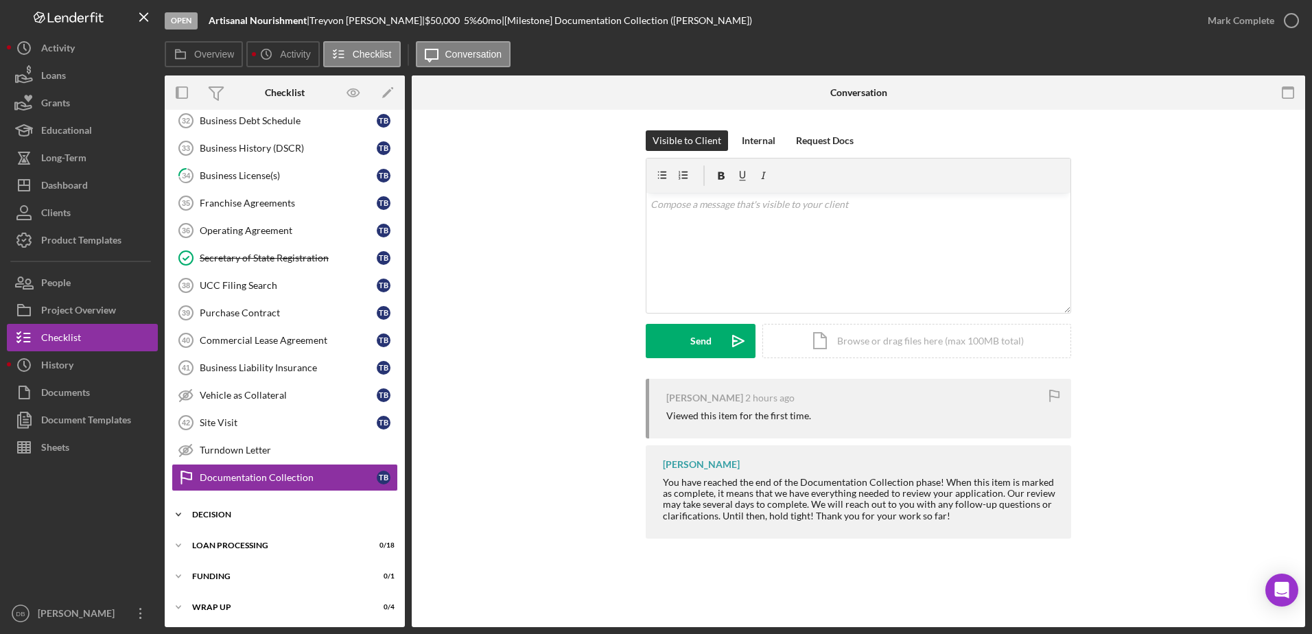
click at [202, 518] on div "Decision" at bounding box center [290, 515] width 196 height 8
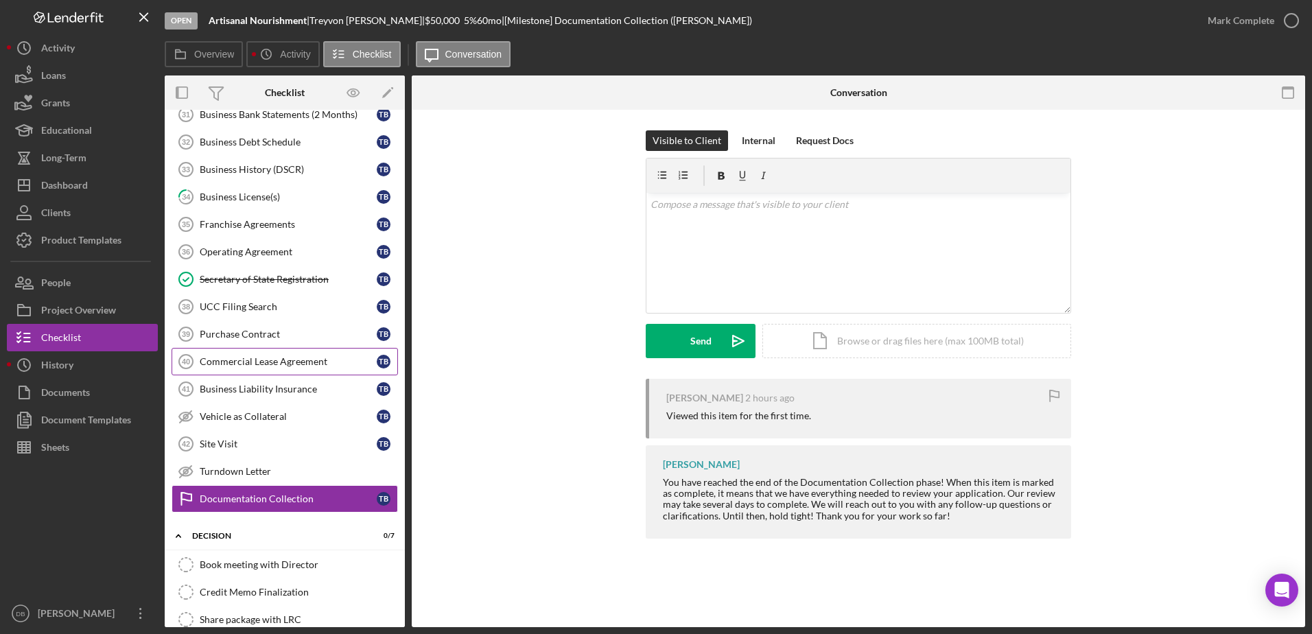
scroll to position [465, 0]
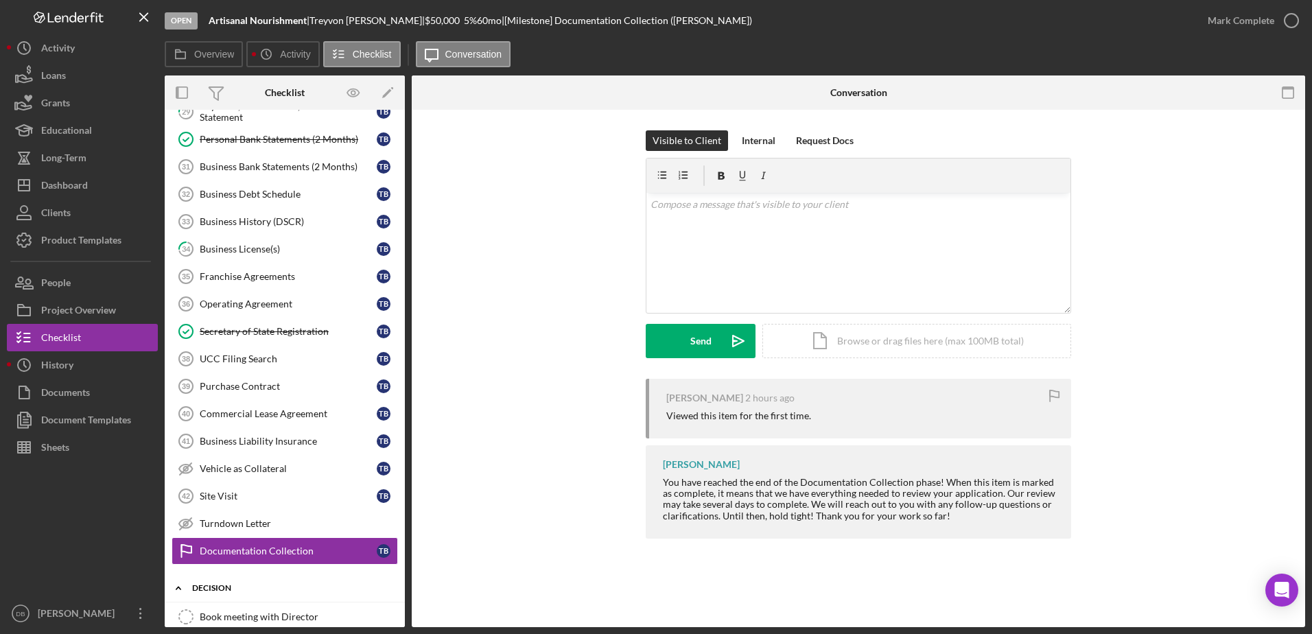
click at [181, 586] on icon "Icon/Expander" at bounding box center [178, 587] width 27 height 27
click at [74, 289] on button "People" at bounding box center [82, 282] width 151 height 27
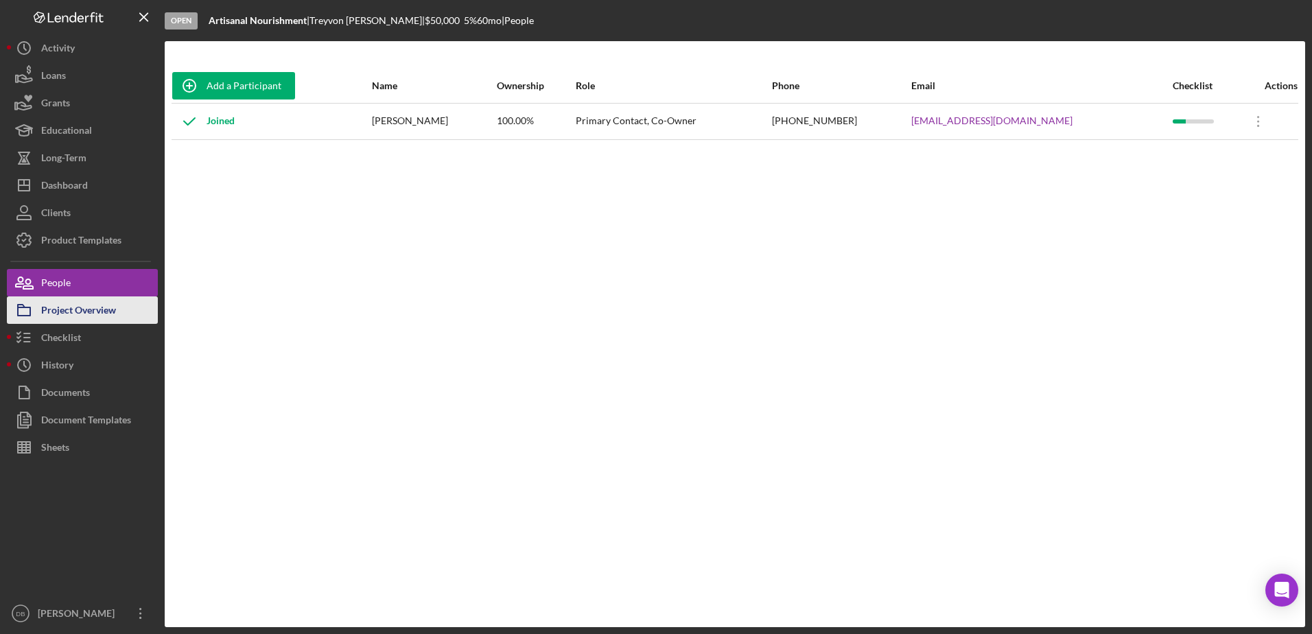
click at [81, 318] on div "Project Overview" at bounding box center [78, 311] width 75 height 31
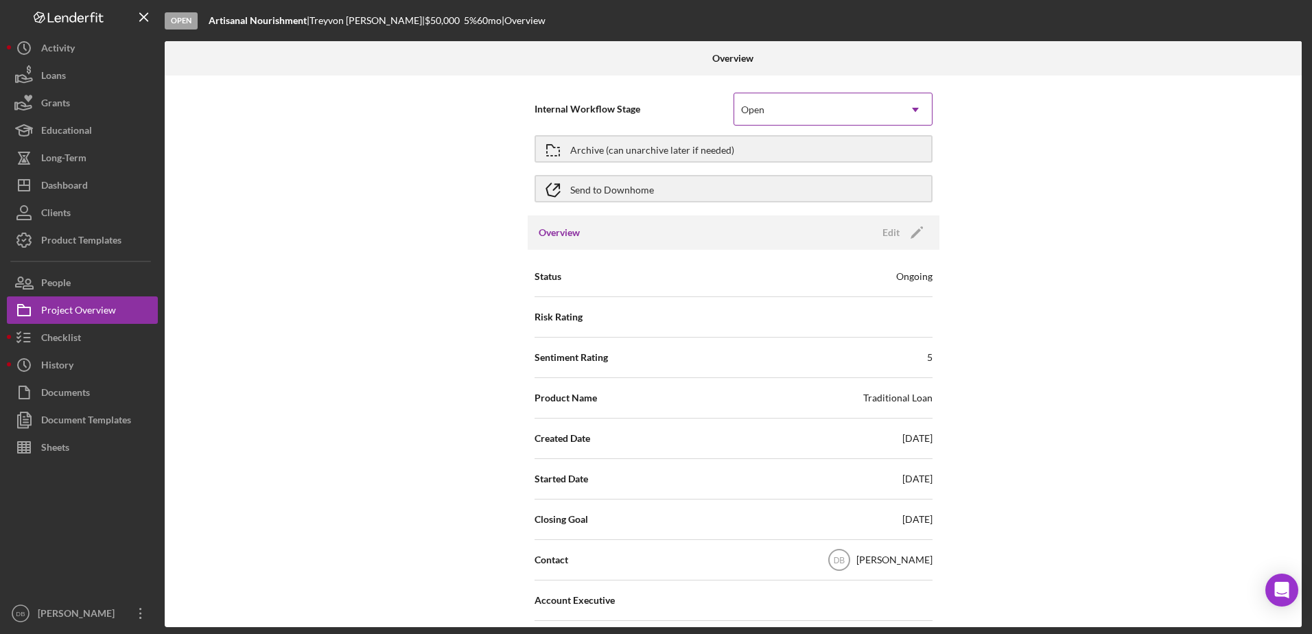
click at [763, 118] on div "Open" at bounding box center [816, 110] width 165 height 32
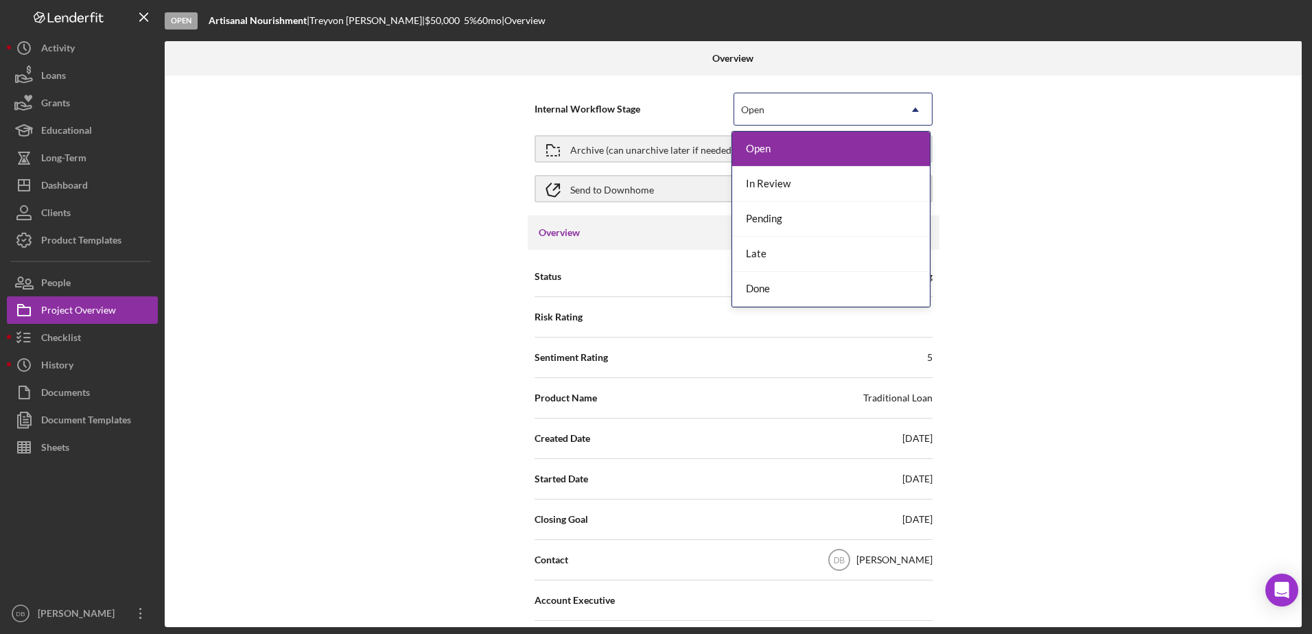
click at [760, 108] on div "Open" at bounding box center [752, 109] width 23 height 11
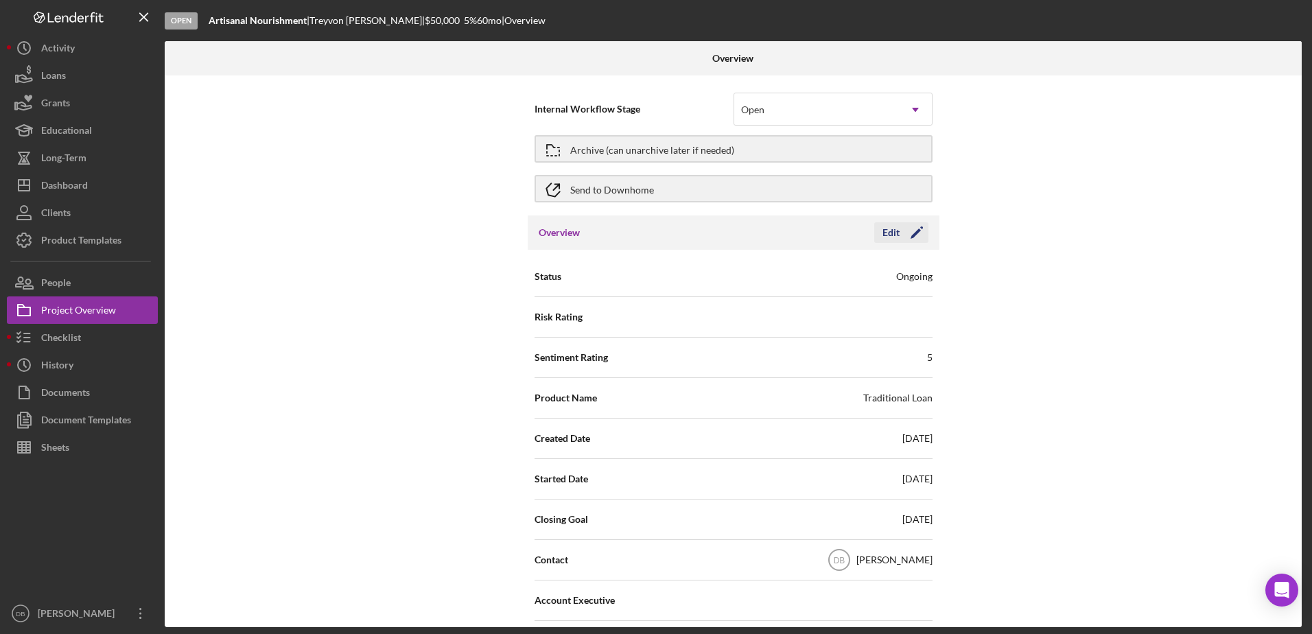
click at [906, 230] on icon "Icon/Edit" at bounding box center [917, 232] width 34 height 34
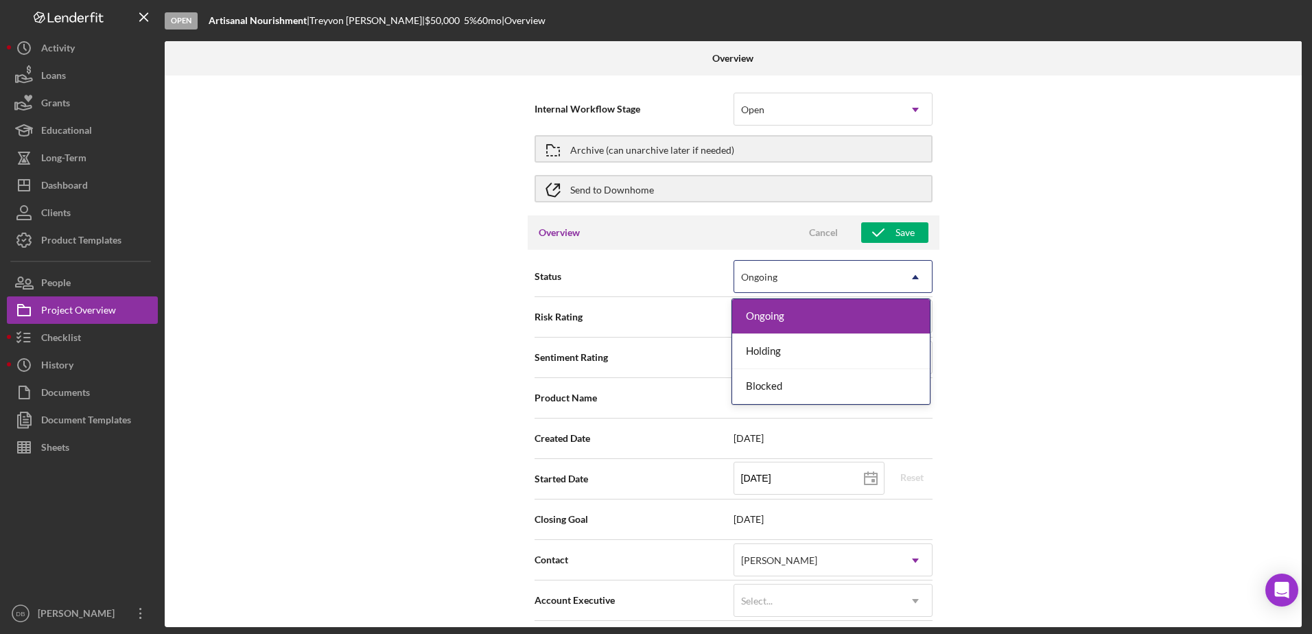
click at [863, 274] on div "Ongoing" at bounding box center [816, 277] width 165 height 32
click at [856, 269] on div "Ongoing" at bounding box center [816, 277] width 165 height 32
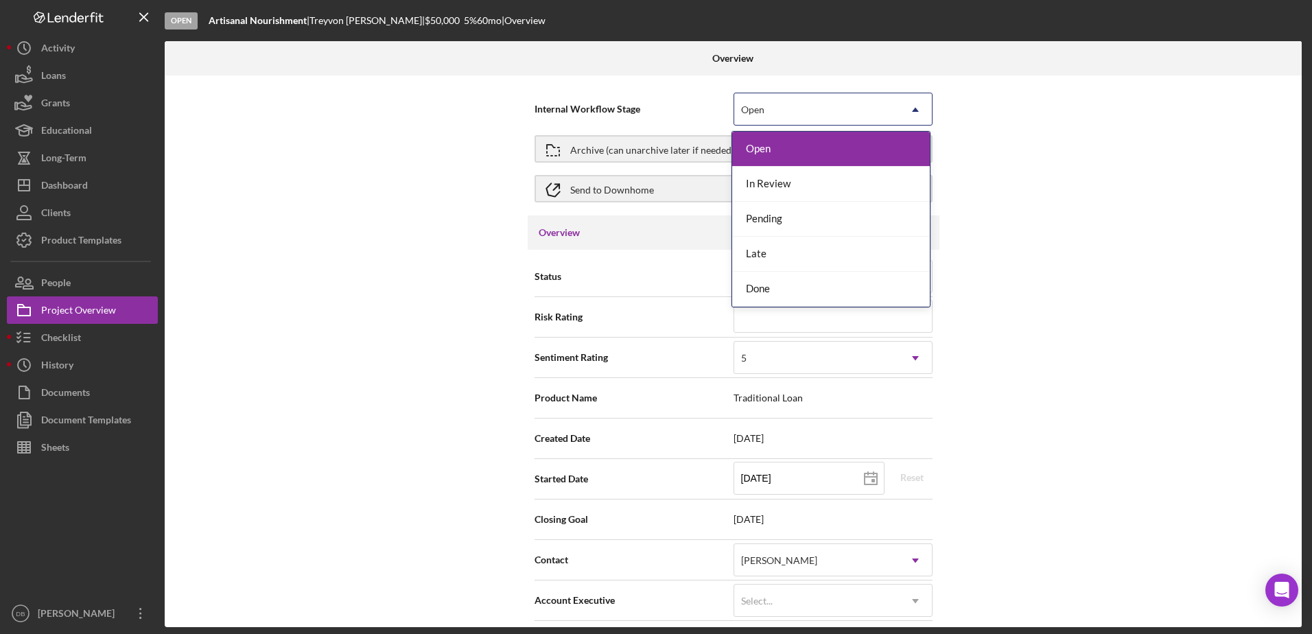
click at [799, 115] on div "Open" at bounding box center [816, 110] width 165 height 32
click at [762, 294] on div "Done" at bounding box center [831, 289] width 198 height 35
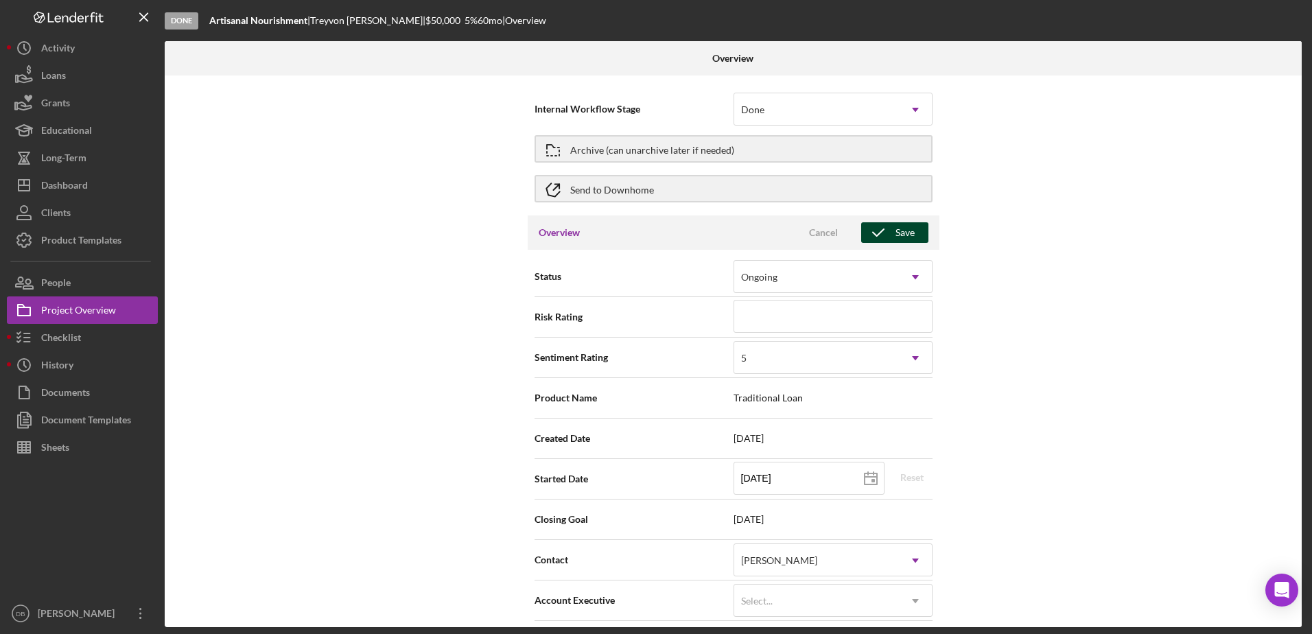
click at [885, 234] on icon "button" at bounding box center [878, 232] width 34 height 34
type textarea "Here's a snapshot of information that has been fully approved, as well as the i…"
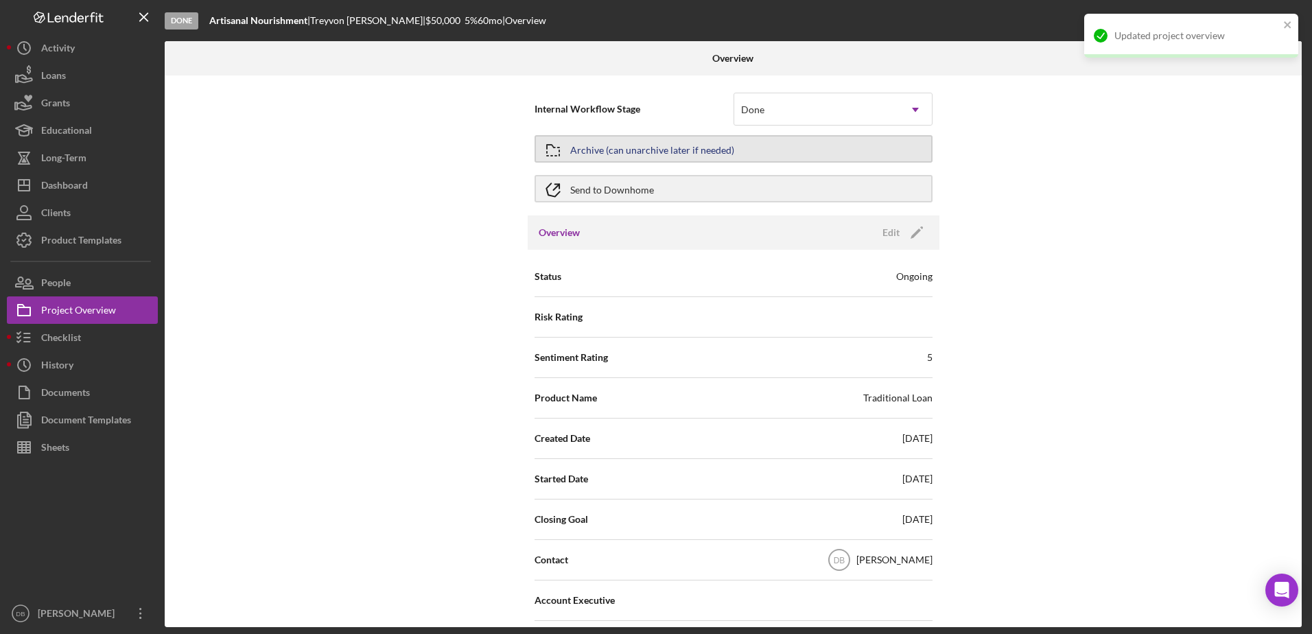
click at [609, 150] on div "Archive (can unarchive later if needed)" at bounding box center [652, 149] width 164 height 25
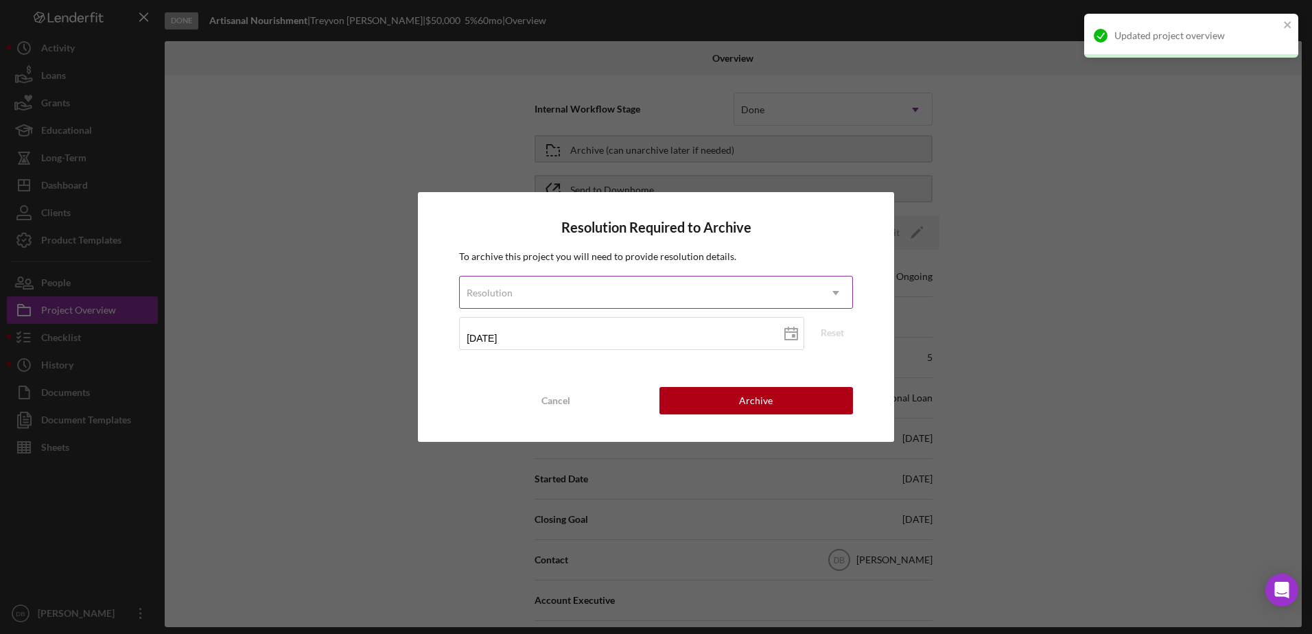
click at [602, 296] on div "Resolution" at bounding box center [640, 293] width 360 height 32
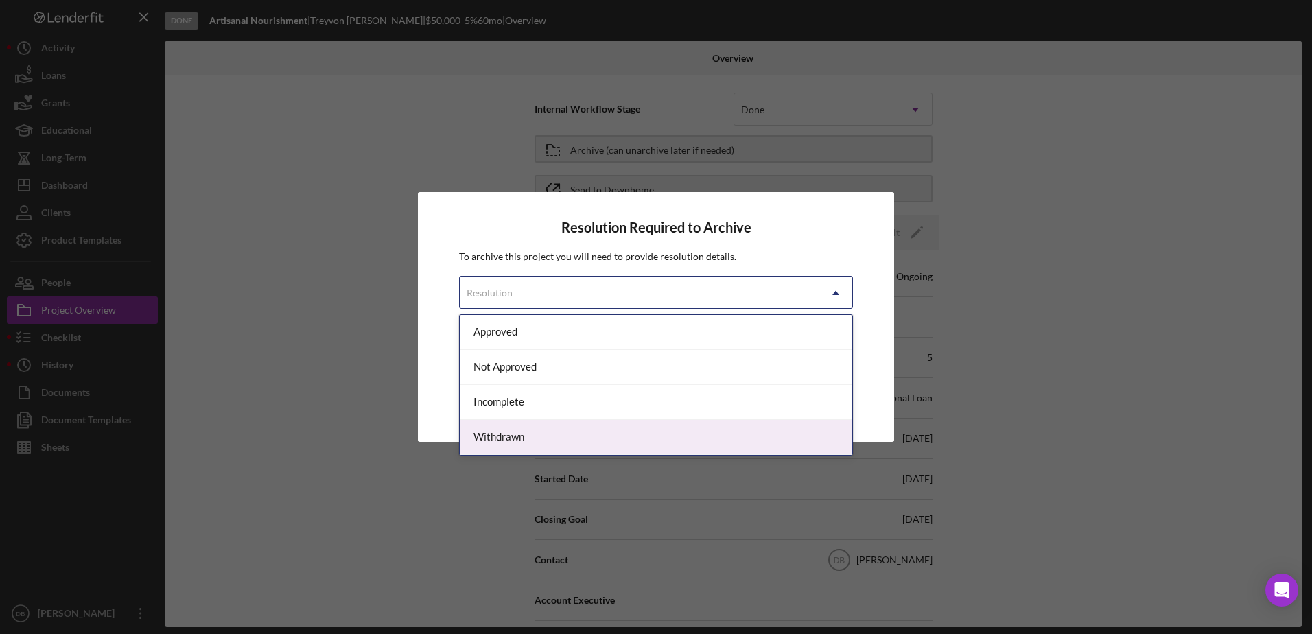
click at [527, 434] on div "Withdrawn" at bounding box center [656, 437] width 393 height 35
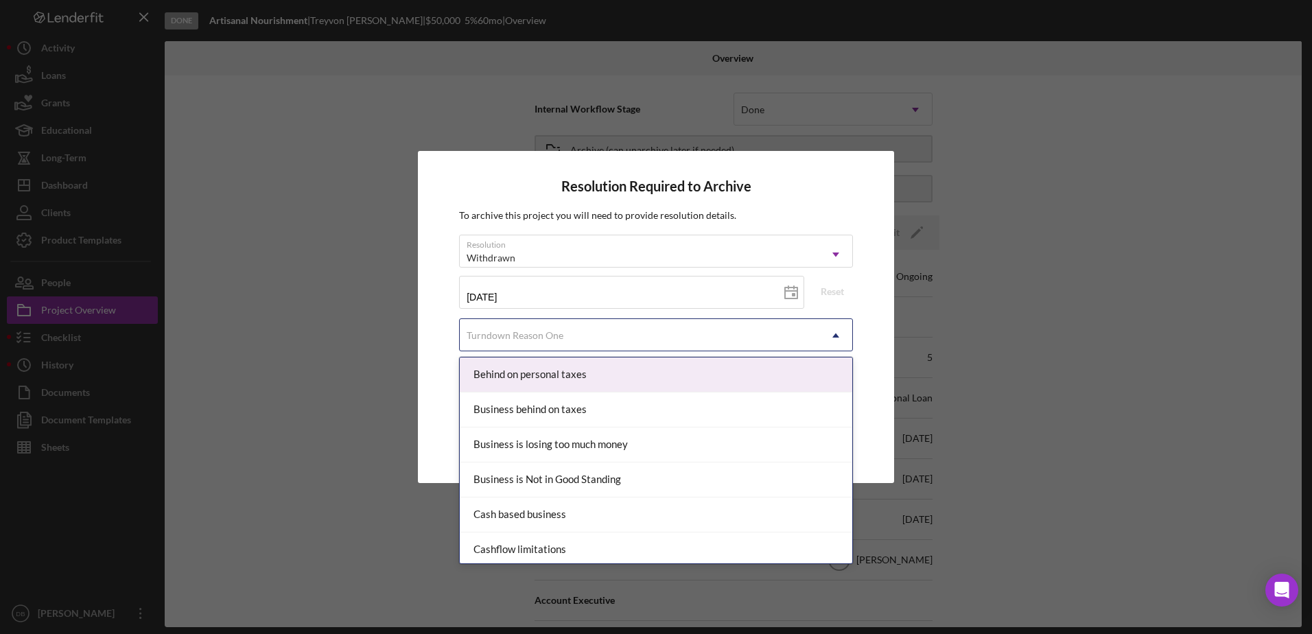
drag, startPoint x: 548, startPoint y: 321, endPoint x: 552, endPoint y: 329, distance: 8.6
click at [548, 322] on div "Turndown Reason One" at bounding box center [640, 336] width 360 height 32
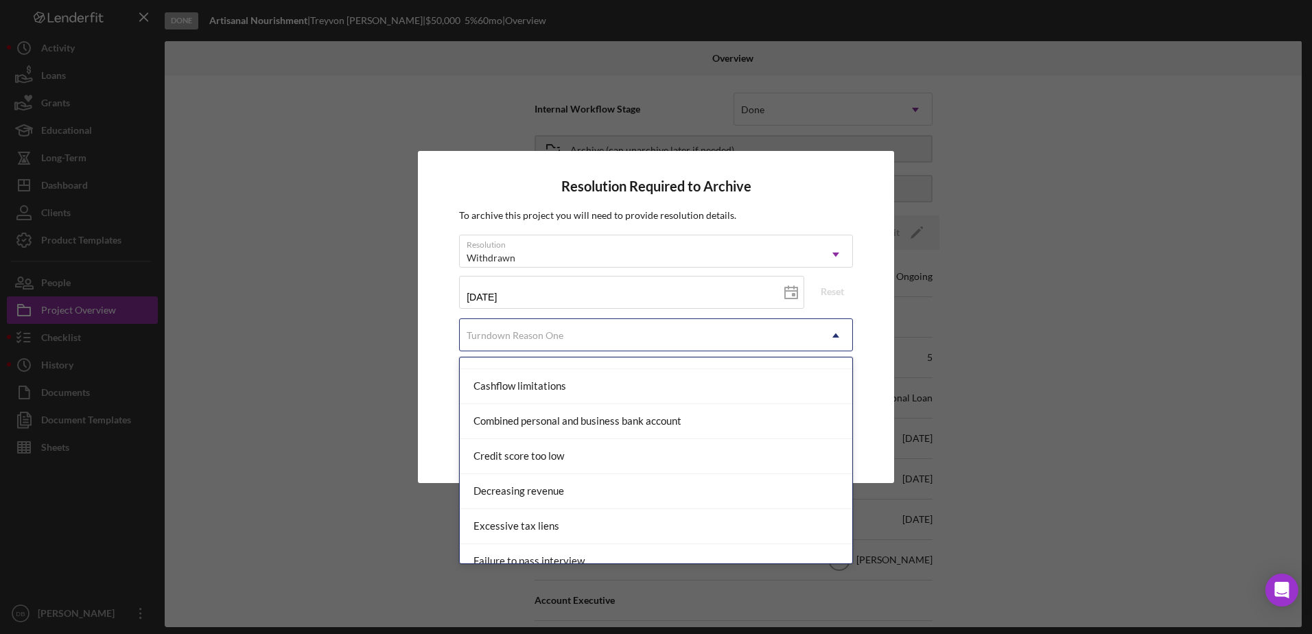
scroll to position [137, 0]
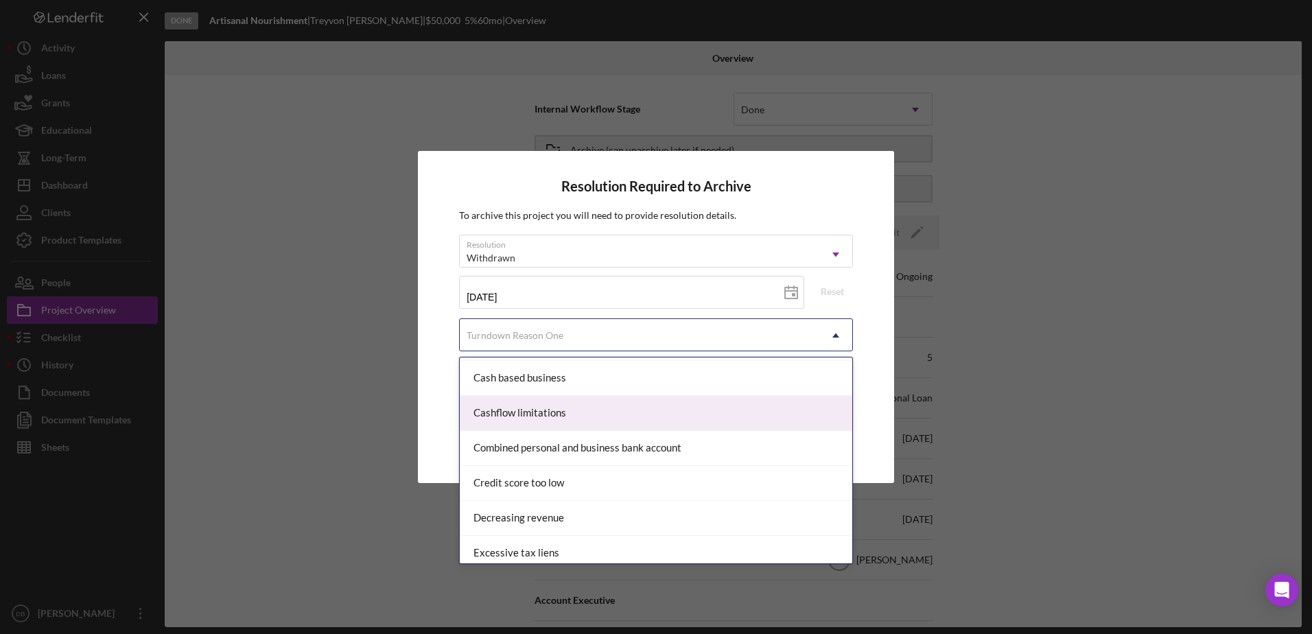
click at [557, 410] on div "Cashflow limitations" at bounding box center [656, 413] width 393 height 35
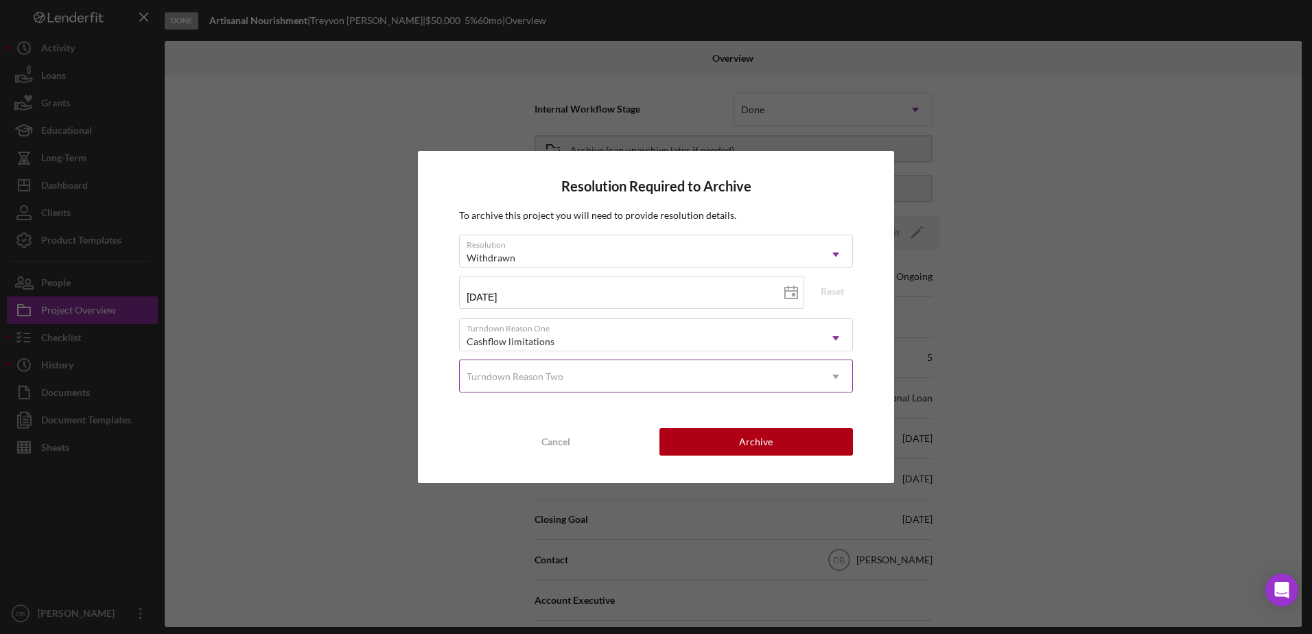
click at [533, 373] on div "Turndown Reason Two" at bounding box center [515, 376] width 97 height 11
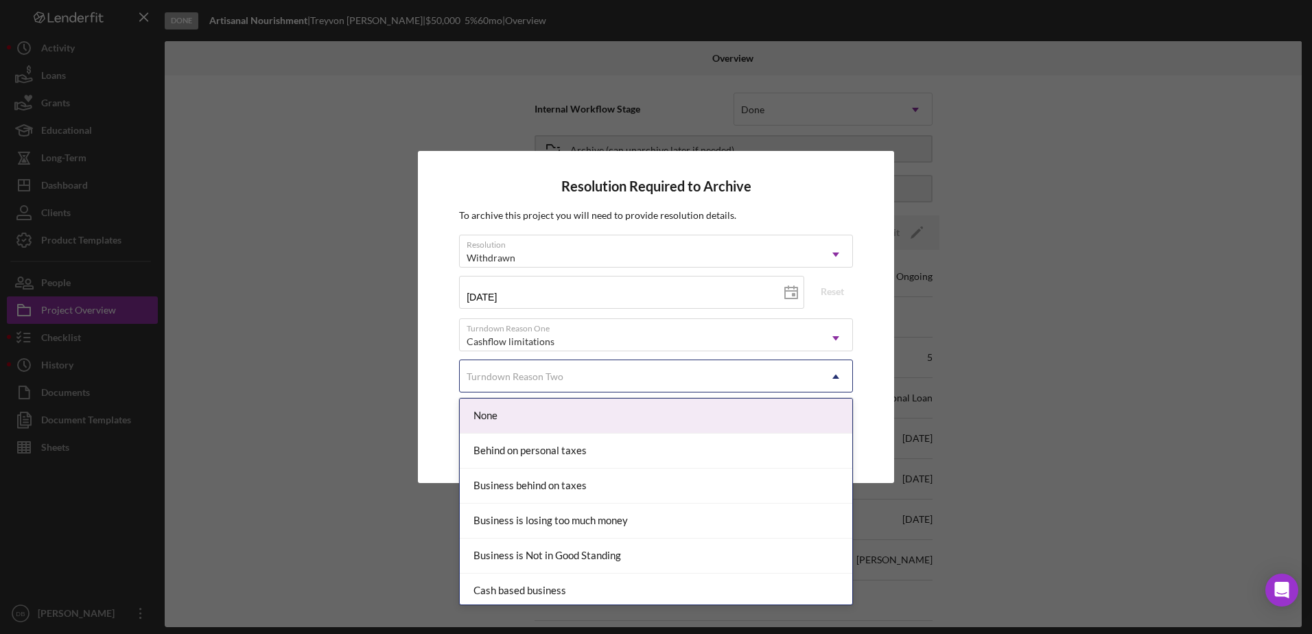
click at [528, 421] on div "None" at bounding box center [656, 416] width 393 height 35
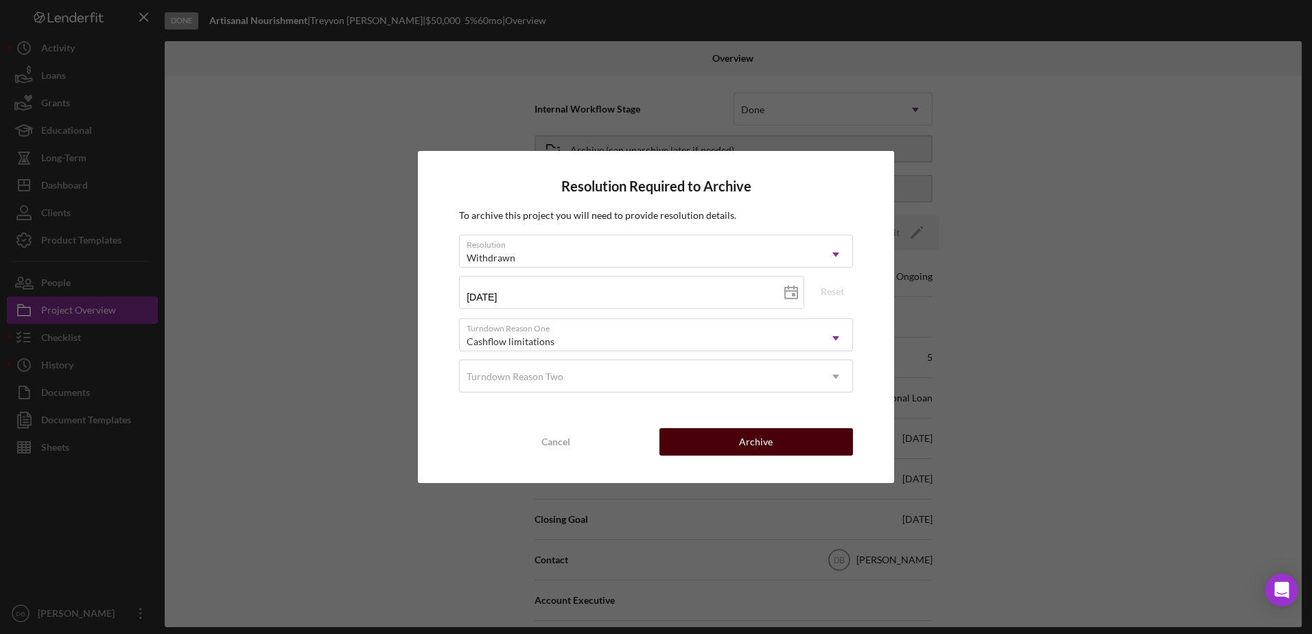
click at [760, 438] on div "Archive" at bounding box center [756, 441] width 34 height 27
